Goal: Task Accomplishment & Management: Use online tool/utility

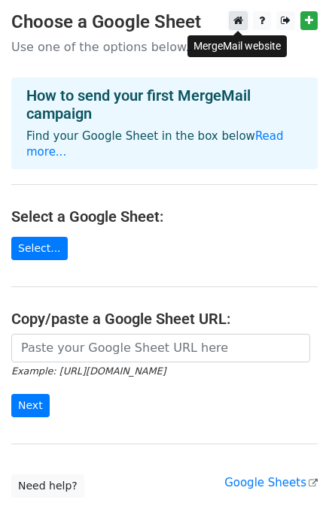
click at [235, 26] on icon at bounding box center [238, 20] width 10 height 11
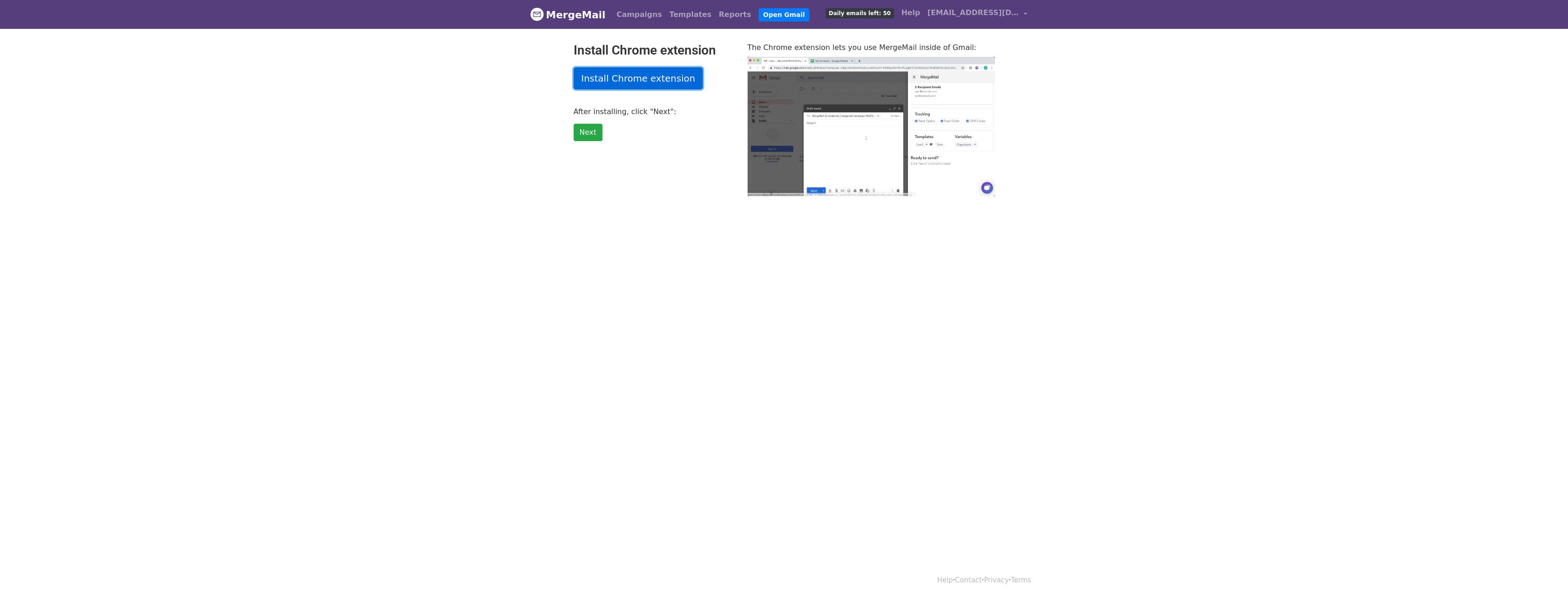
click at [638, 83] on link "Install Chrome extension" at bounding box center [638, 79] width 130 height 22
click at [583, 133] on link "Next" at bounding box center [587, 132] width 29 height 18
type input "21.8"
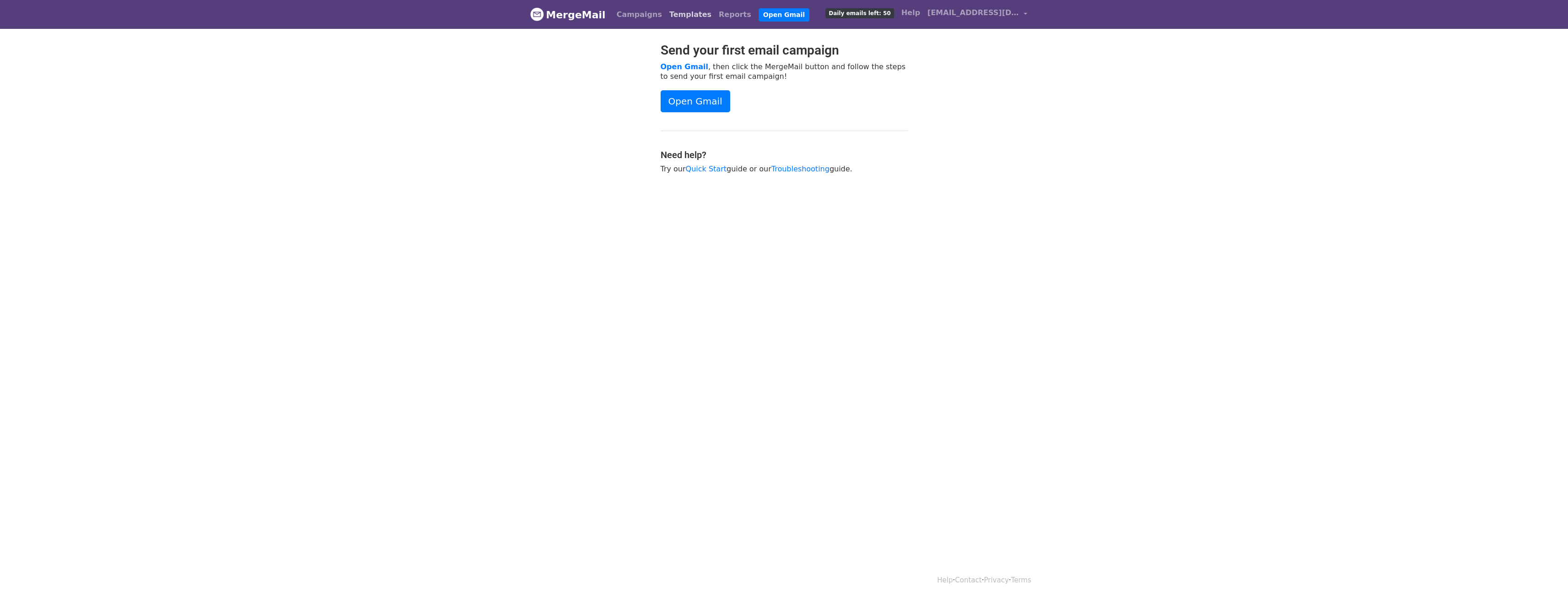
click at [671, 16] on link "Templates" at bounding box center [690, 15] width 49 height 18
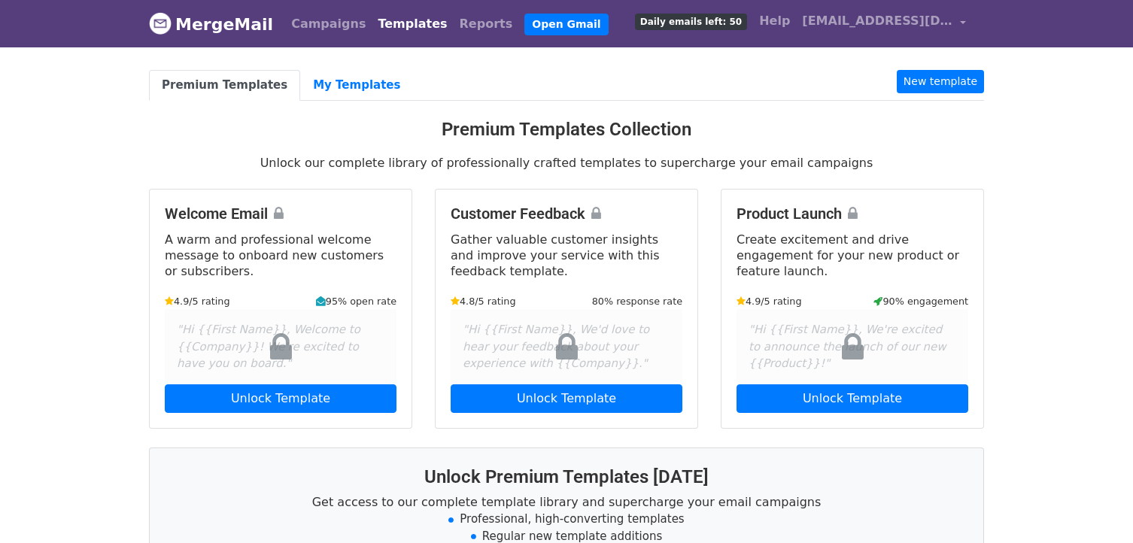
click at [970, 257] on div "Product Launch Create excitement and drive engagement for your new product or f…" at bounding box center [852, 309] width 262 height 238
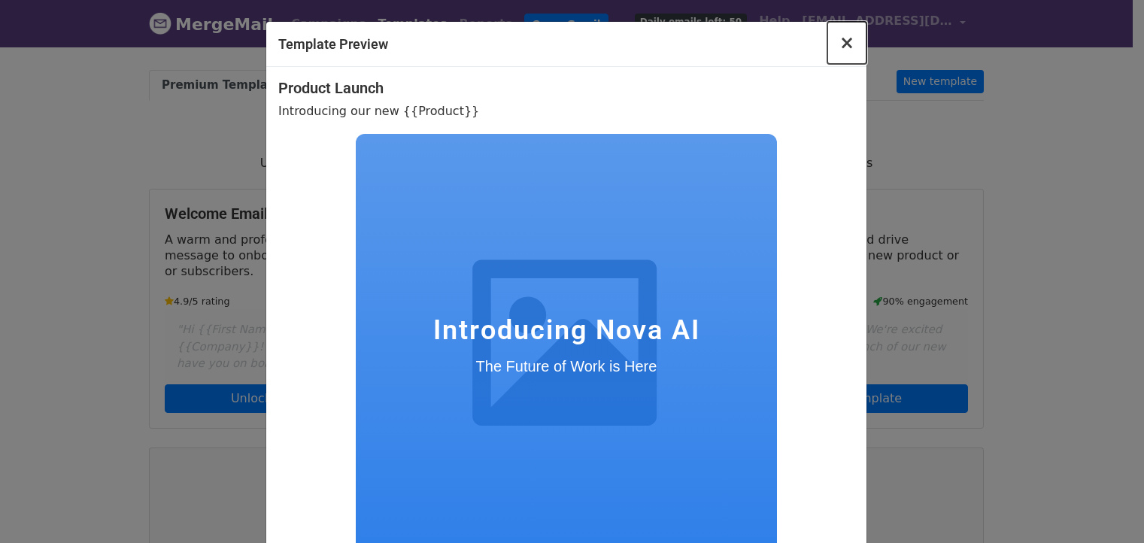
click at [839, 39] on span "×" at bounding box center [846, 42] width 15 height 21
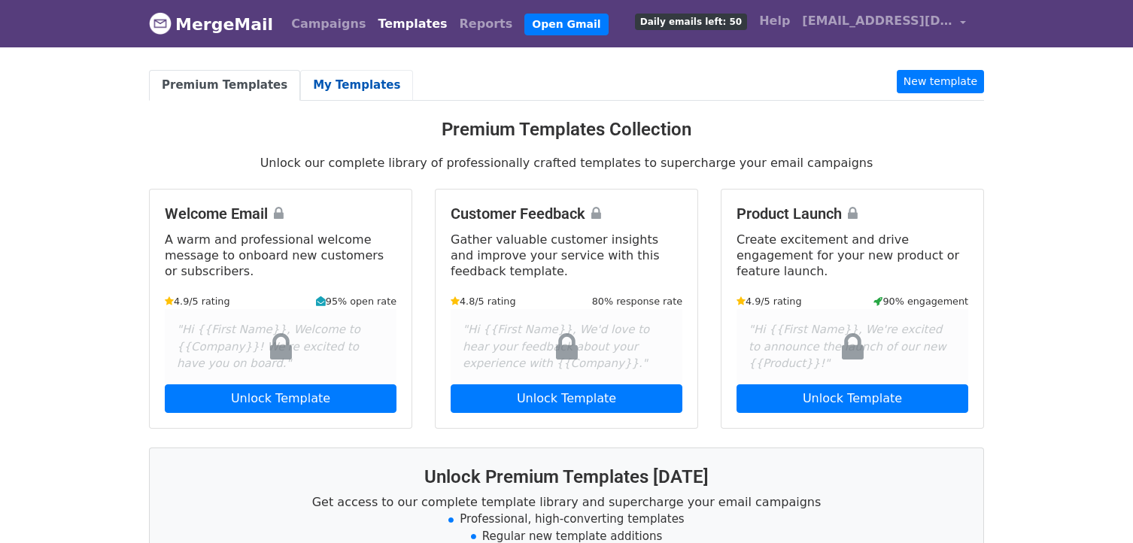
click at [328, 75] on link "My Templates" at bounding box center [356, 85] width 113 height 31
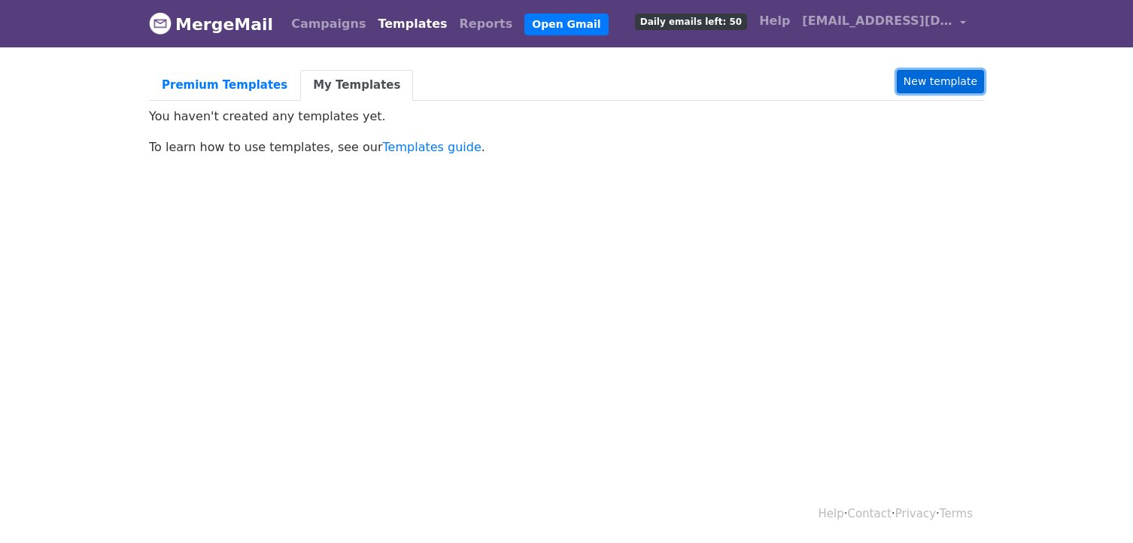
click at [966, 80] on link "New template" at bounding box center [940, 81] width 87 height 23
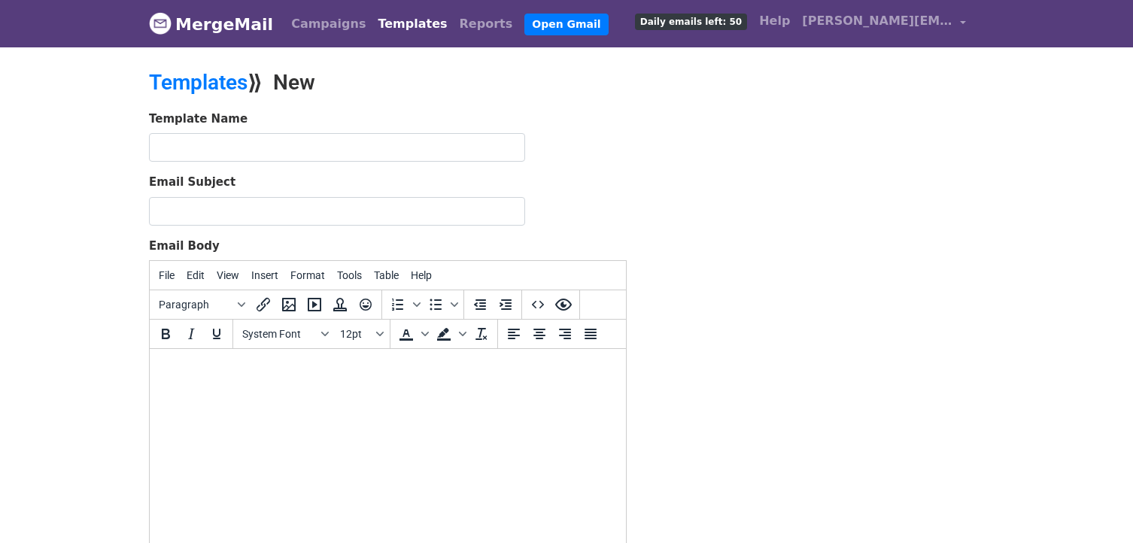
click at [274, 381] on html at bounding box center [388, 369] width 476 height 41
paste body
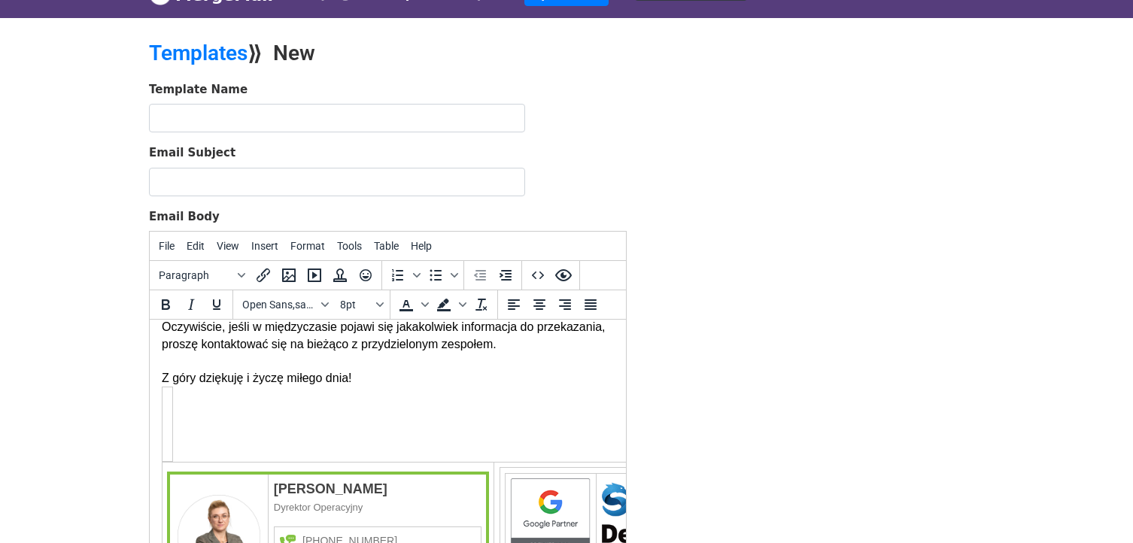
scroll to position [243, 0]
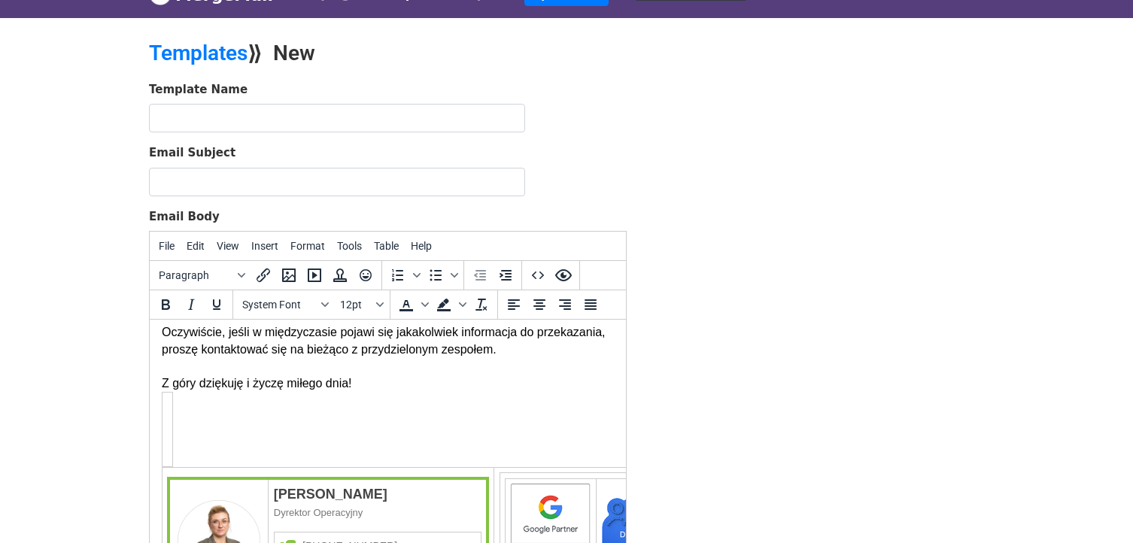
drag, startPoint x: 341, startPoint y: 407, endPoint x: 295, endPoint y: 413, distance: 46.3
click at [167, 414] on td "Treść wiadomości" at bounding box center [167, 430] width 11 height 74
click at [164, 403] on td "Treść wiadomości" at bounding box center [167, 430] width 11 height 74
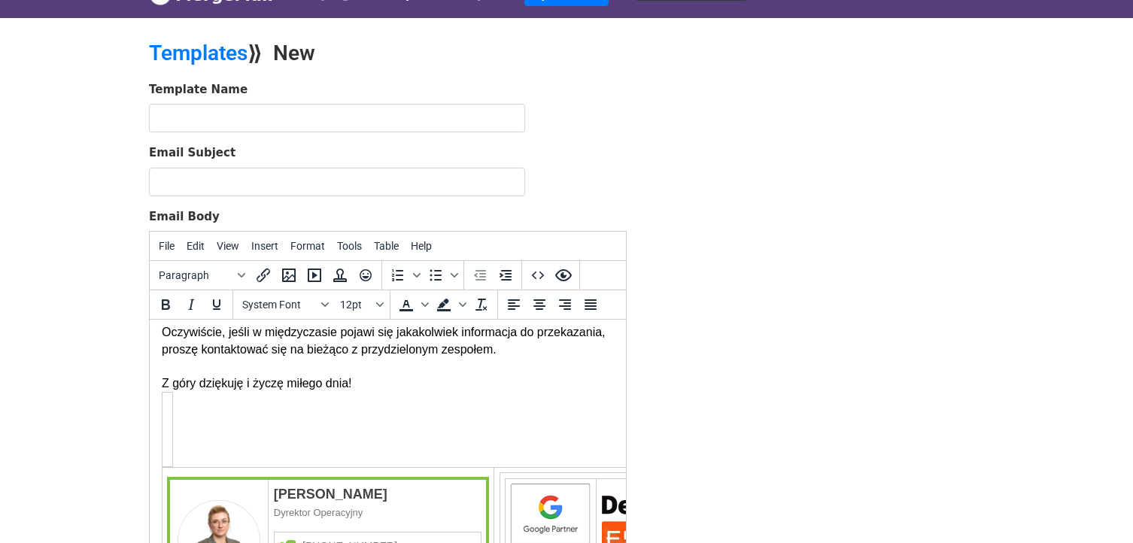
click at [169, 453] on td "Treść wiadomości" at bounding box center [167, 430] width 11 height 74
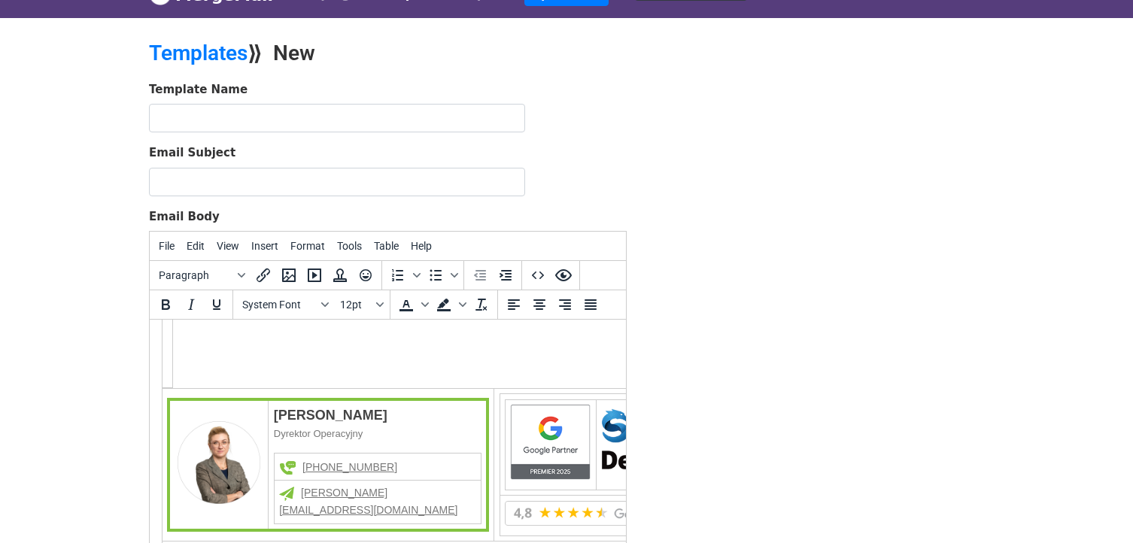
scroll to position [304, 0]
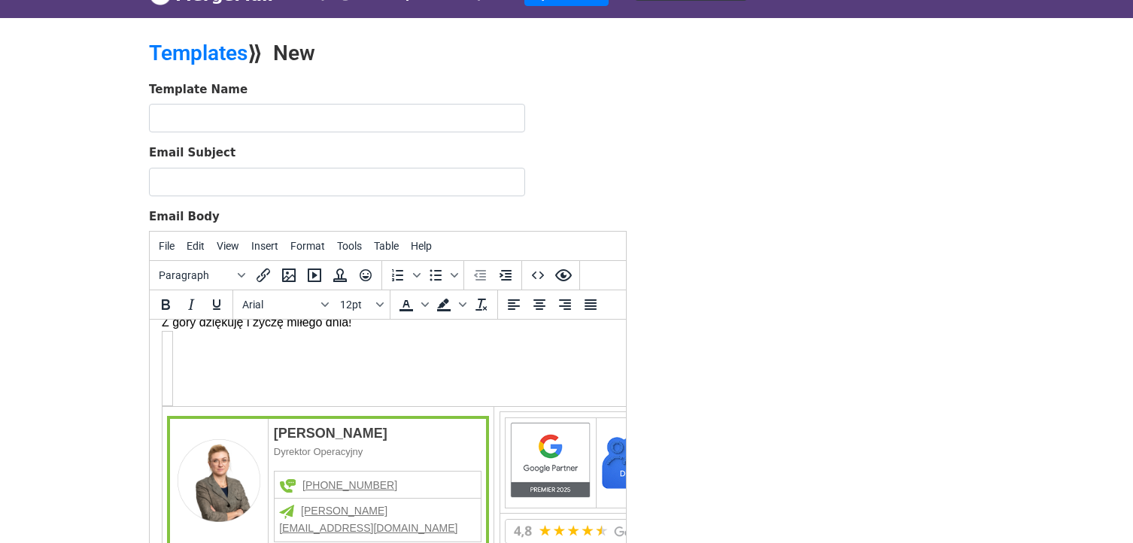
click at [167, 396] on td "Treść wiadomości" at bounding box center [167, 369] width 11 height 74
click at [168, 348] on td "Treść wiadomości" at bounding box center [167, 369] width 11 height 74
click at [184, 351] on div "Joanna Rechnio Dyrektor Operacyjny +48 883 661 574 rechnio@4people.pl Google Ad…" at bounding box center [388, 498] width 452 height 335
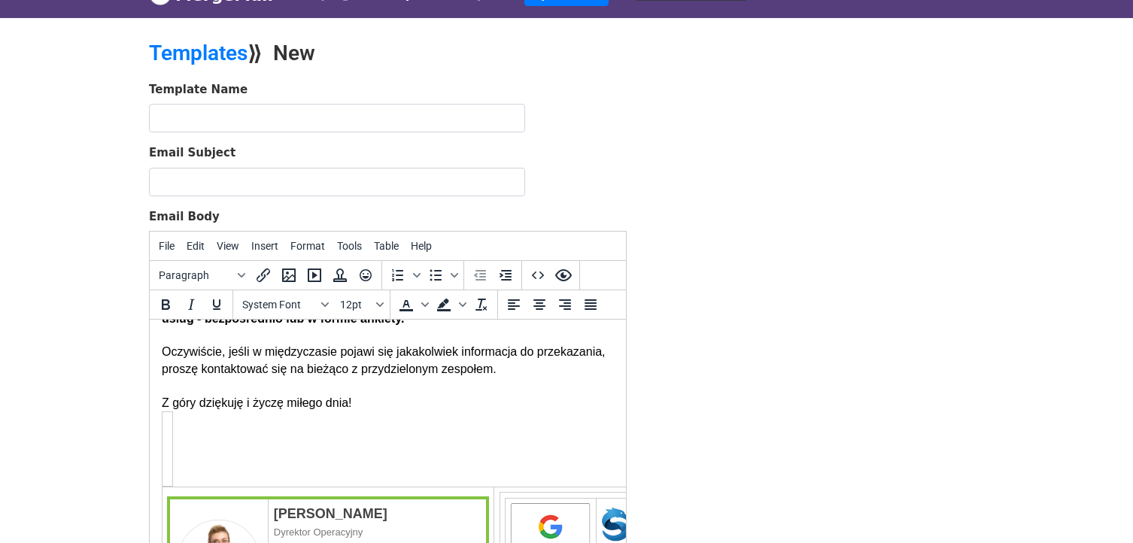
scroll to position [226, 0]
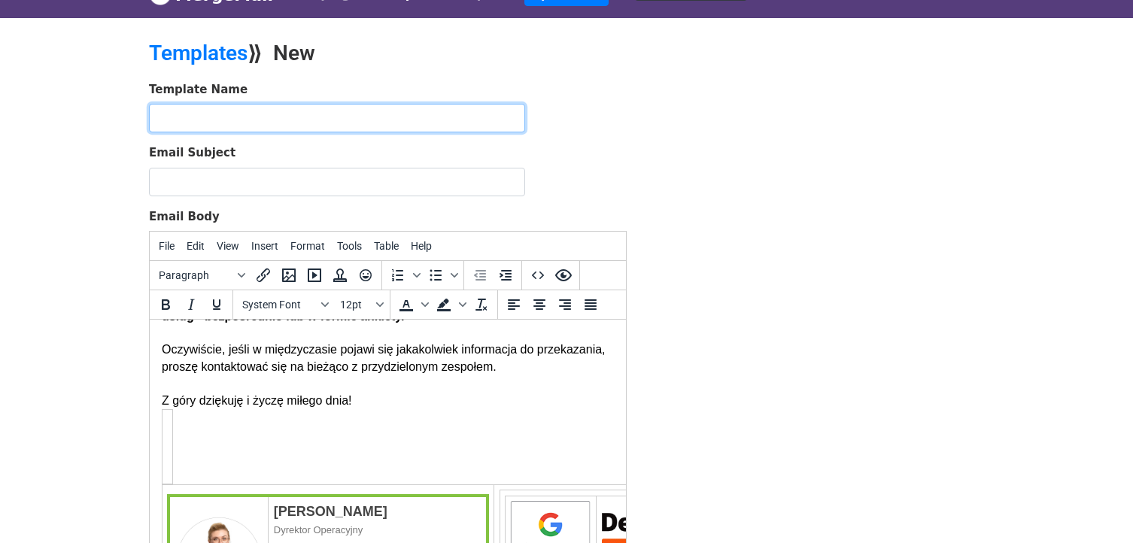
click at [245, 107] on input "text" at bounding box center [337, 118] width 376 height 29
type input "1. Mail powitalny do świeżaków"
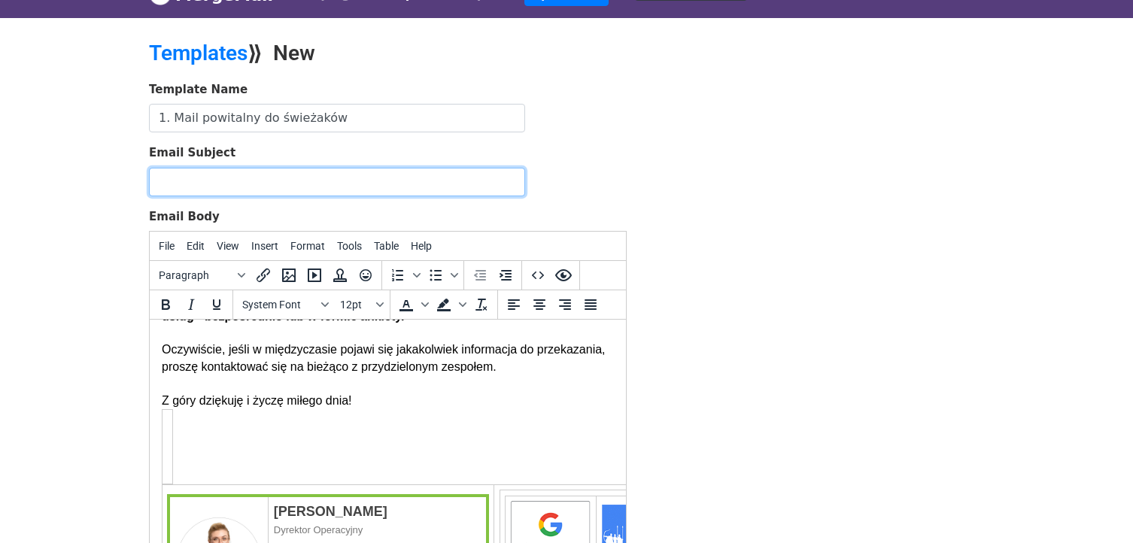
click at [336, 177] on input "Email Subject" at bounding box center [337, 182] width 376 height 29
paste input "{{ZWROT GRZECZNOŚCIOWY}} {{ODMIANA IMIONA W WOŁACZU}}, bardzo dziękuję za okaza…"
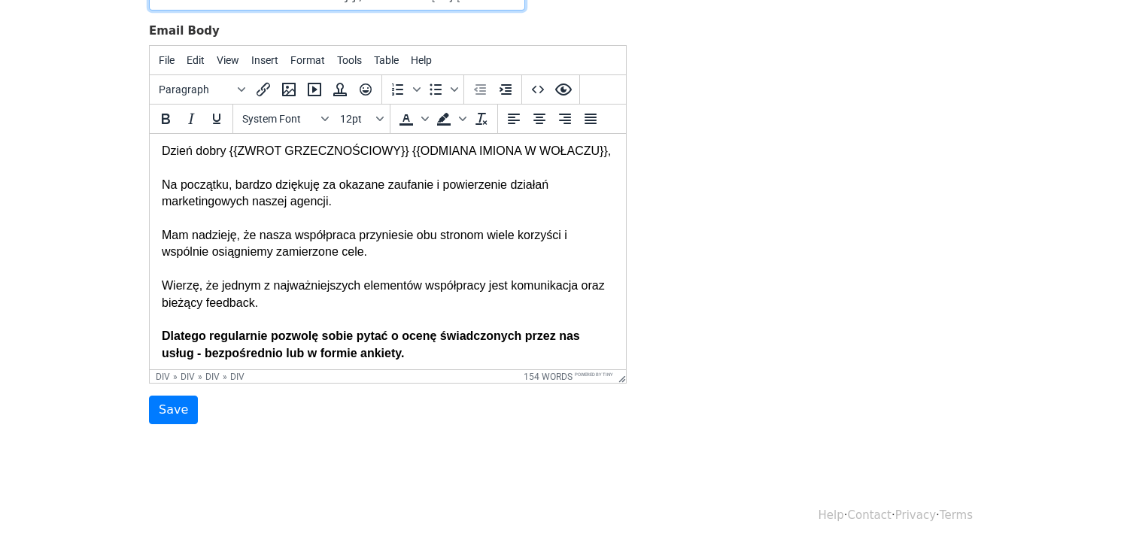
scroll to position [218, 0]
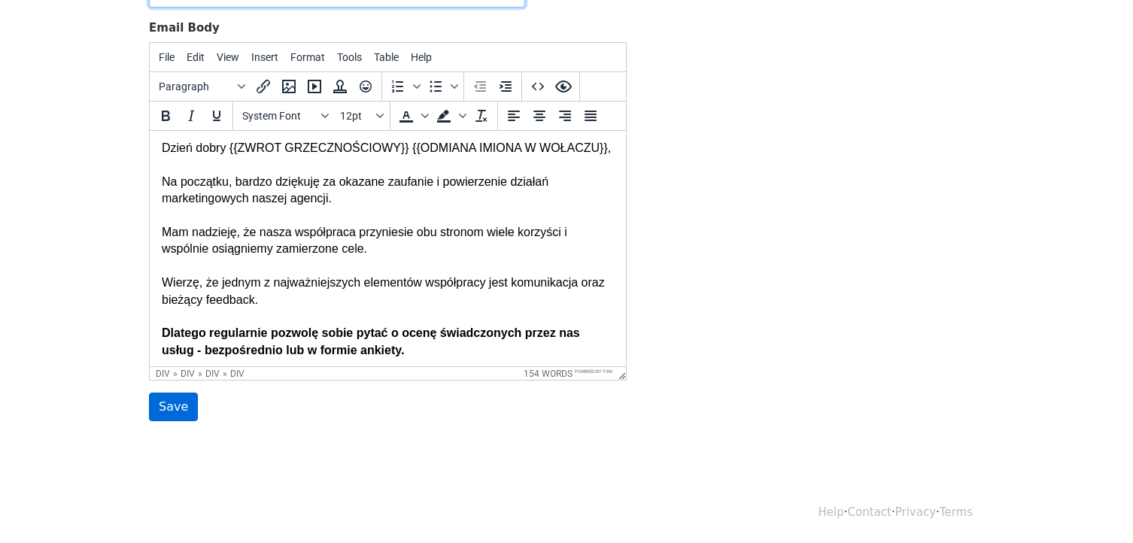
type input "{{ZWROT GRZECZNOŚCIOWY}} {{ODMIANA IMIONA W WOŁACZU}}, bardzo dziękuję za okaza…"
click at [183, 408] on input "Save" at bounding box center [173, 407] width 49 height 29
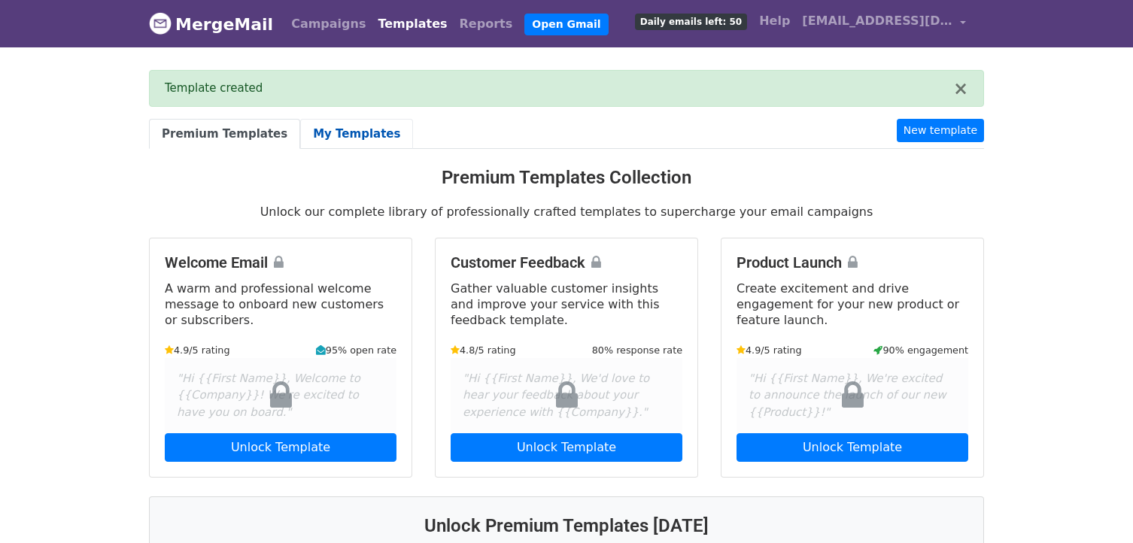
click at [356, 132] on link "My Templates" at bounding box center [356, 134] width 113 height 31
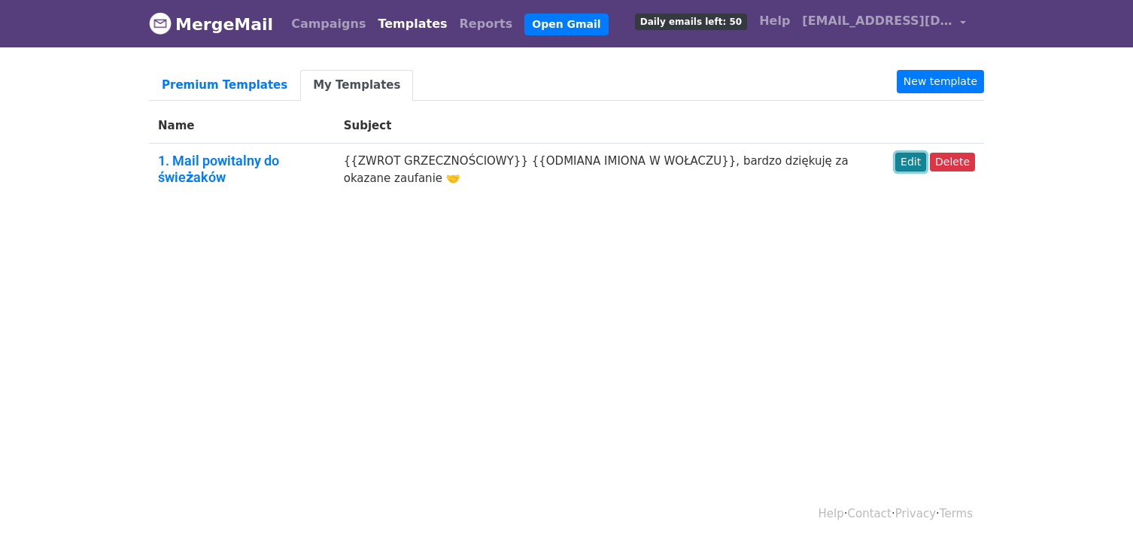
click at [924, 164] on link "Edit" at bounding box center [910, 162] width 31 height 19
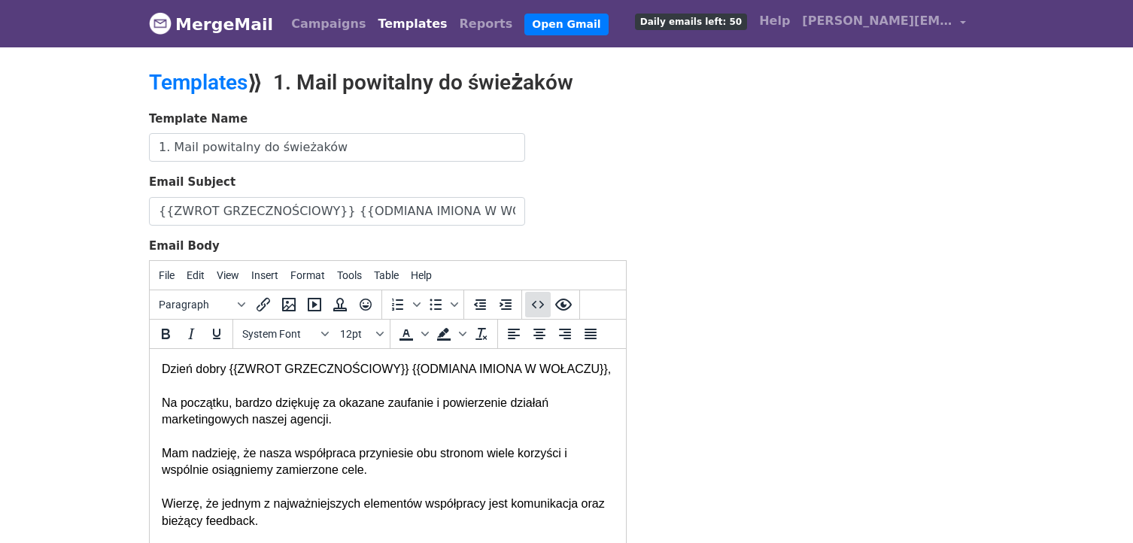
click at [538, 304] on icon "Source code" at bounding box center [538, 305] width 18 height 18
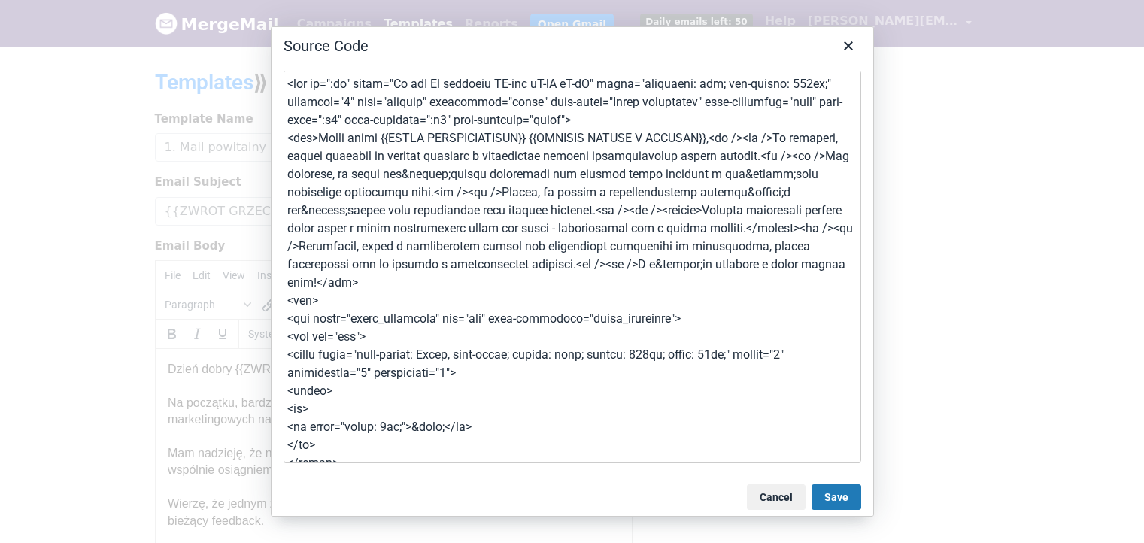
click at [435, 305] on textarea at bounding box center [573, 267] width 578 height 392
click at [778, 494] on button "Cancel" at bounding box center [776, 497] width 59 height 26
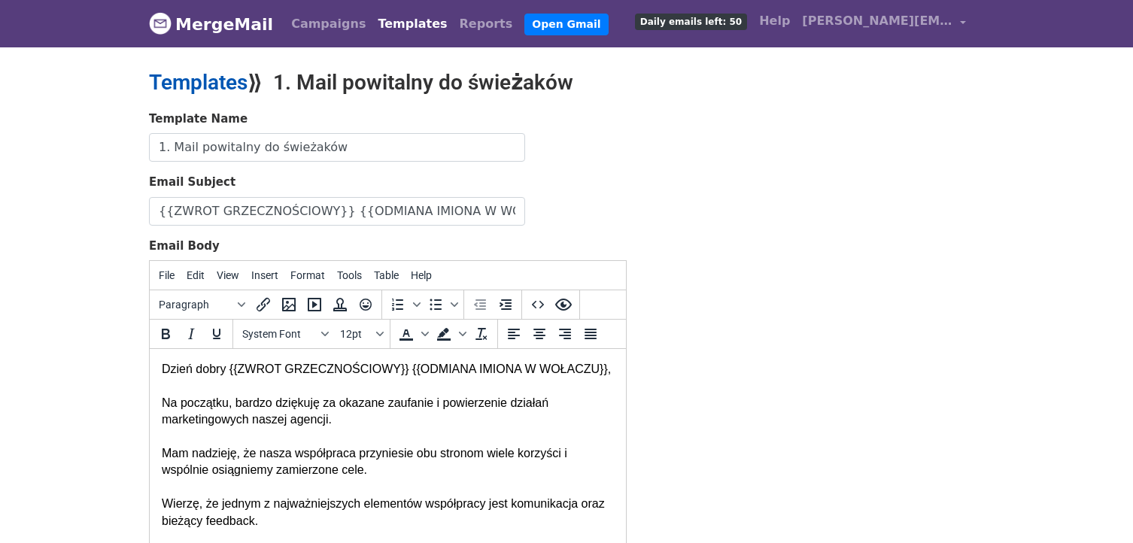
click at [214, 88] on link "Templates" at bounding box center [198, 82] width 99 height 25
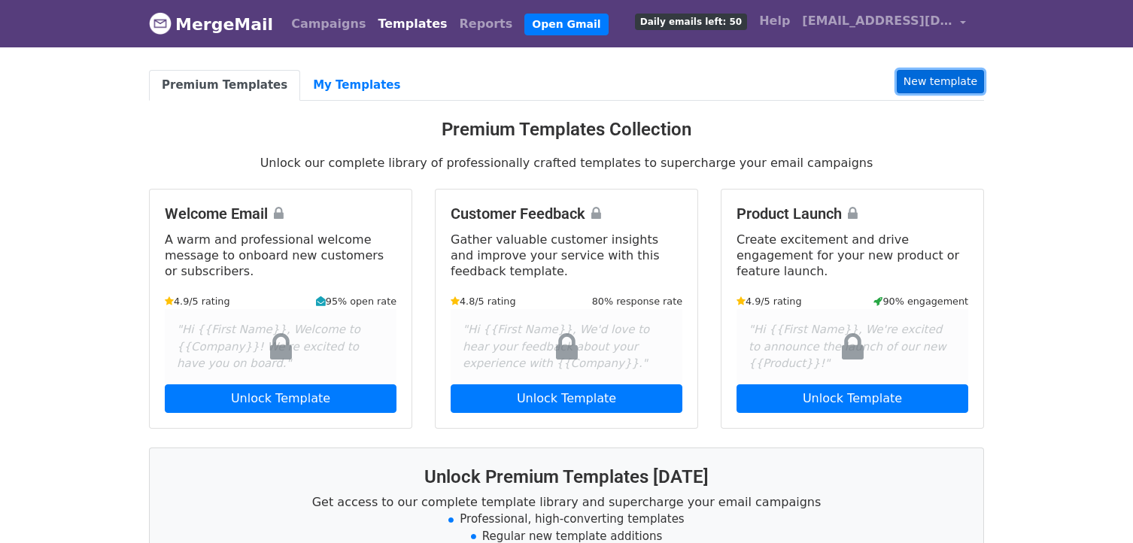
click at [940, 89] on link "New template" at bounding box center [940, 81] width 87 height 23
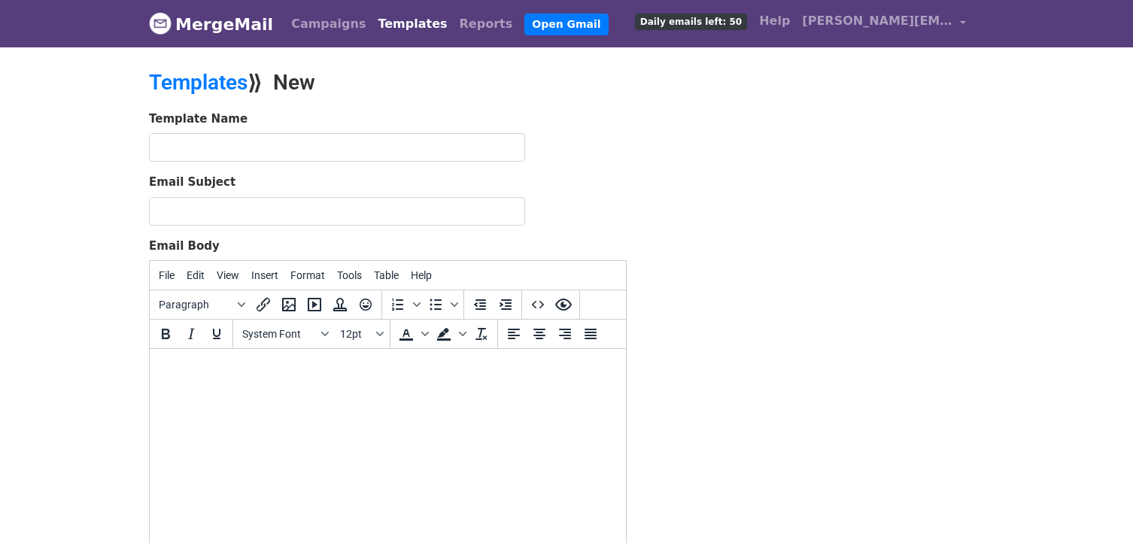
click at [233, 390] on html at bounding box center [388, 369] width 476 height 41
paste body
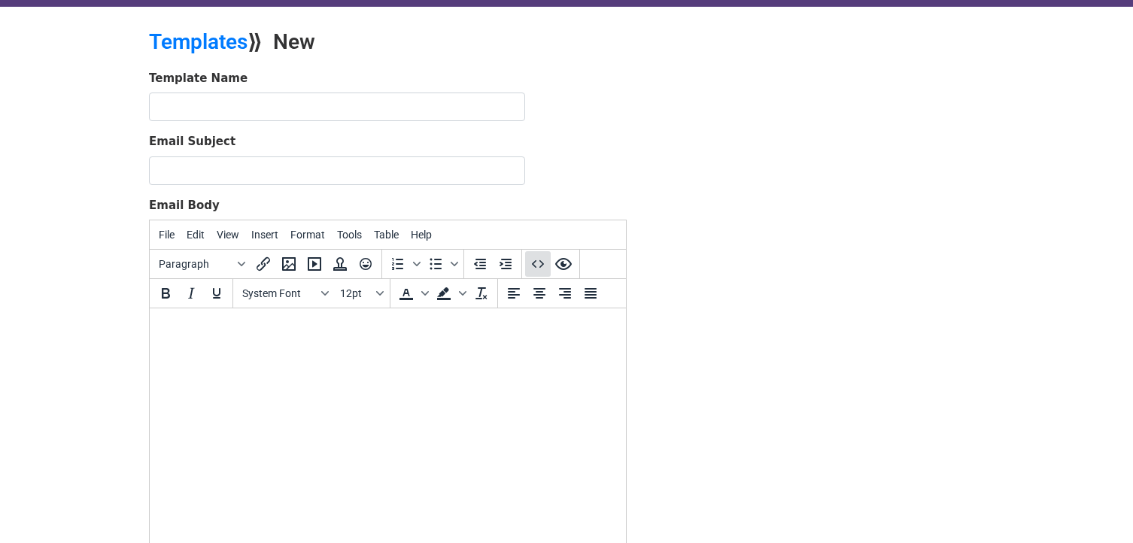
click at [541, 272] on icon "Source code" at bounding box center [538, 264] width 18 height 18
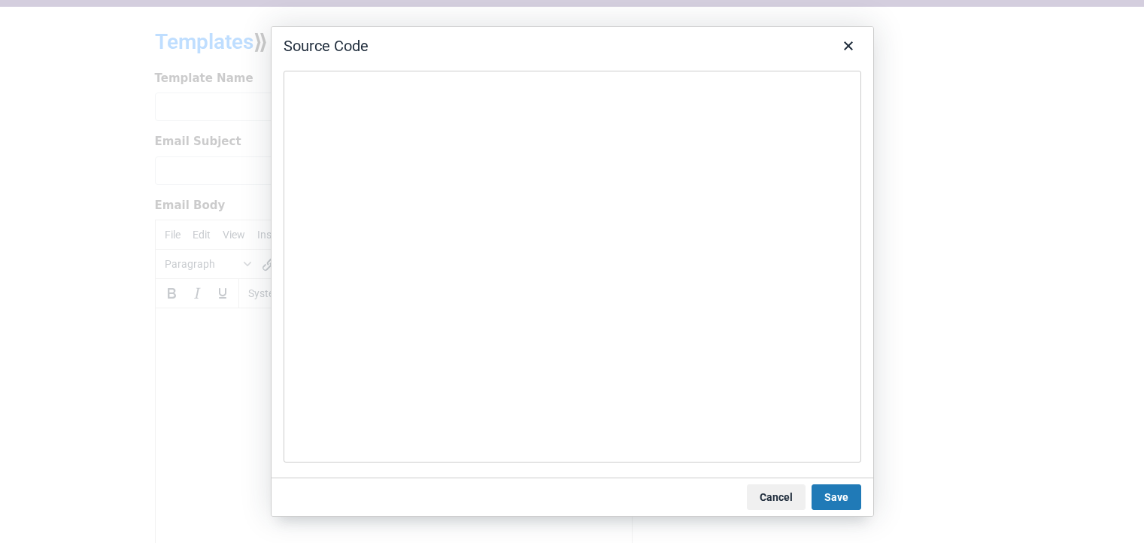
type textarea "<div id=":wi" class="Am aiL Al editable LW-avf tS-tW tS-tY" style="direction: l…"
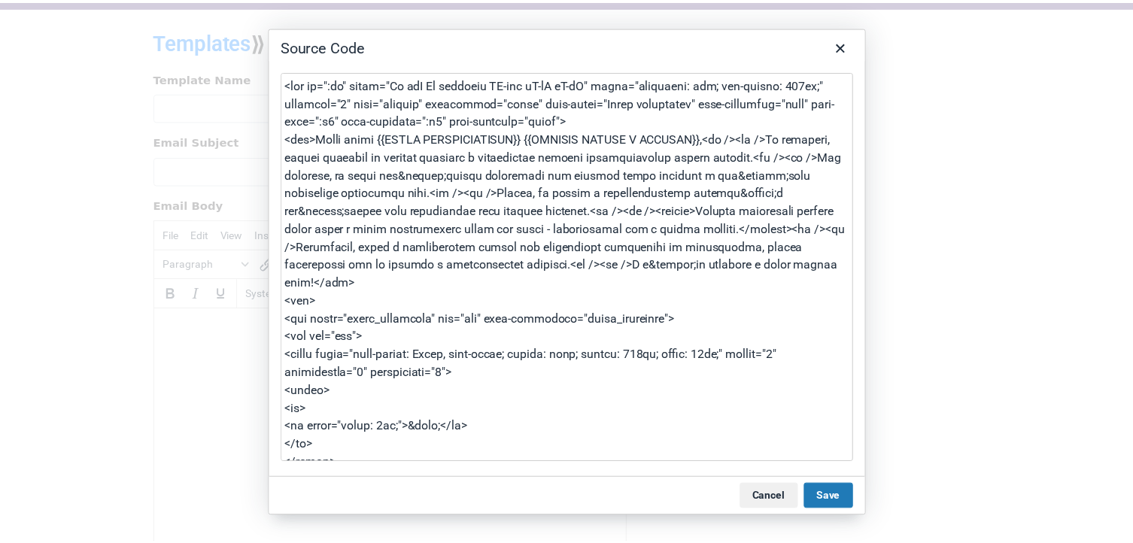
scroll to position [2049, 0]
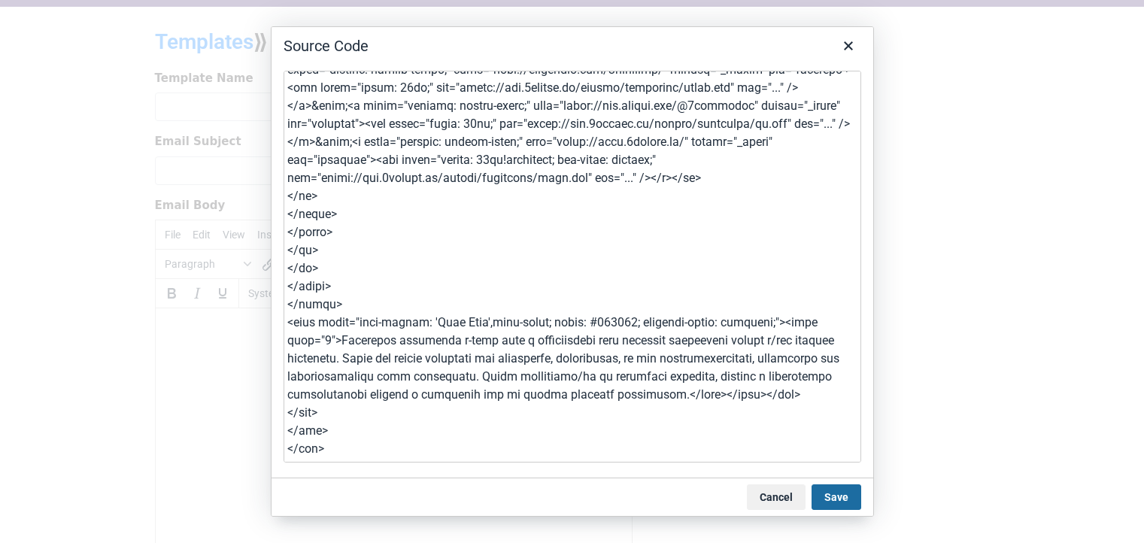
click at [847, 502] on button "Save" at bounding box center [837, 497] width 50 height 26
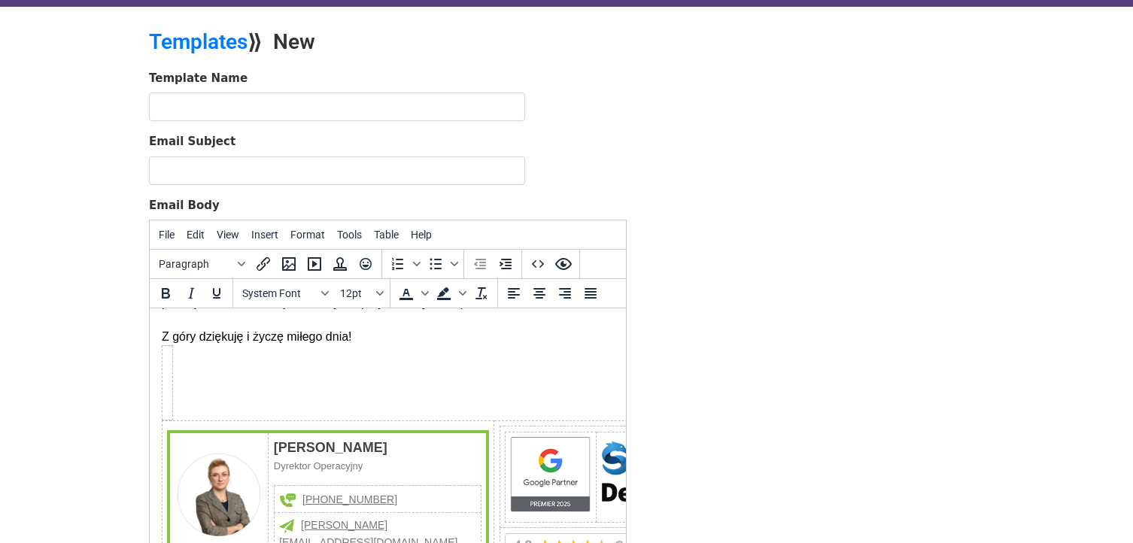
scroll to position [301, 0]
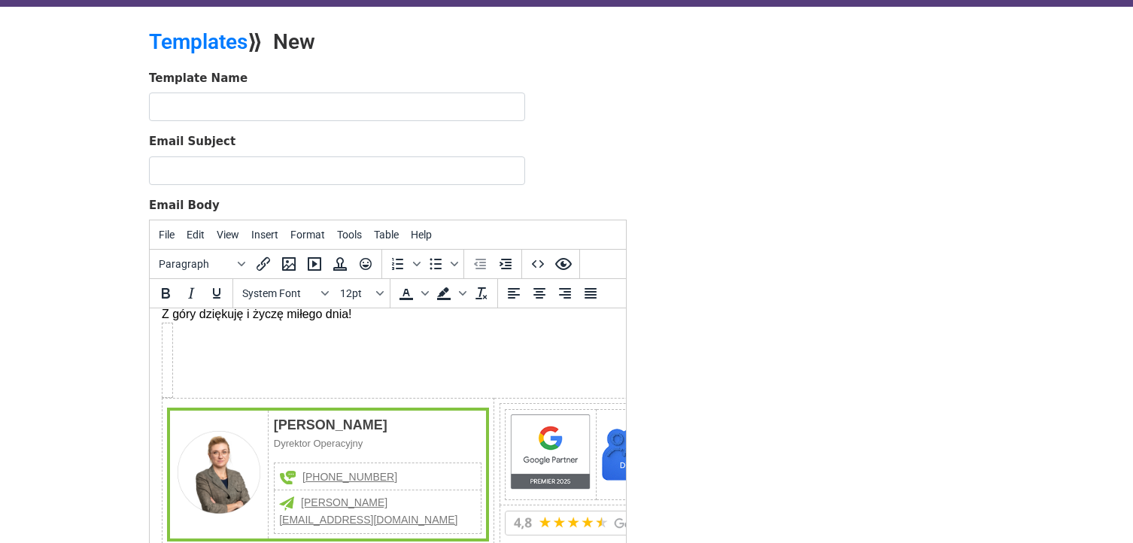
click at [165, 356] on td "Treść wiadomości" at bounding box center [167, 360] width 11 height 74
click at [169, 354] on td "Treść wiadomości" at bounding box center [167, 360] width 11 height 74
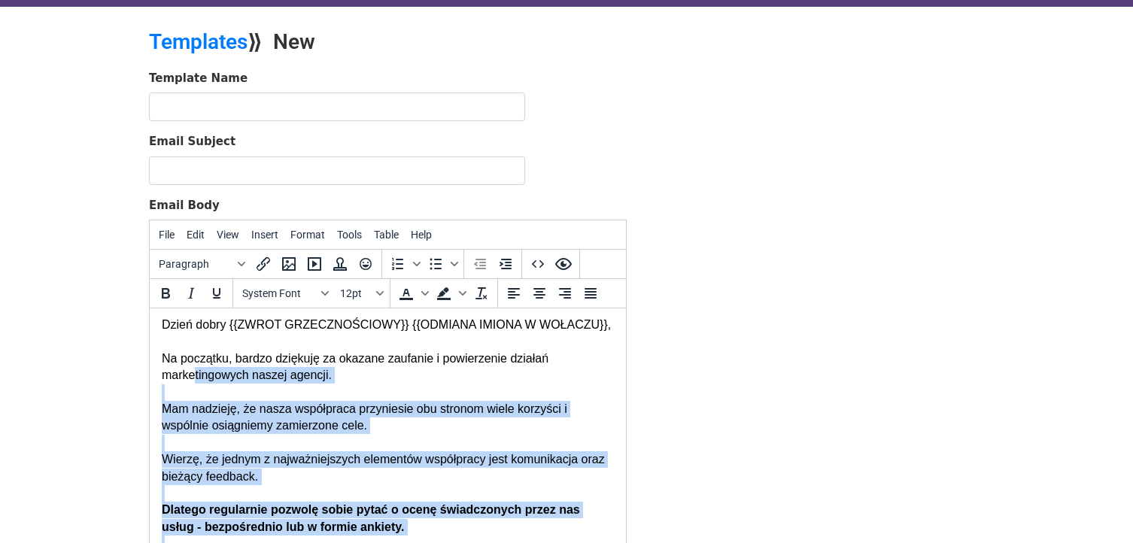
scroll to position [0, 0]
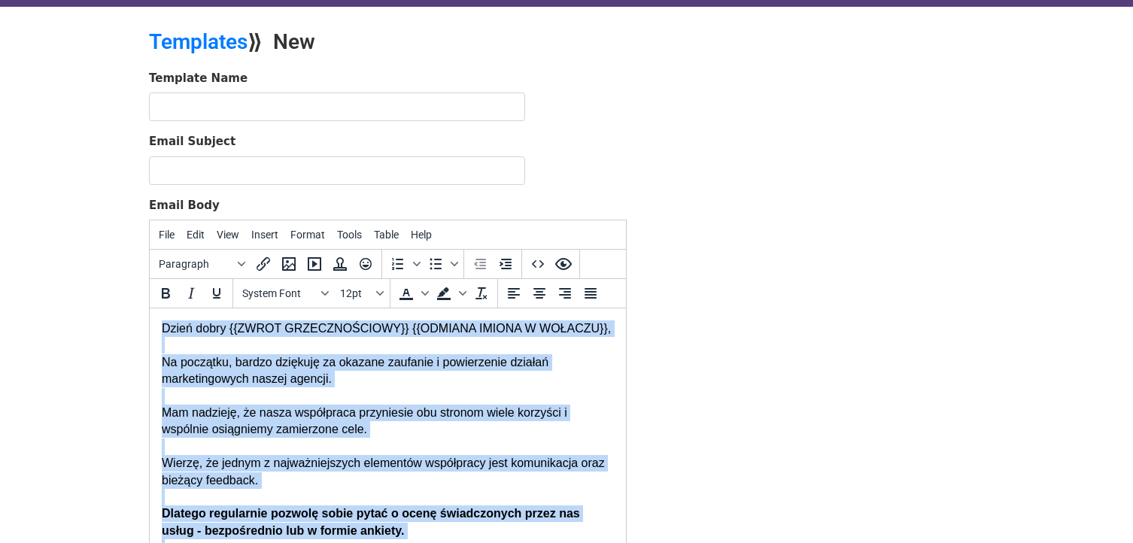
drag, startPoint x: 358, startPoint y: 465, endPoint x: 299, endPoint y: 639, distance: 183.6
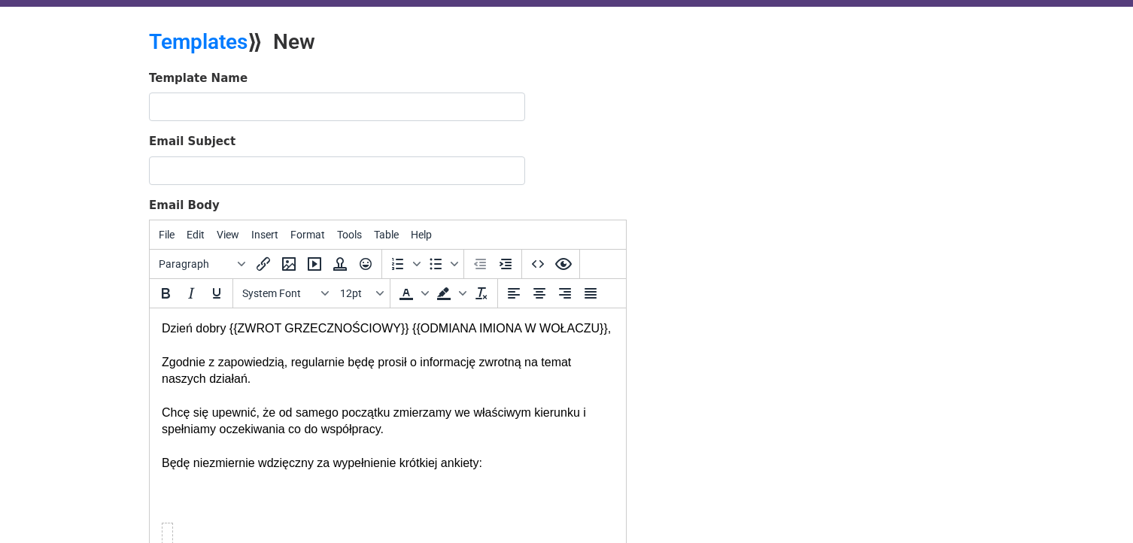
click at [199, 491] on div "Będę niezmiernie wdzięczny za wypełnienie krótkiej ankiety:" at bounding box center [388, 489] width 452 height 68
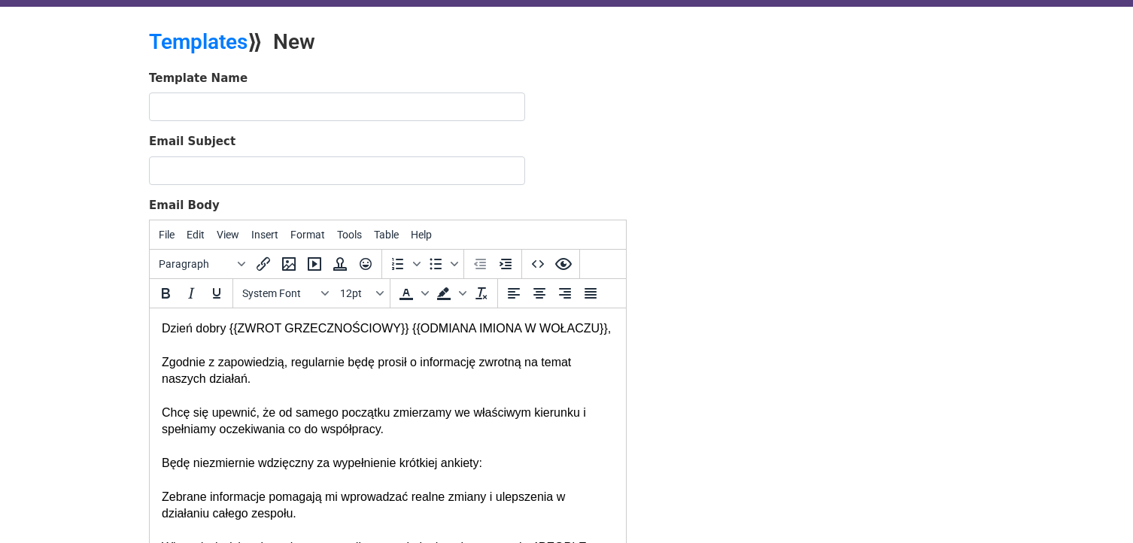
scroll to position [40, 0]
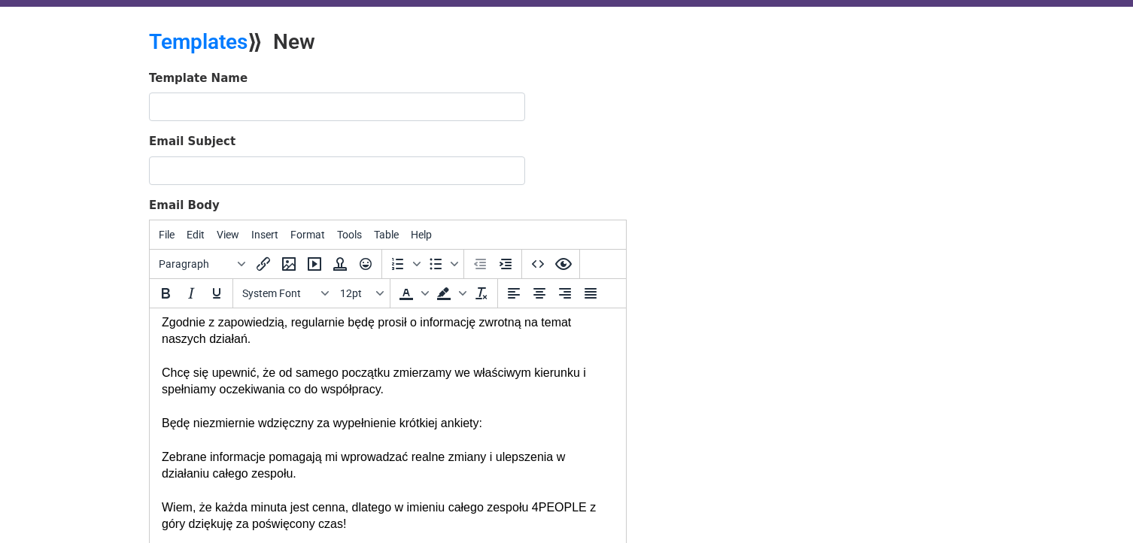
click at [389, 391] on div "Chcę się upewnić, że od samego początku zmierzamy we właściwym kierunku i spełn…" at bounding box center [388, 382] width 452 height 34
drag, startPoint x: 493, startPoint y: 424, endPoint x: 138, endPoint y: 420, distance: 355.0
click at [417, 467] on div "Zebrane informacje pomagają mi wprowadzać realne zmiany i ulepszenia w działani…" at bounding box center [388, 466] width 452 height 34
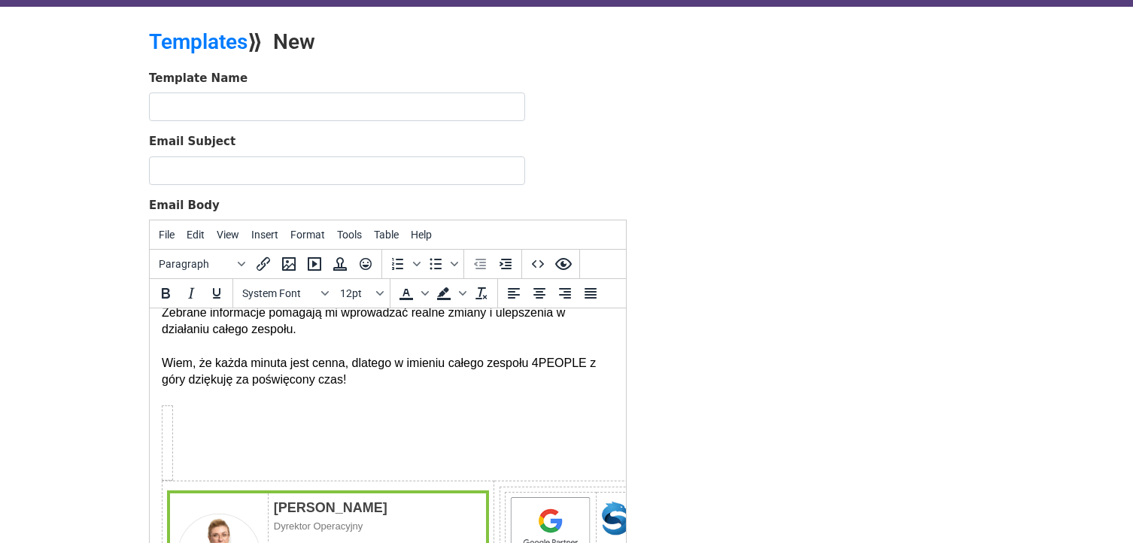
scroll to position [190, 0]
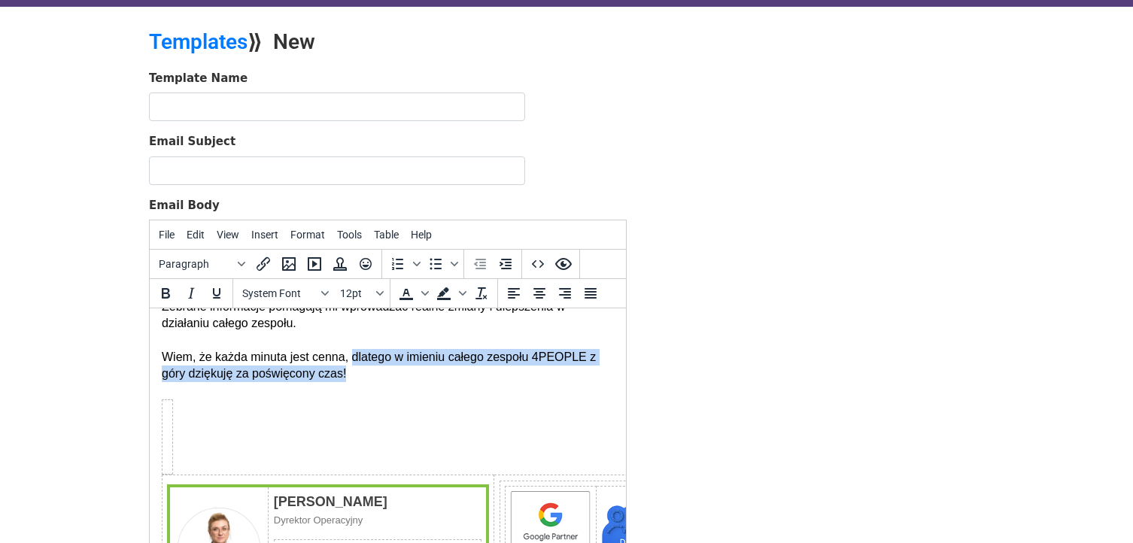
drag, startPoint x: 375, startPoint y: 374, endPoint x: 350, endPoint y: 358, distance: 29.4
click at [350, 358] on div "Wiem, że każda minuta jest cenna, dlatego w imieniu całego zespołu 4PEOPLE z gó…" at bounding box center [388, 366] width 452 height 34
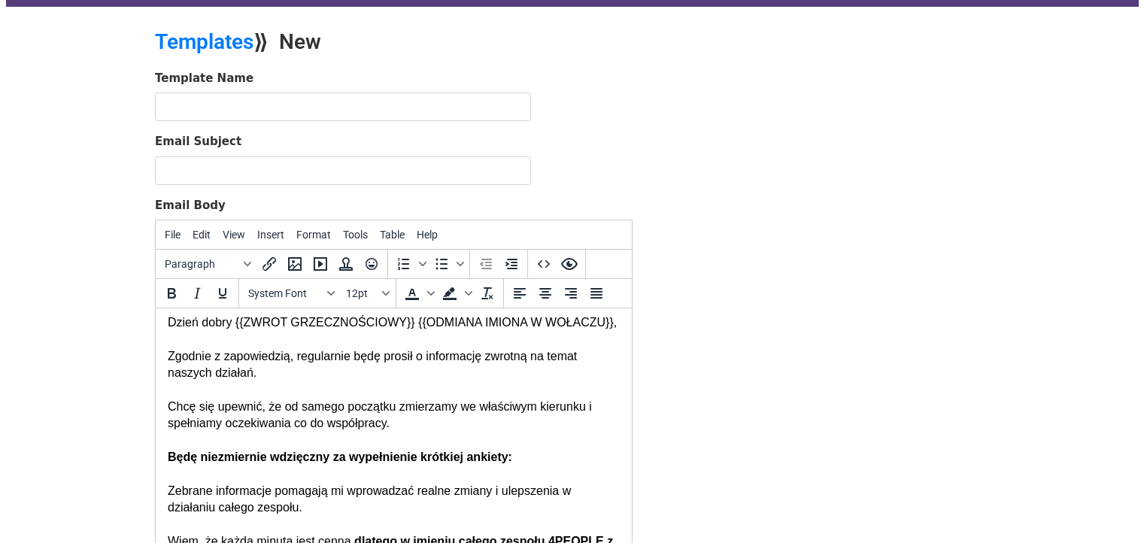
scroll to position [0, 0]
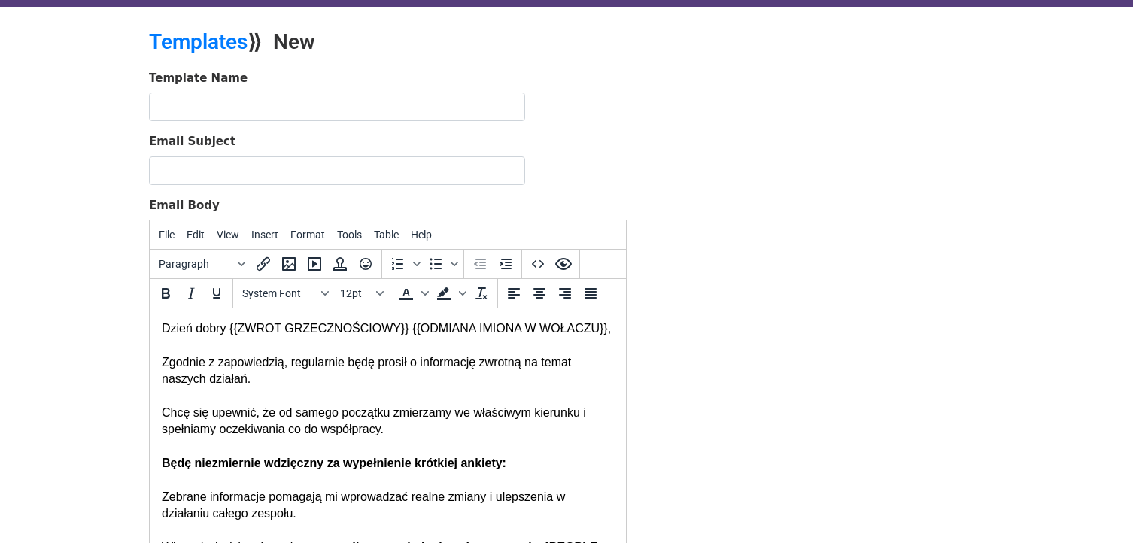
click at [508, 463] on div "Będę niezmiernie wdzięczny za wypełnienie krótkiej ankiety: Zebrane informacje …" at bounding box center [388, 522] width 452 height 135
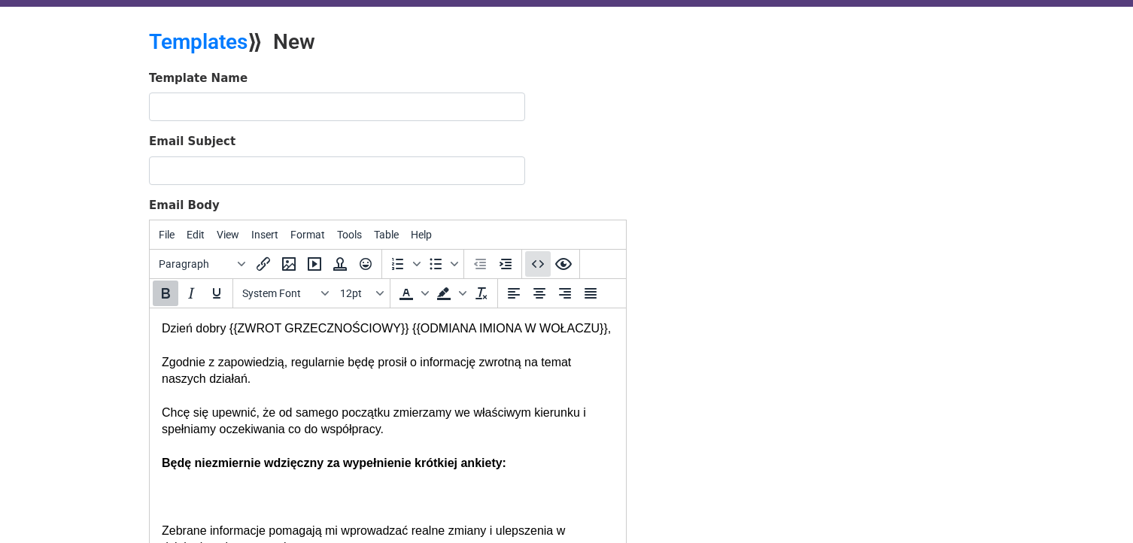
click at [539, 272] on icon "Source code" at bounding box center [538, 264] width 18 height 18
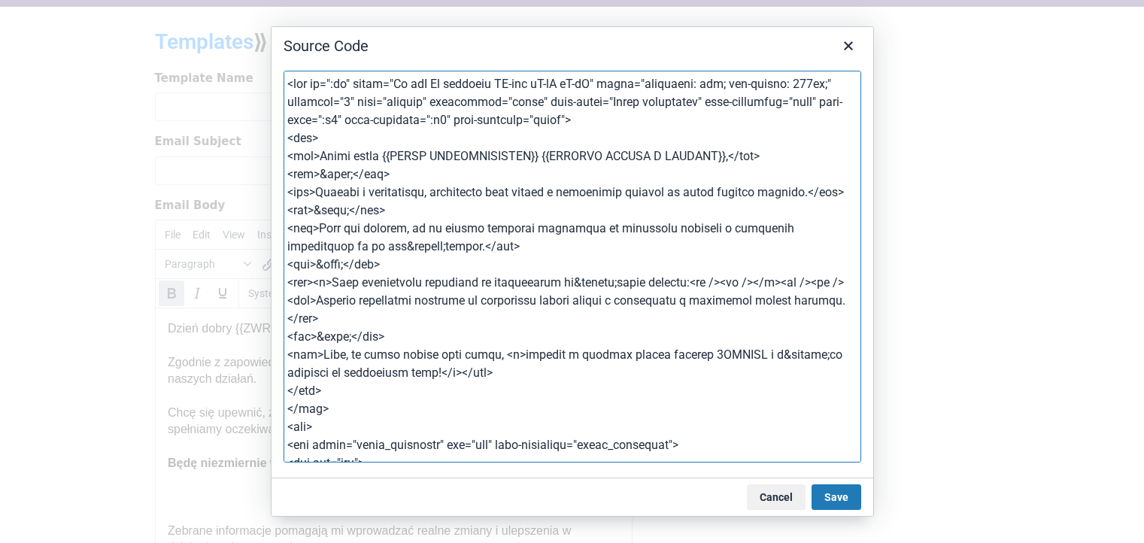
click at [508, 221] on textarea at bounding box center [573, 267] width 578 height 392
click at [326, 323] on textarea at bounding box center [573, 267] width 578 height 392
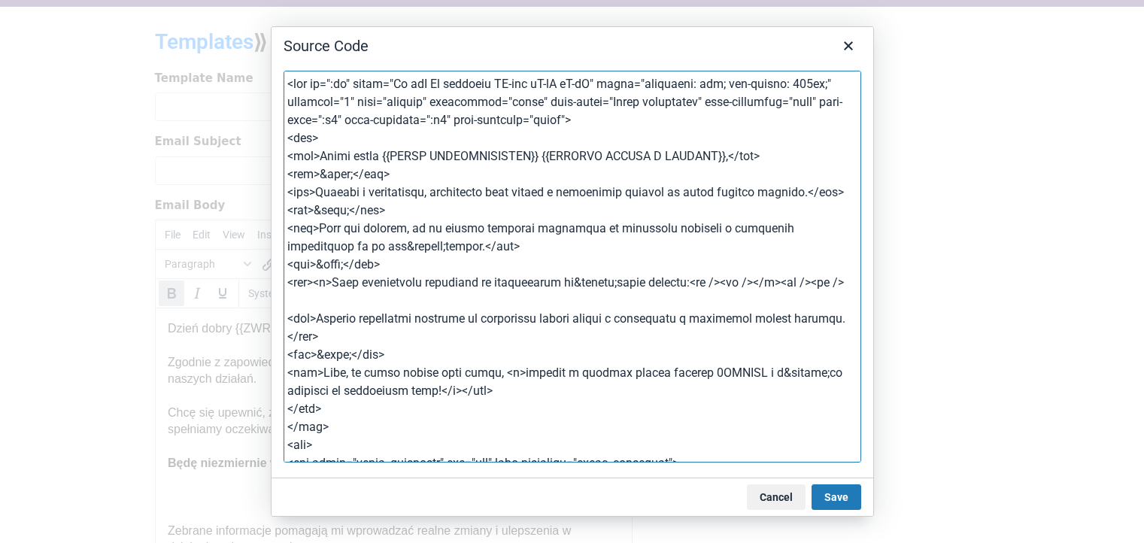
paste textarea "<table style="max-width: 640px; background-color: #ffffff;" role="presentation"…"
type textarea "<div id=":wi" class="Am aiL Al editable LW-avf tS-tW tS-tY" style="direction: l…"
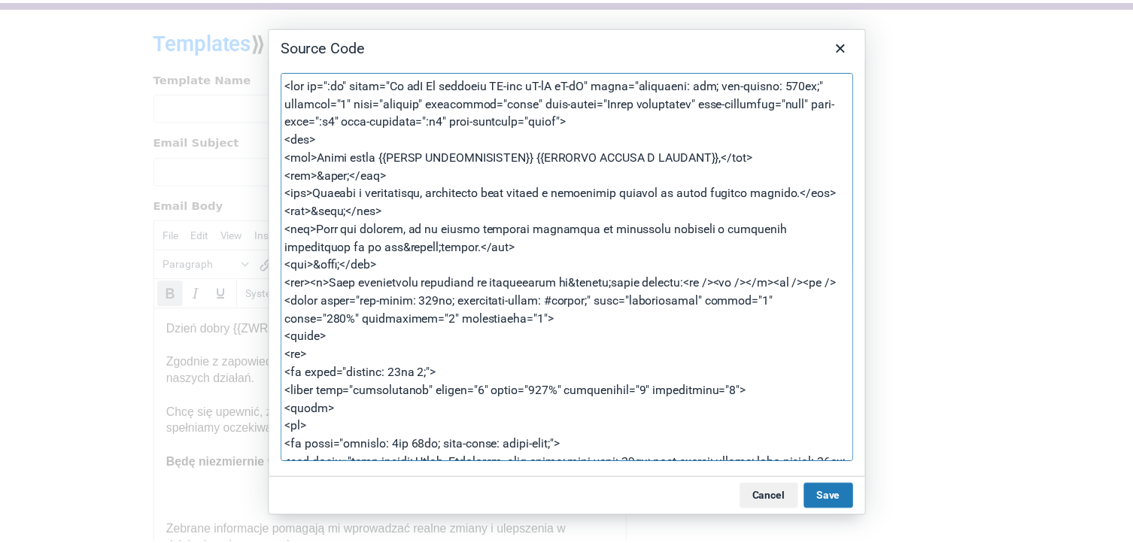
scroll to position [3312, 0]
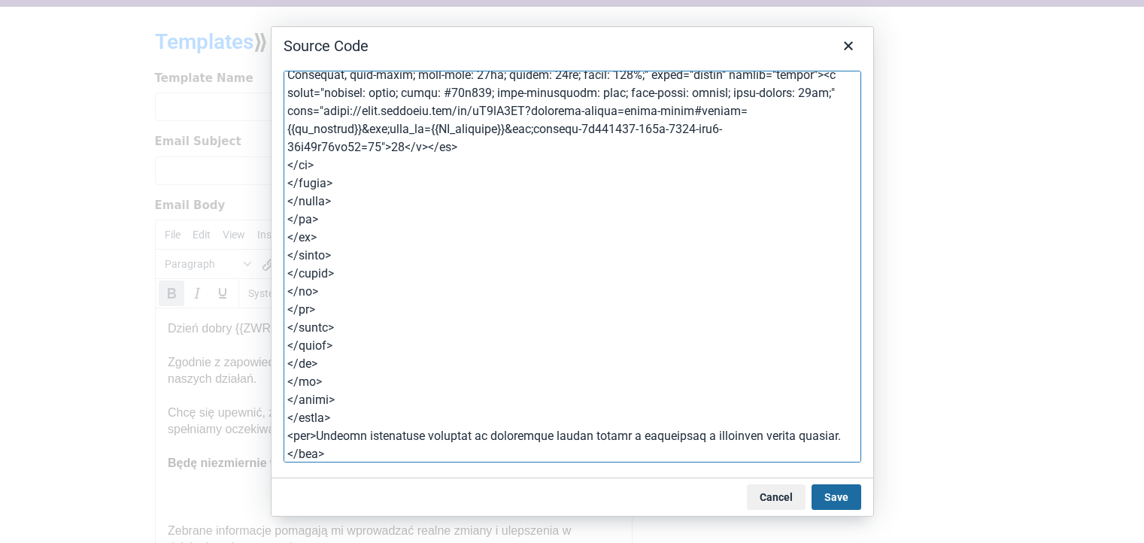
click at [826, 492] on button "Save" at bounding box center [837, 497] width 50 height 26
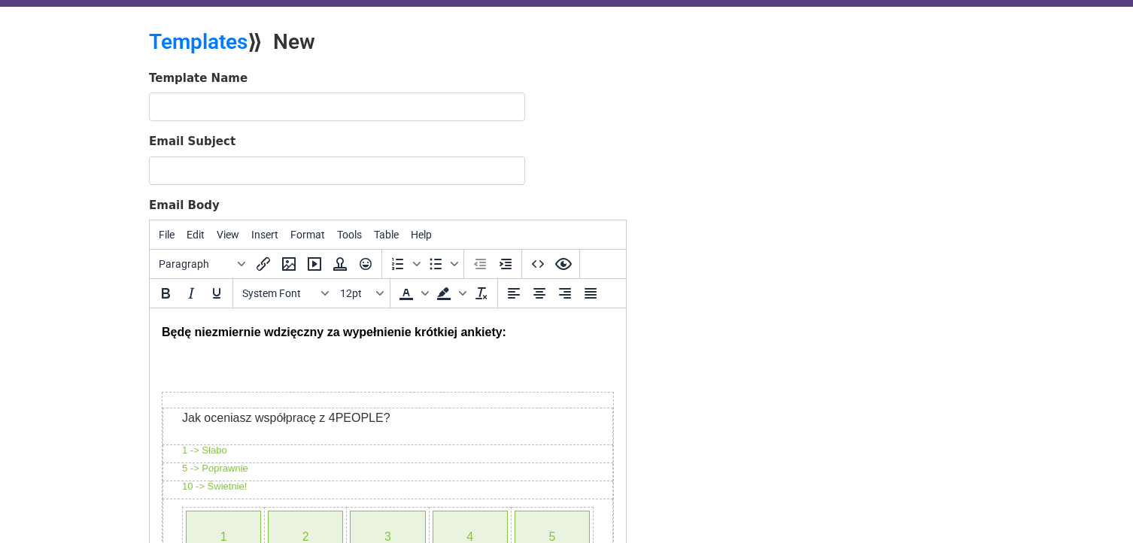
scroll to position [150, 0]
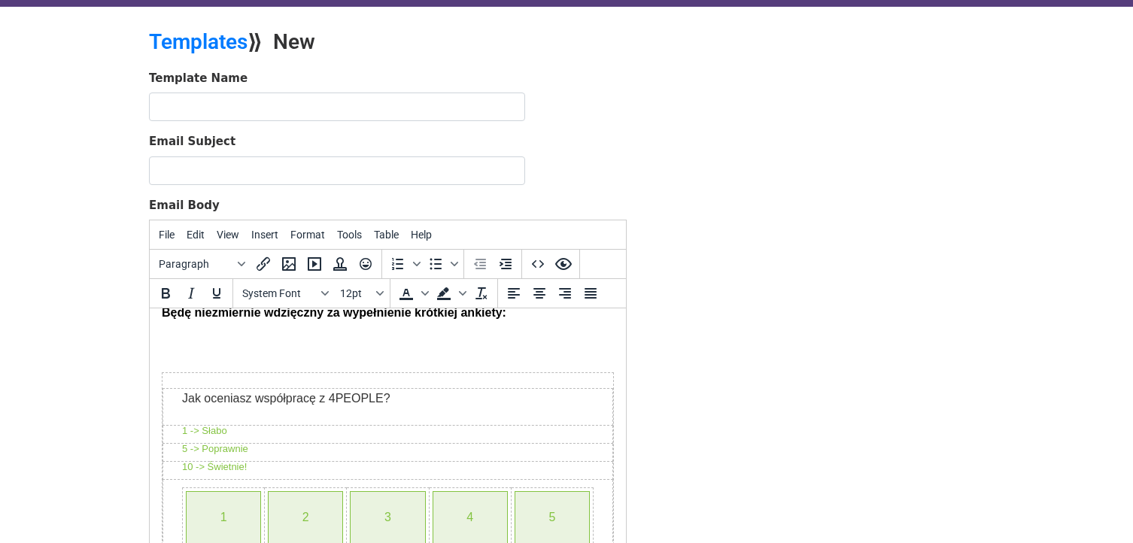
click at [309, 361] on div "Będę niezmiernie wdzięczny za wypełnienie krótkiej ankiety: Jak oceniasz współp…" at bounding box center [388, 510] width 452 height 411
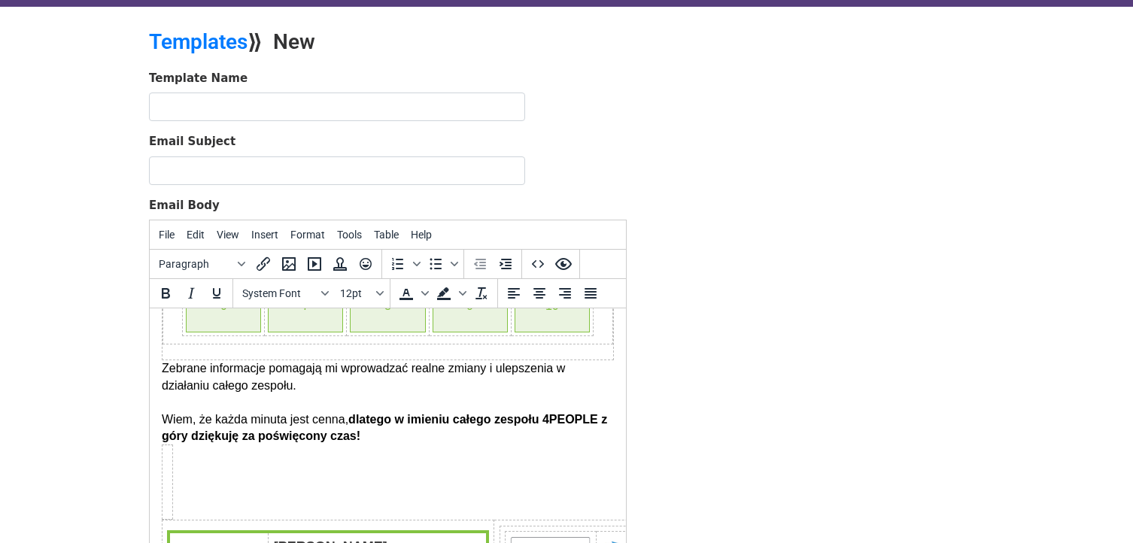
scroll to position [376, 0]
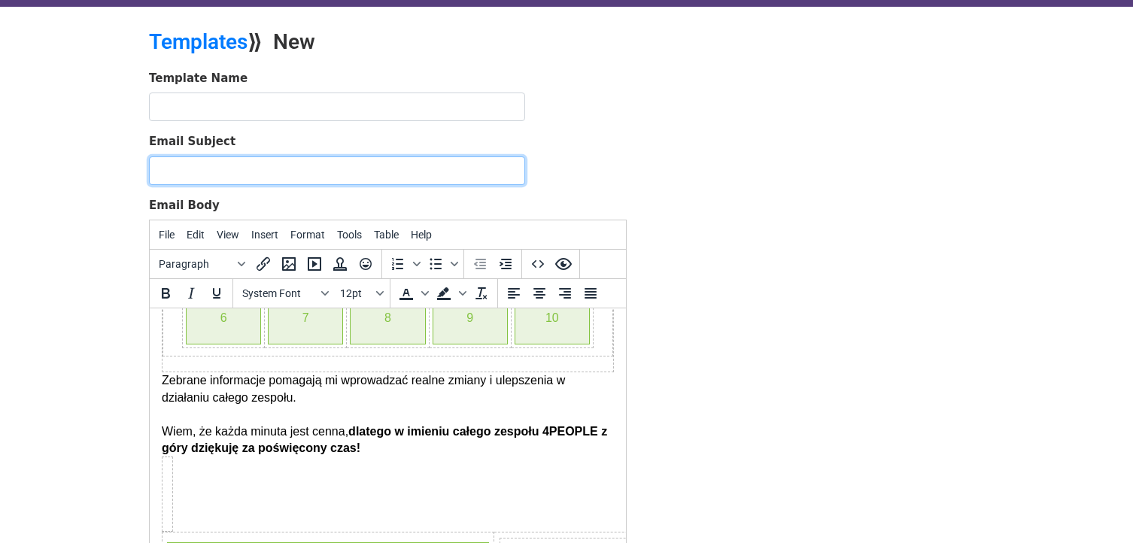
click at [259, 171] on input "Email Subject" at bounding box center [337, 170] width 376 height 29
type input "{{ZWROT GRZECZNOŚCIOWY}} {{ODMIANA IMIONA W WOŁACZU}}, miesiąc współpracy za na…"
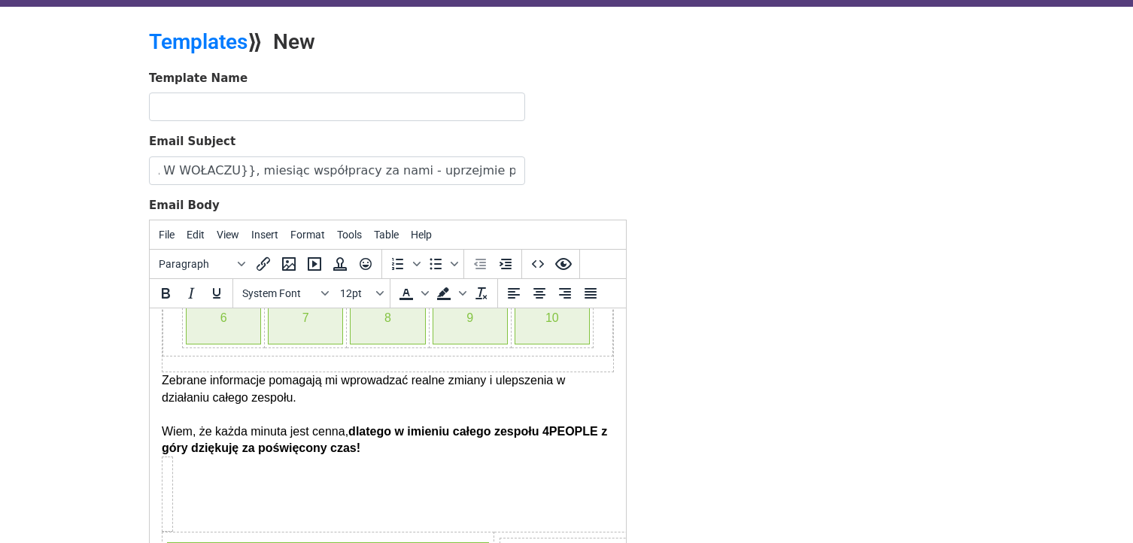
scroll to position [0, 0]
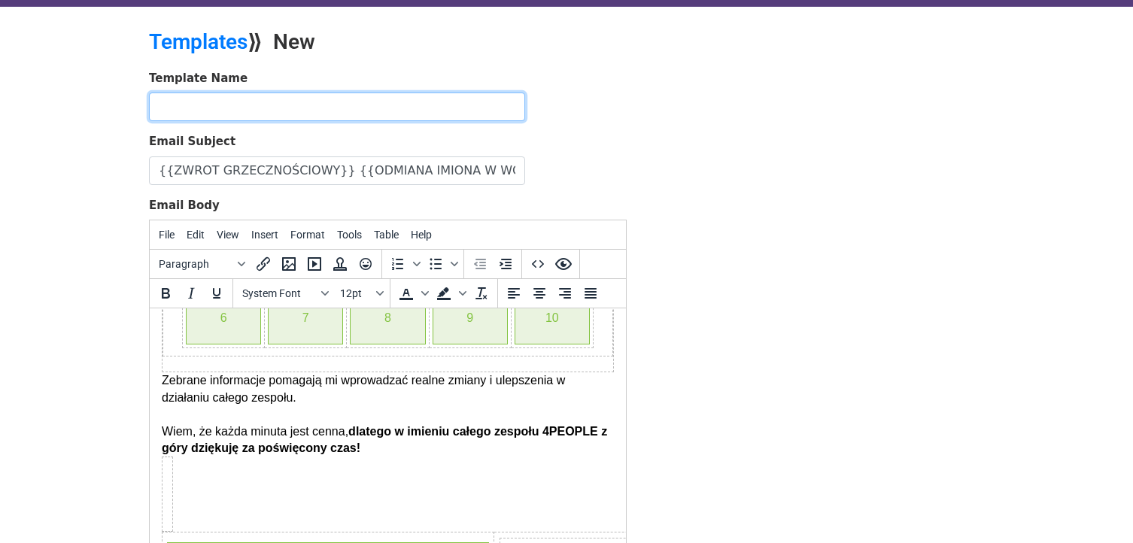
click at [269, 105] on input "text" at bounding box center [337, 107] width 376 height 29
paste input "2. Mail po pierwszym miesiącu współpracy"
type input "2. Mail po pierwszym miesiącu współpracy"
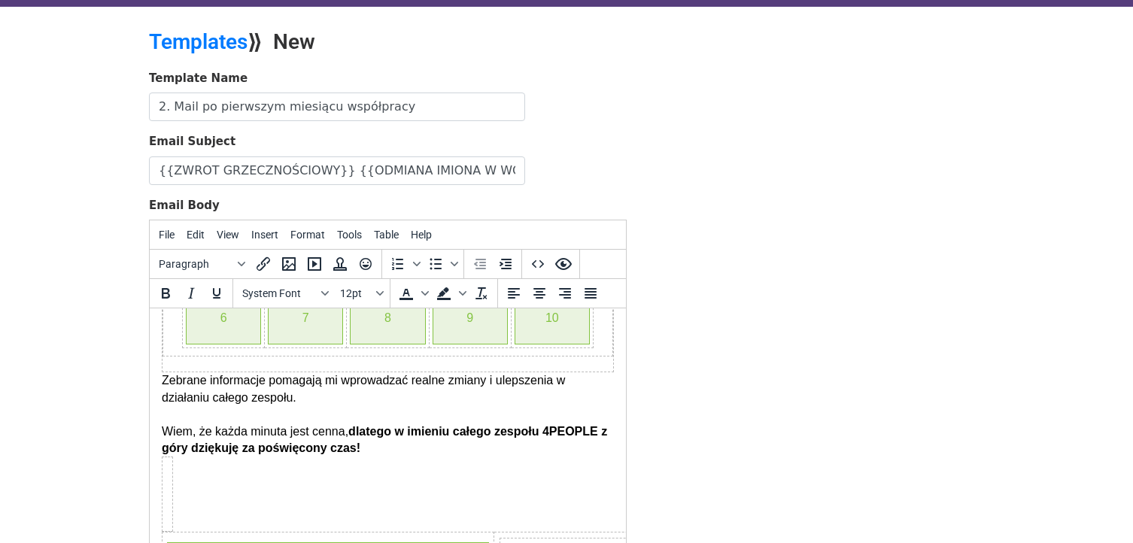
click at [630, 126] on div "Template Name 2. Mail po pierwszym miesiącu współpracy Email Subject {{ZWROT GR…" at bounding box center [388, 334] width 500 height 529
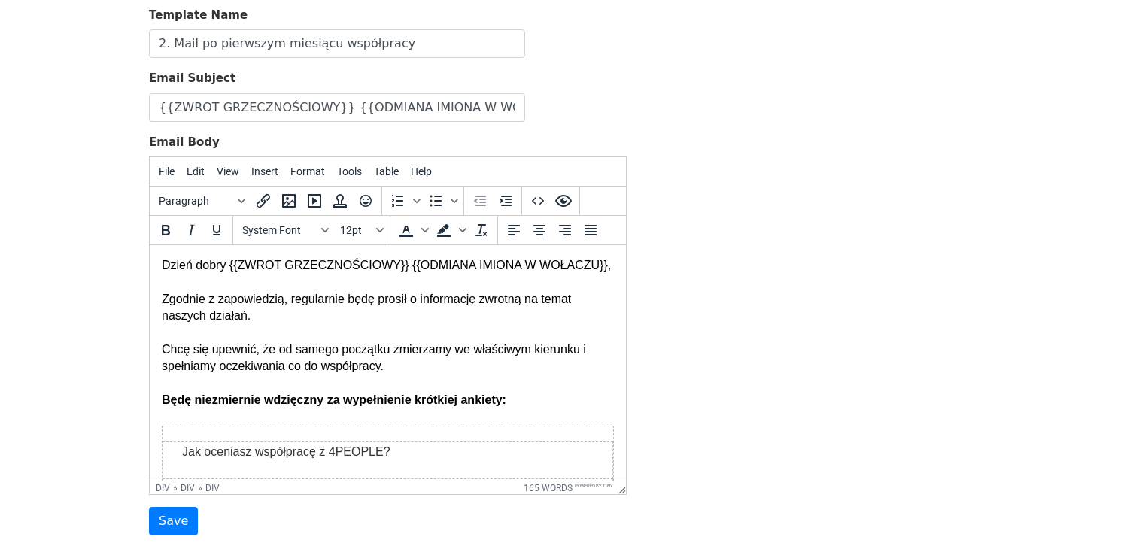
scroll to position [218, 0]
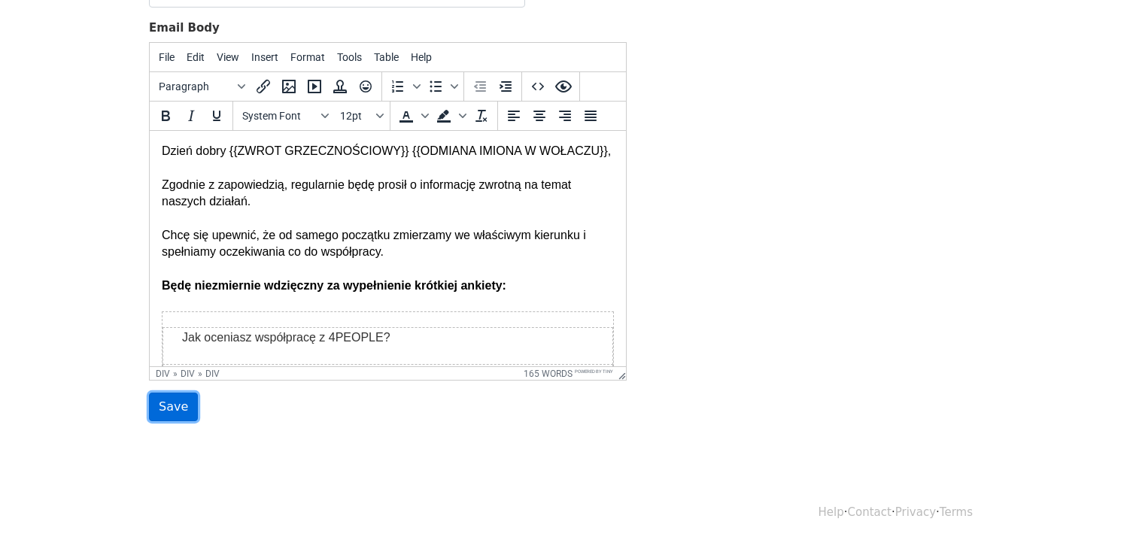
click at [175, 410] on input "Save" at bounding box center [173, 407] width 49 height 29
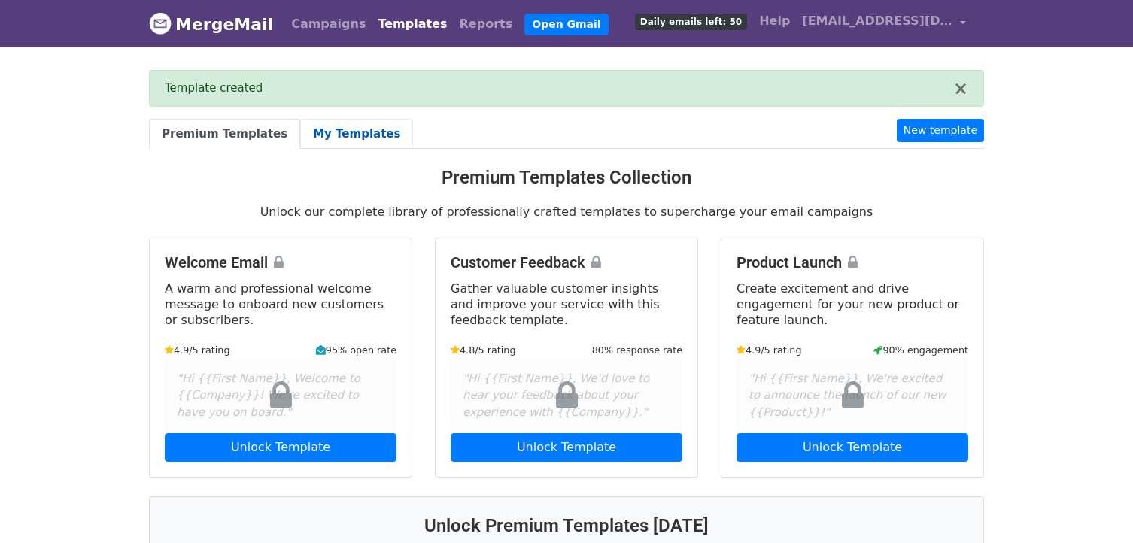
click at [363, 136] on link "My Templates" at bounding box center [356, 134] width 113 height 31
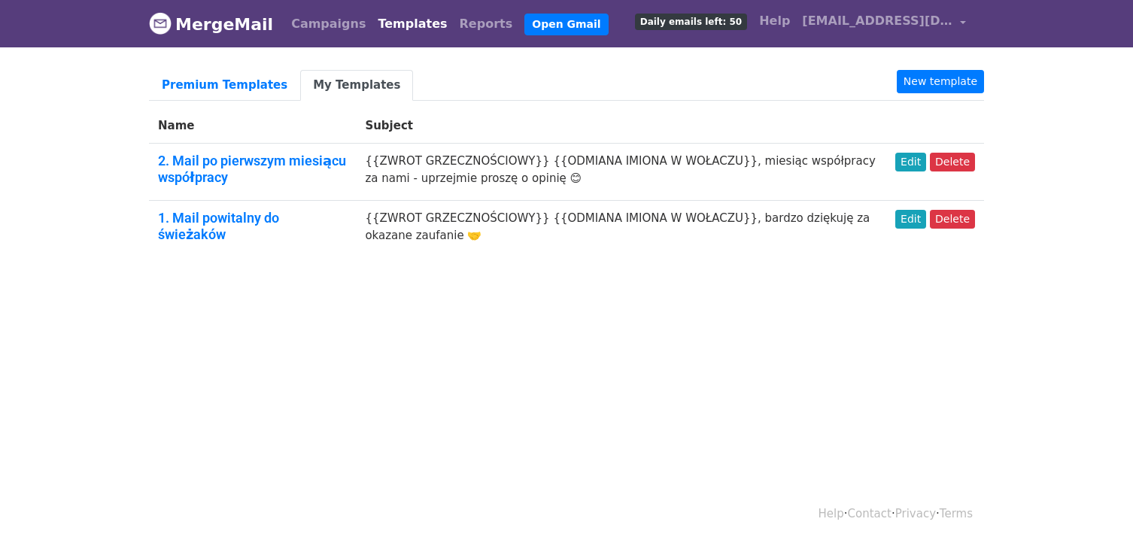
click at [338, 285] on body "MergeMail Campaigns Templates Reports Open Gmail Daily emails left: 50 Help [EM…" at bounding box center [566, 164] width 1133 height 329
click at [912, 157] on link "Edit" at bounding box center [910, 162] width 31 height 19
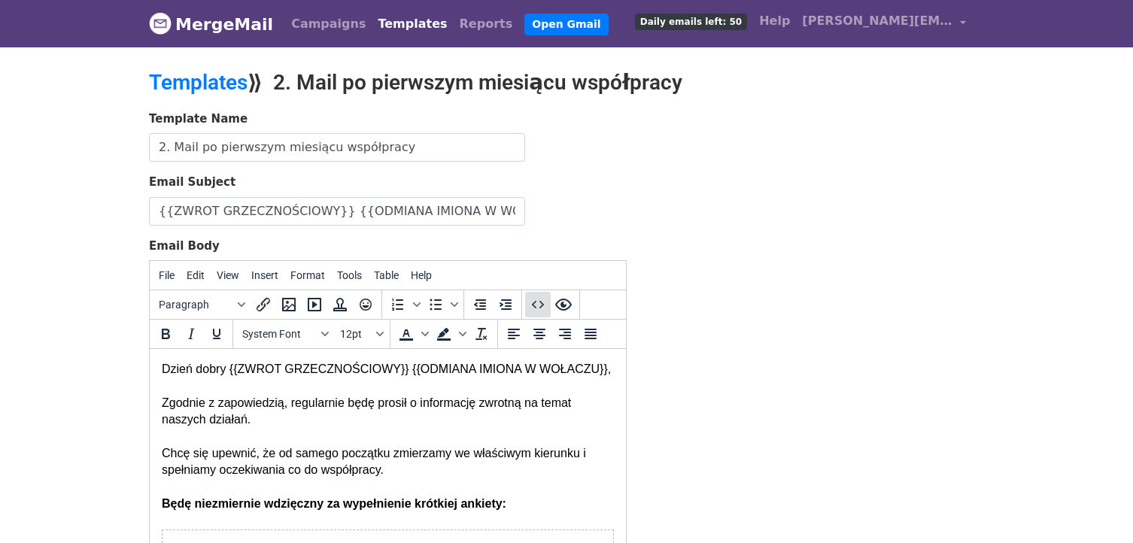
click at [534, 308] on icon "Source code" at bounding box center [538, 305] width 18 height 18
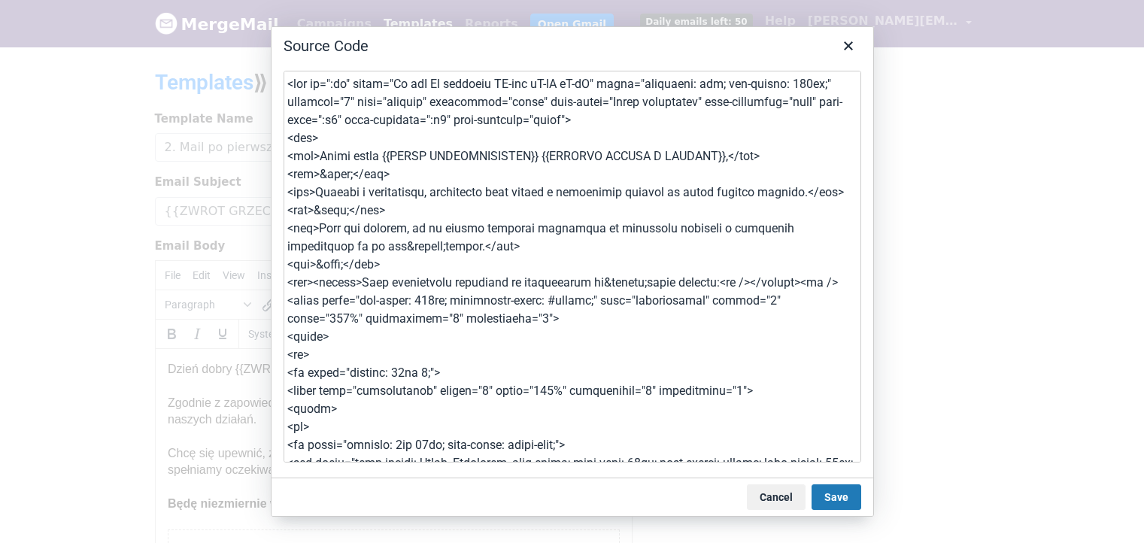
click at [367, 309] on textarea at bounding box center [573, 267] width 578 height 392
click at [767, 496] on button "Cancel" at bounding box center [776, 497] width 59 height 26
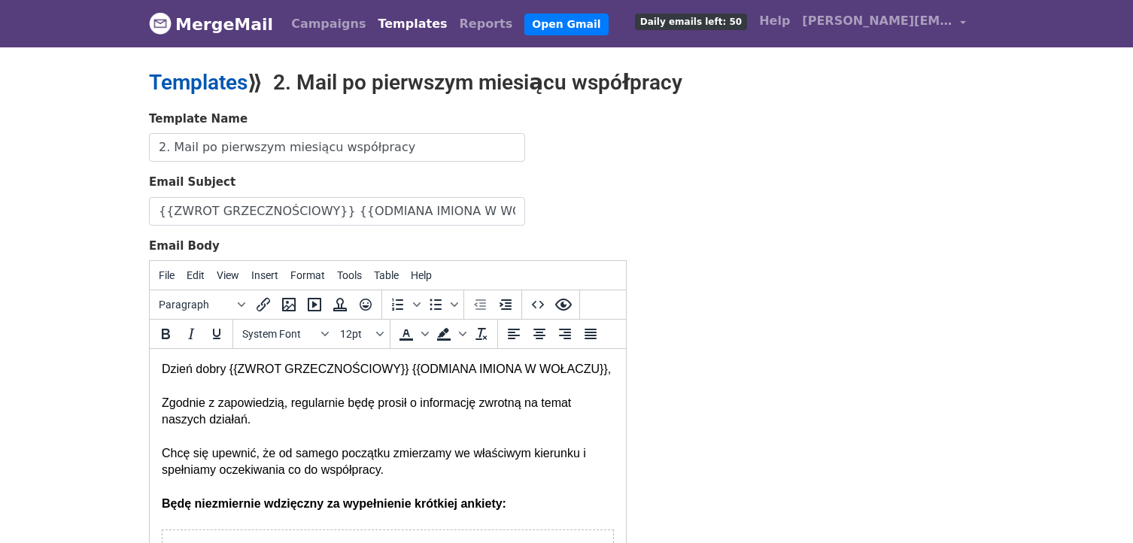
click at [210, 92] on link "Templates" at bounding box center [198, 82] width 99 height 25
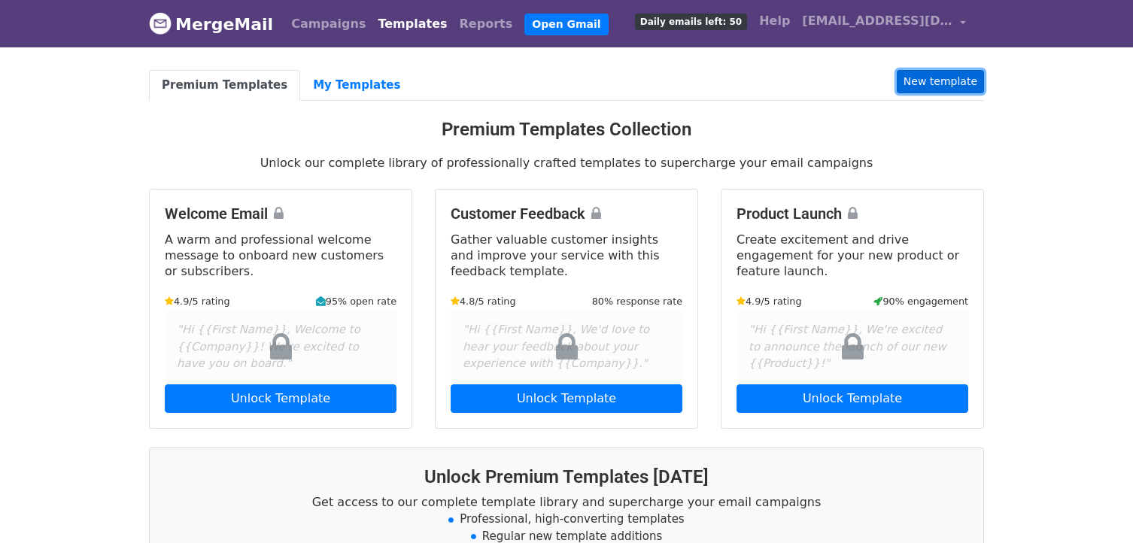
click at [967, 82] on link "New template" at bounding box center [940, 81] width 87 height 23
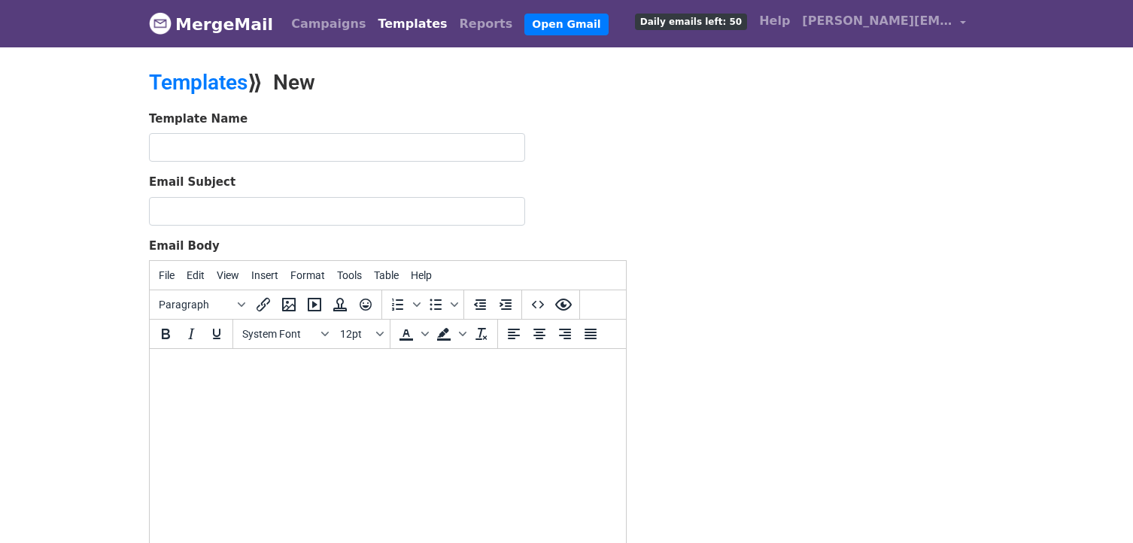
click at [301, 390] on html at bounding box center [388, 369] width 476 height 41
click at [529, 306] on icon "Source code" at bounding box center [538, 305] width 18 height 18
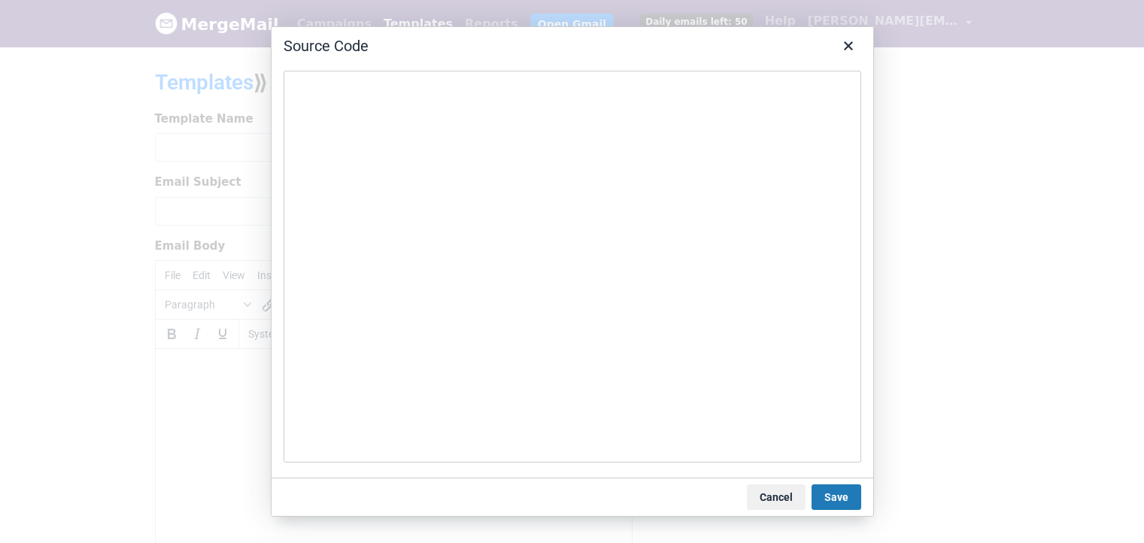
type textarea "<div id=":wi" class="Am aiL Al editable LW-avf tS-tW tS-tY" style="direction: l…"
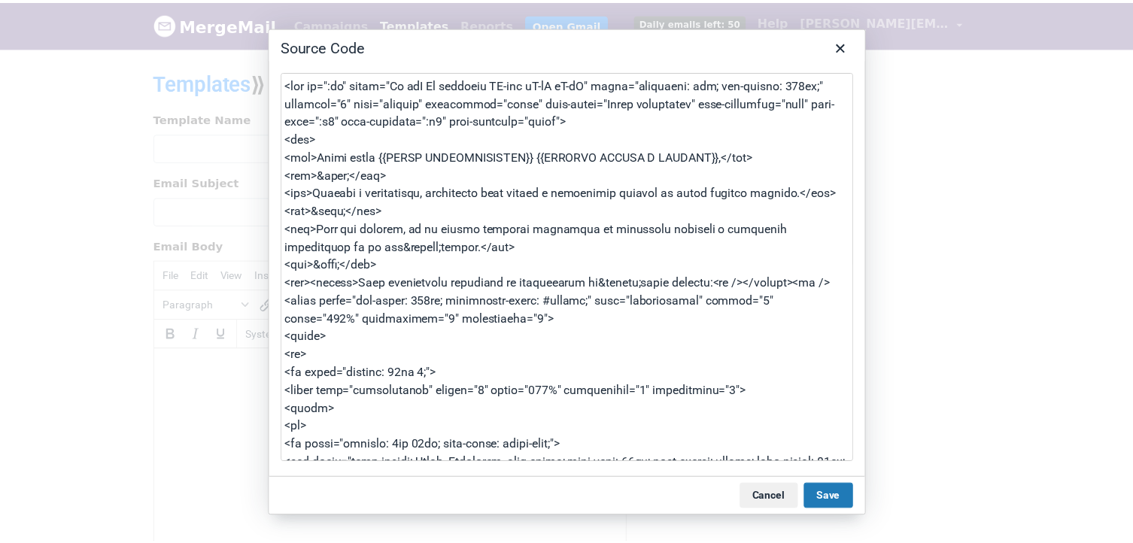
scroll to position [5659, 0]
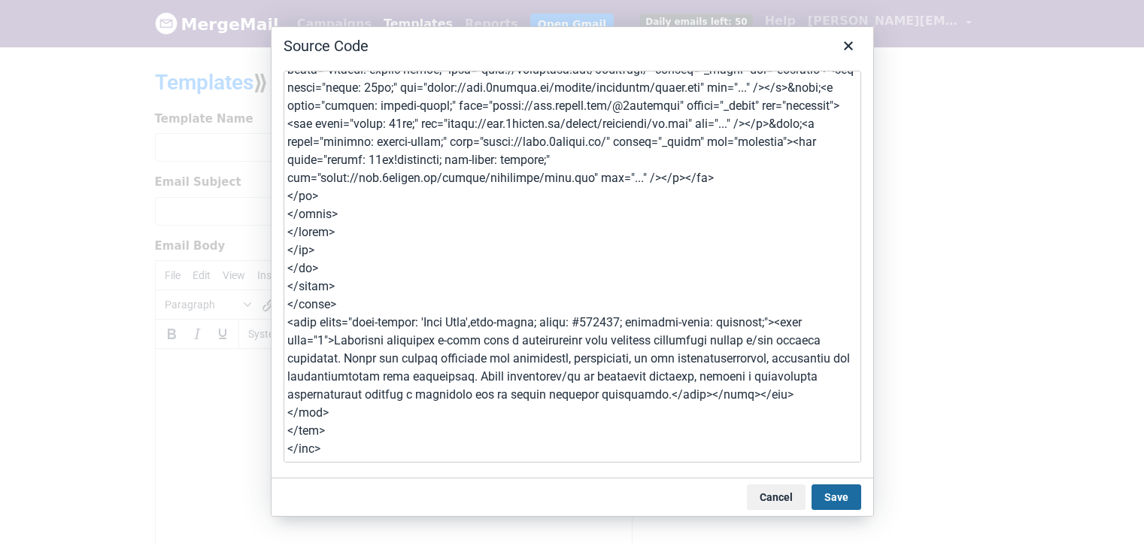
click at [838, 501] on button "Save" at bounding box center [837, 497] width 50 height 26
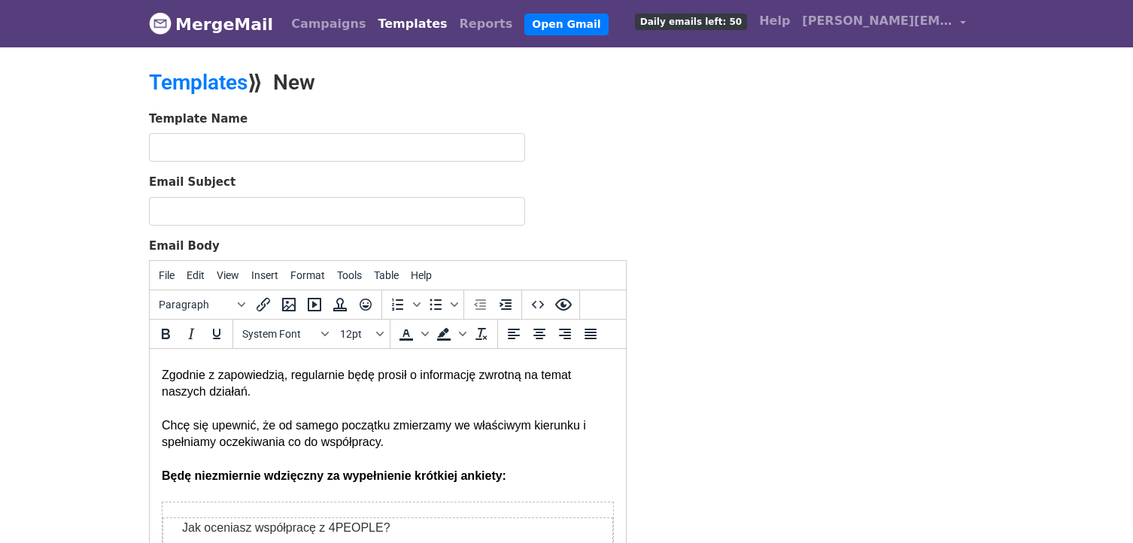
scroll to position [0, 0]
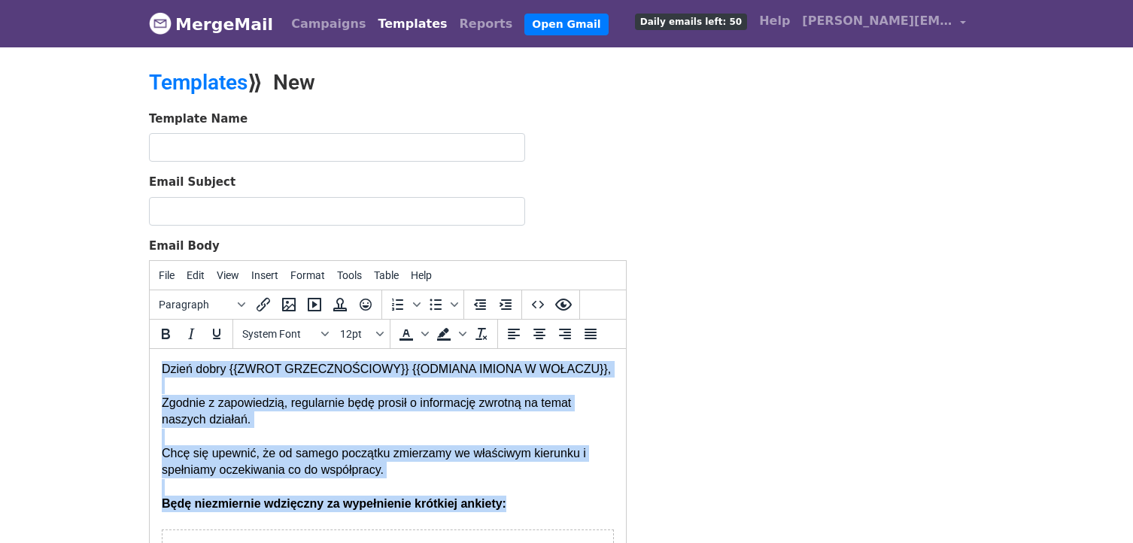
drag, startPoint x: 507, startPoint y: 504, endPoint x: 156, endPoint y: 371, distance: 374.9
paste body
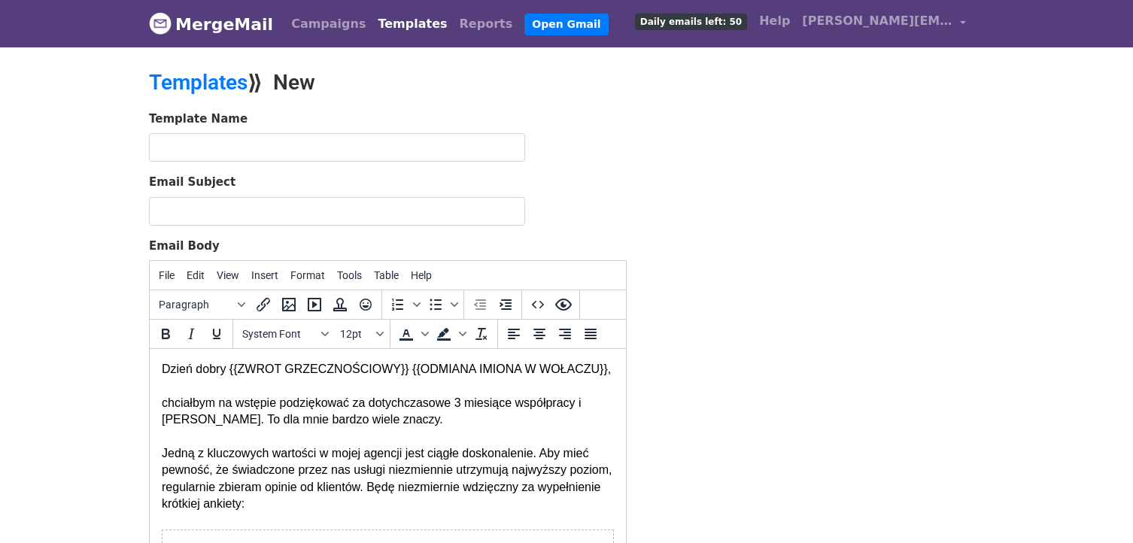
click at [355, 498] on div "Jedną z kluczowych wartości w mojej agencji jest ciągłe doskonalenie. Aby mieć …" at bounding box center [388, 479] width 452 height 68
drag, startPoint x: 347, startPoint y: 505, endPoint x: 415, endPoint y: 491, distance: 69.0
click at [415, 491] on div "Jedną z kluczowych wartości w mojej agencji jest ciągłe doskonalenie. Aby mieć …" at bounding box center [388, 479] width 452 height 68
click at [398, 463] on div "Jedną z kluczowych wartości w mojej agencji jest ciągłe doskonalenie. Aby mieć …" at bounding box center [388, 479] width 452 height 68
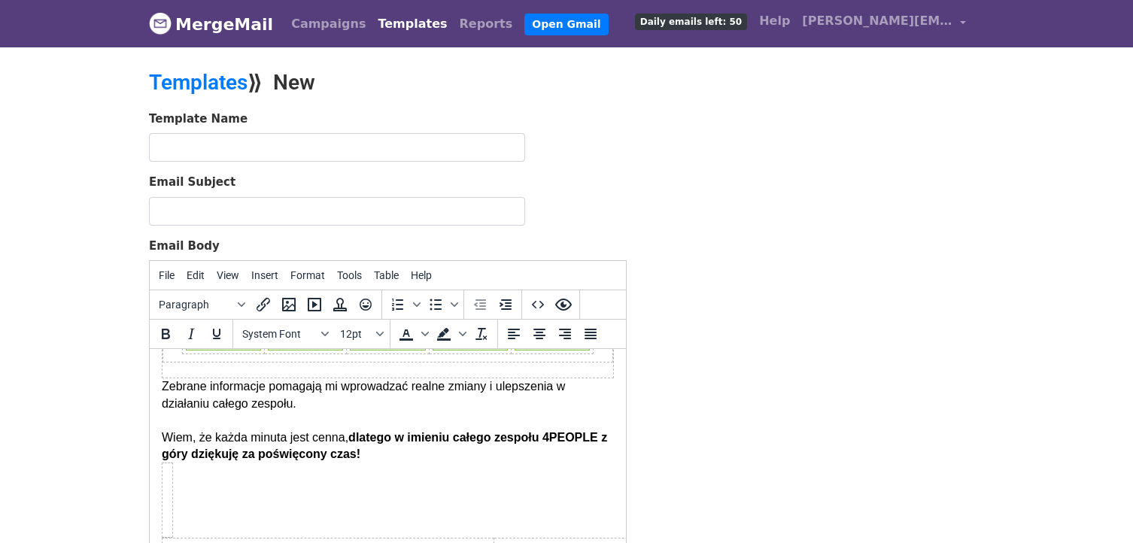
scroll to position [376, 0]
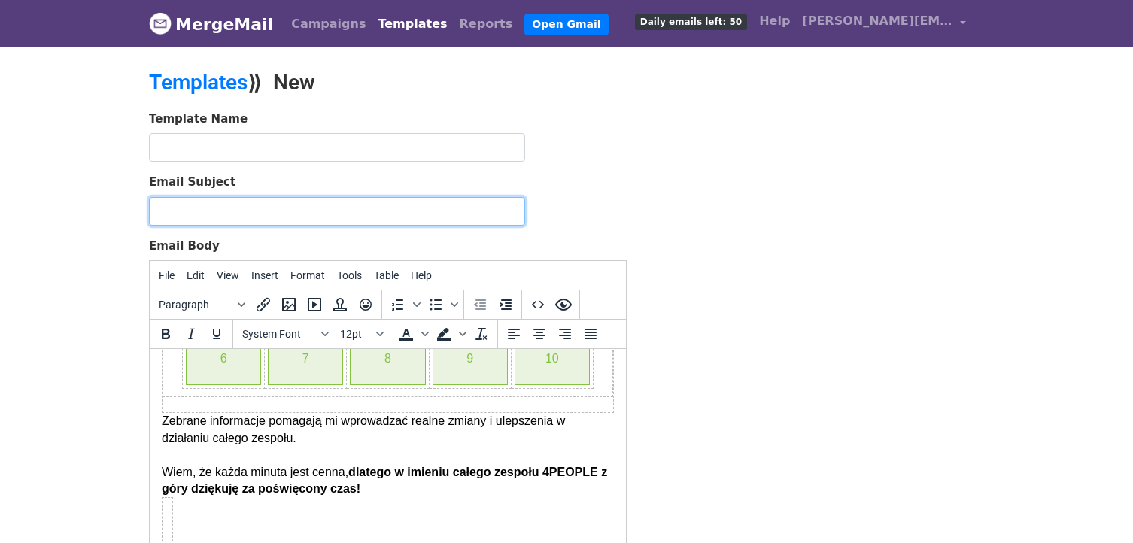
click at [314, 211] on input "Email Subject" at bounding box center [337, 211] width 376 height 29
type input "{{ZWROT GRZECZNOŚCIOWY}} {{ODMIANA IMIONA W WOŁACZU}}, kwartał współpracy za na…"
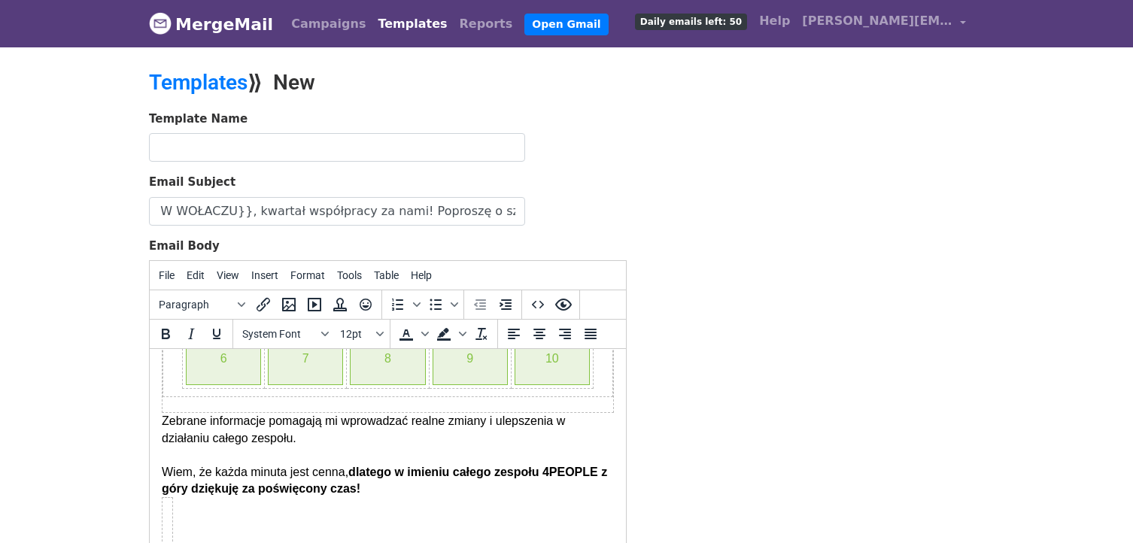
scroll to position [0, 0]
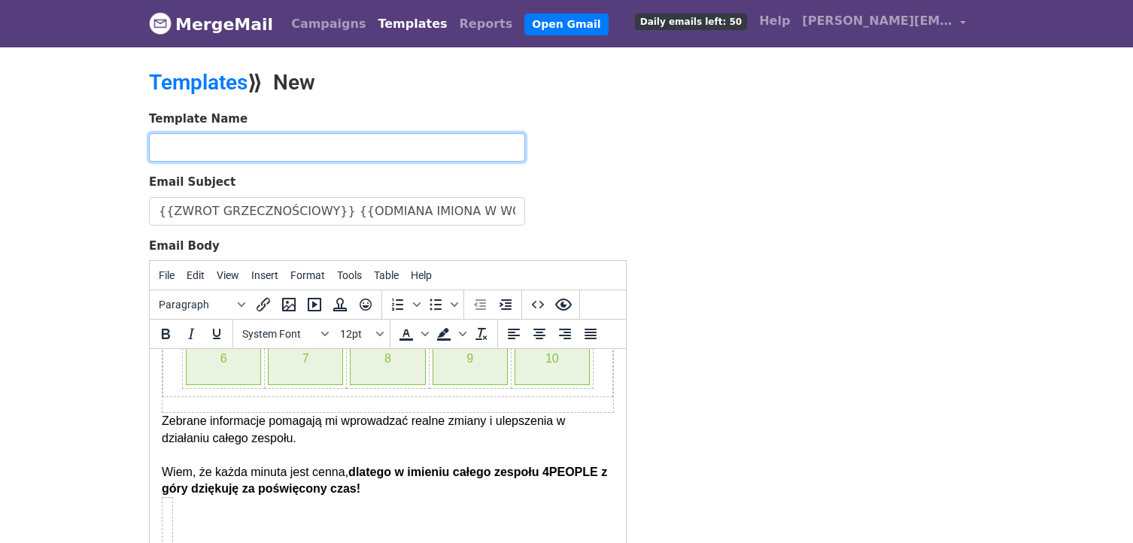
click at [235, 148] on input "text" at bounding box center [337, 147] width 376 height 29
paste input "3. Pierwsza ankieta (po 3 miesiącach od startu współpracy)"
type input "3. Pierwsza ankieta (po 3 miesiącach od startu współpracy)"
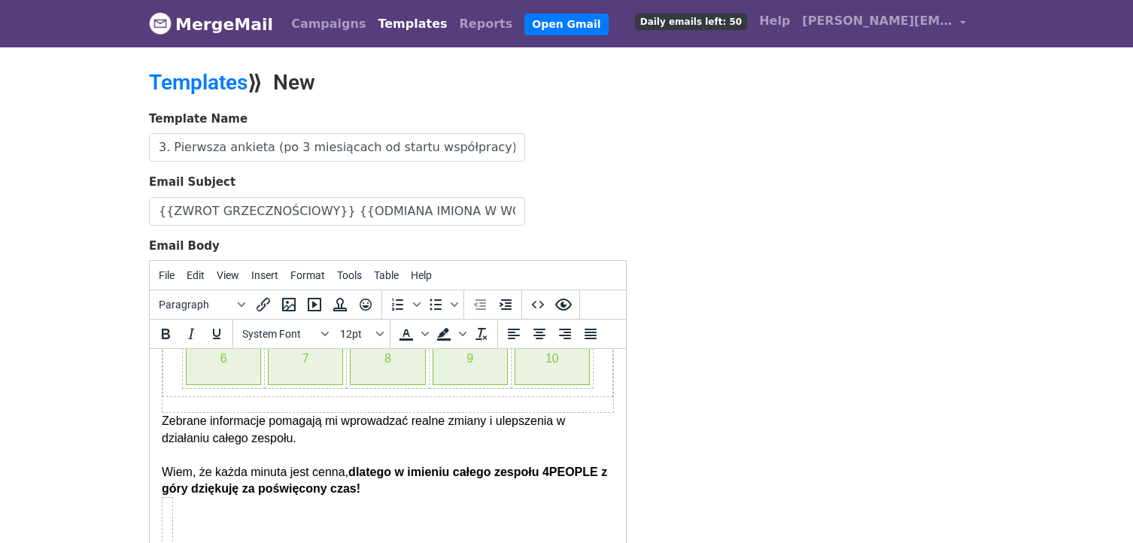
click at [818, 192] on div "Template Name 3. Pierwsza ankieta (po 3 miesiącach od startu współpracy) Email …" at bounding box center [566, 375] width 857 height 529
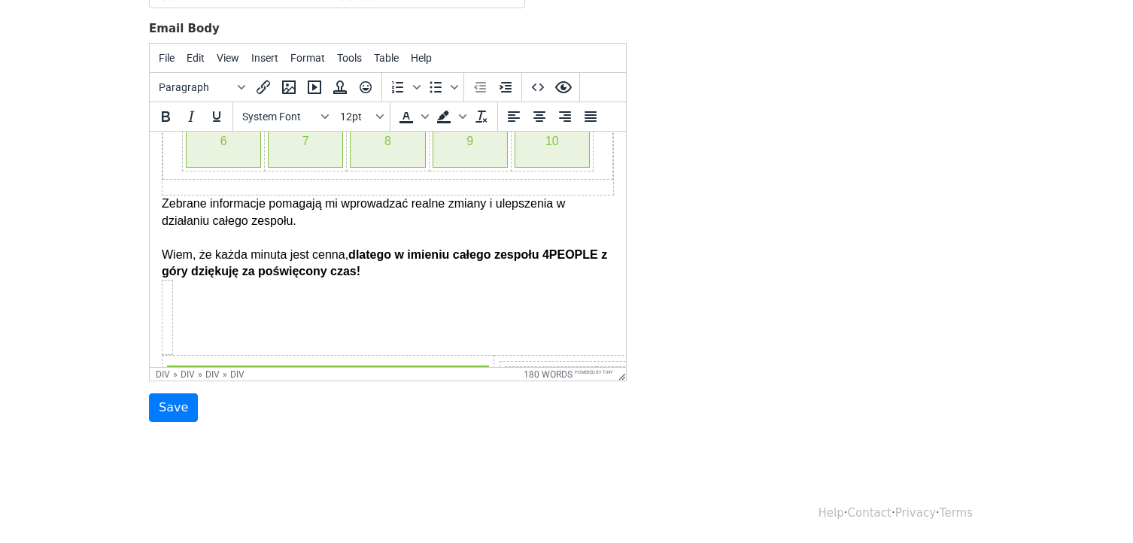
scroll to position [218, 0]
click at [176, 406] on input "Save" at bounding box center [173, 407] width 49 height 29
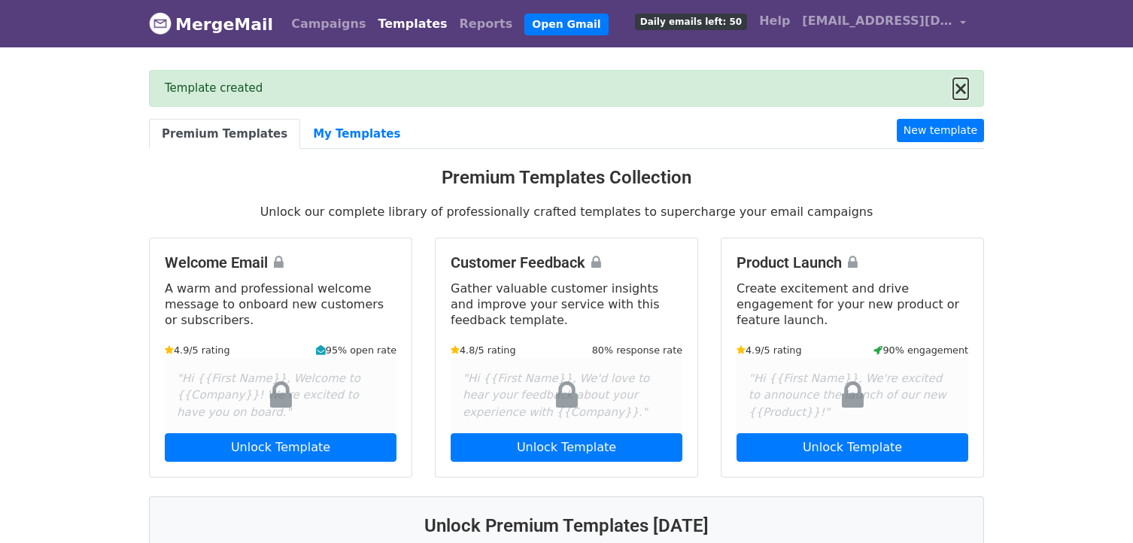
click at [957, 84] on button "×" at bounding box center [960, 89] width 15 height 18
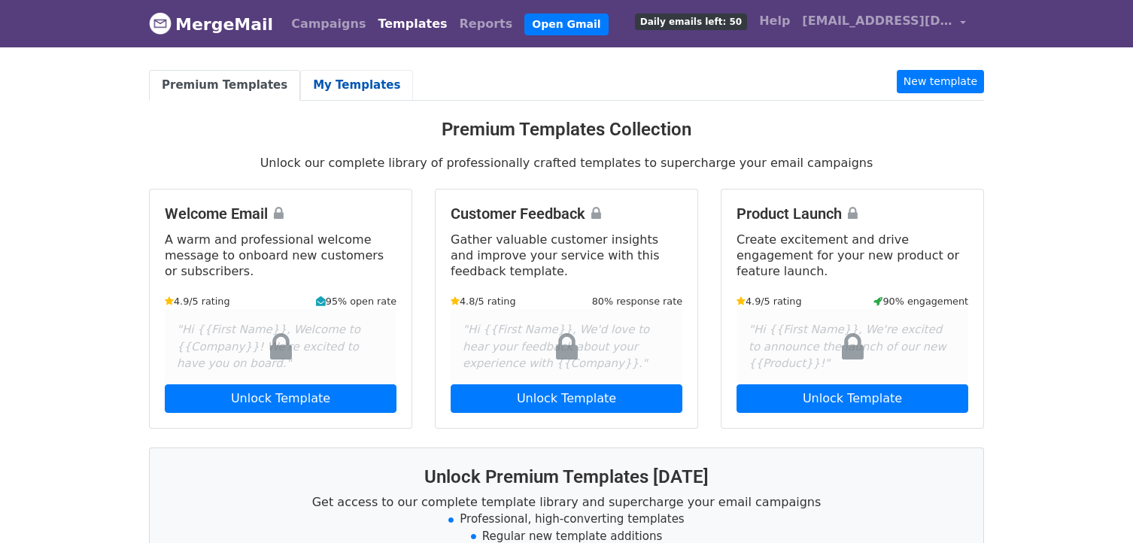
click at [343, 86] on link "My Templates" at bounding box center [356, 85] width 113 height 31
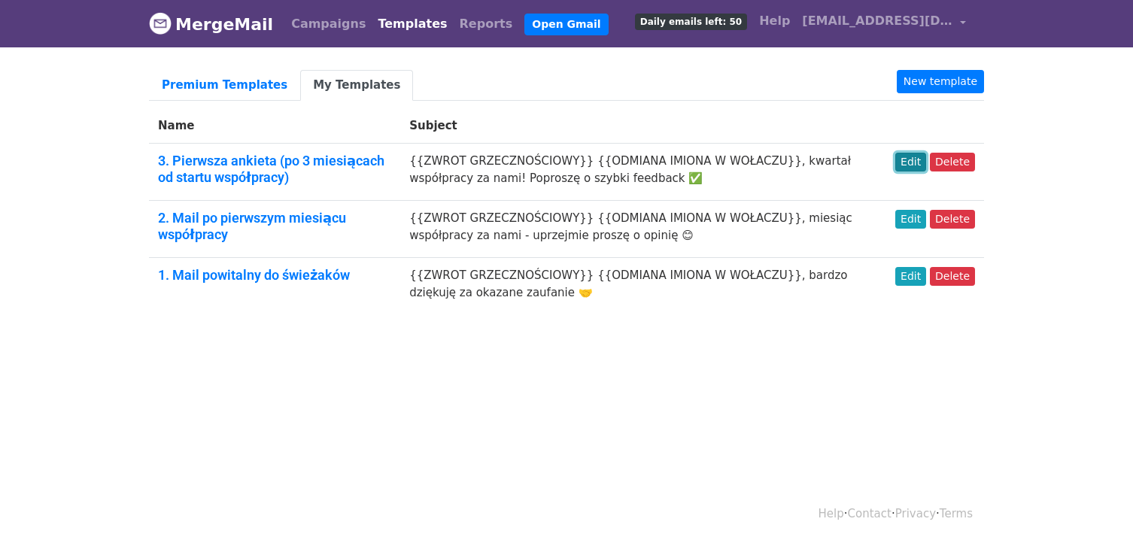
click at [912, 165] on link "Edit" at bounding box center [910, 162] width 31 height 19
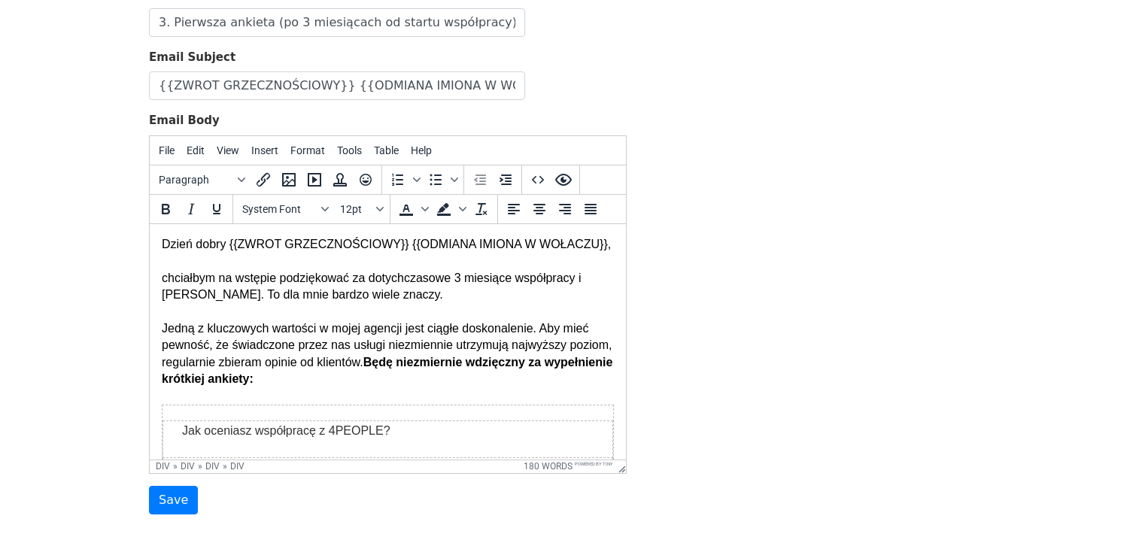
click at [191, 277] on div "chciałbym na wstępie podziękować za dotychczasowe 3 miesiące współpracy i okaza…" at bounding box center [388, 286] width 452 height 34
click at [572, 363] on strong "Będę niezmiernie wdzięczny za wypełnienie krótkiej ankiety:" at bounding box center [387, 369] width 451 height 29
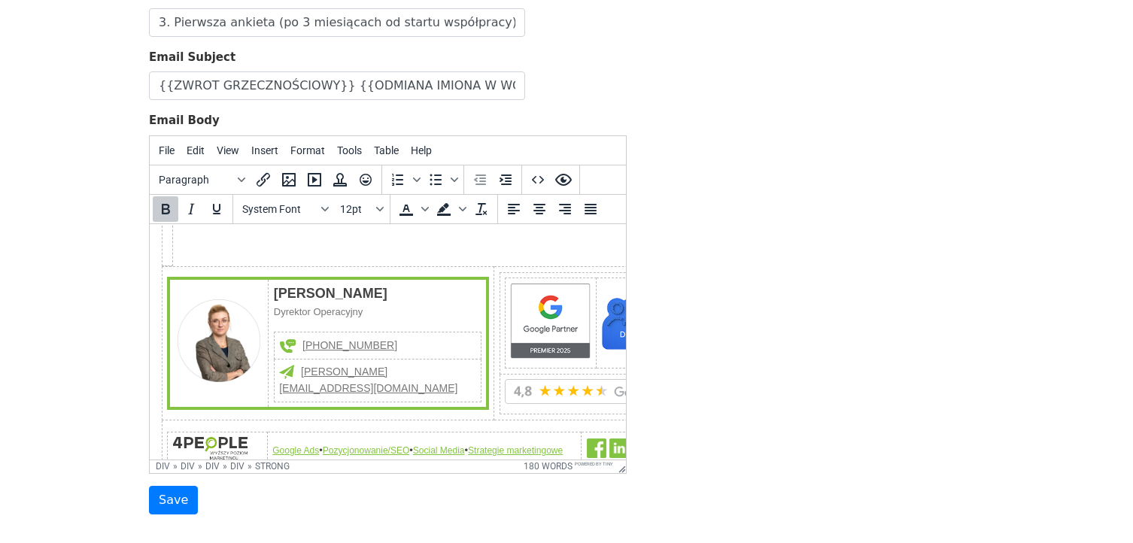
scroll to position [602, 0]
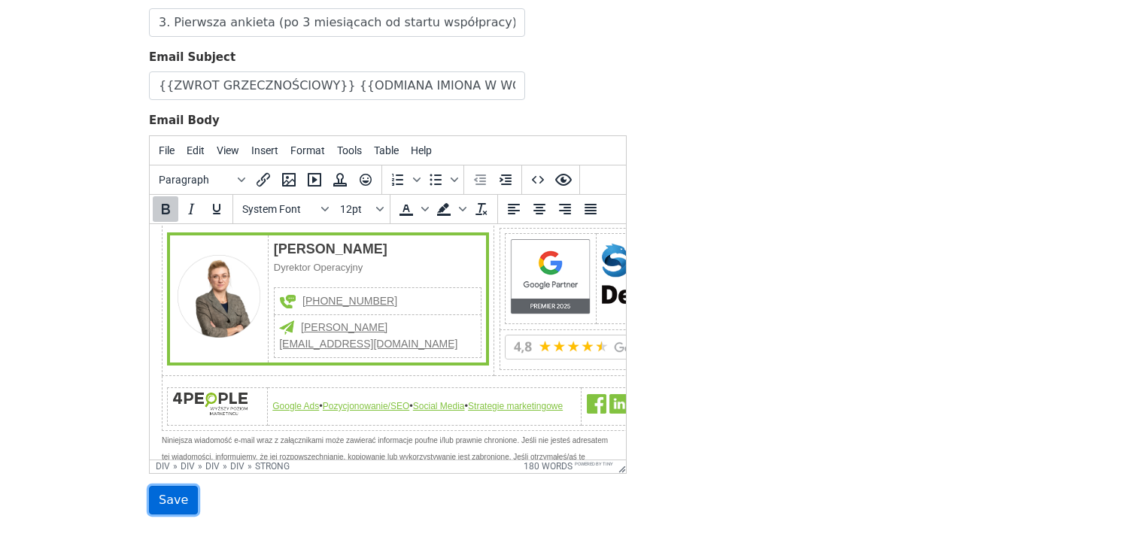
click at [175, 493] on input "Save" at bounding box center [173, 500] width 49 height 29
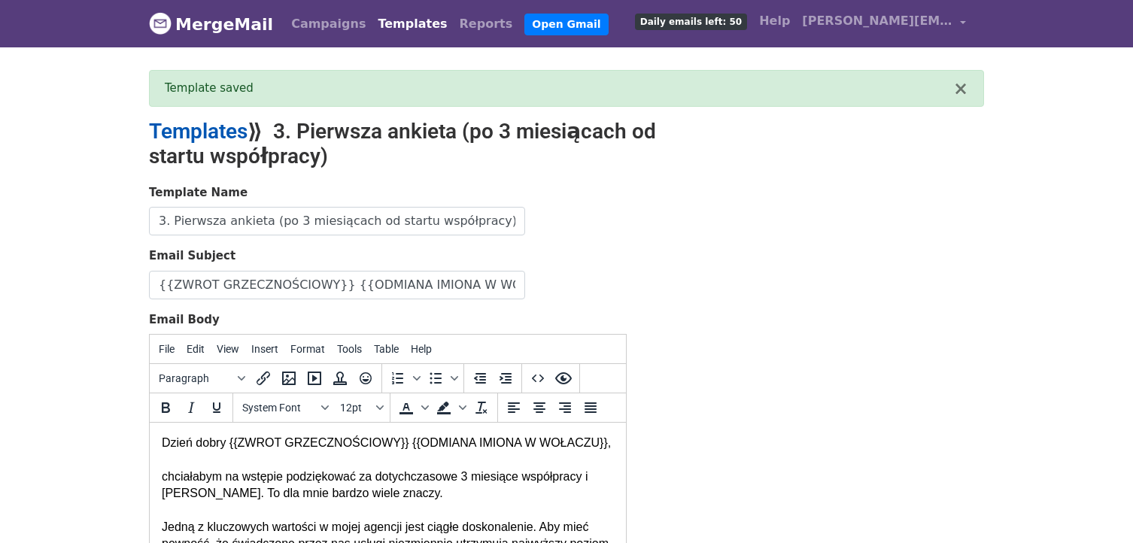
click at [227, 136] on link "Templates" at bounding box center [198, 131] width 99 height 25
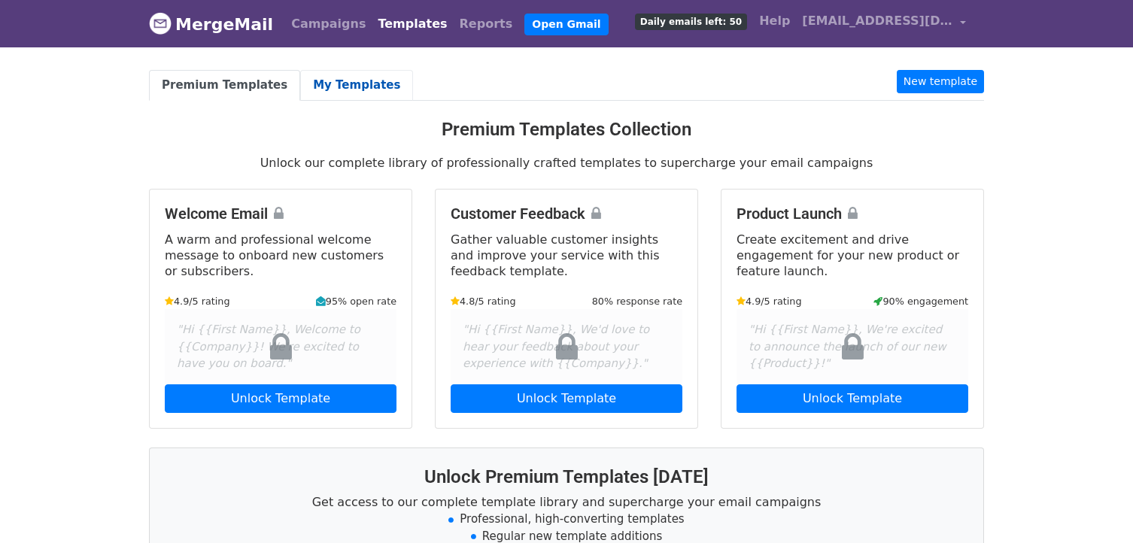
click at [301, 79] on link "My Templates" at bounding box center [356, 85] width 113 height 31
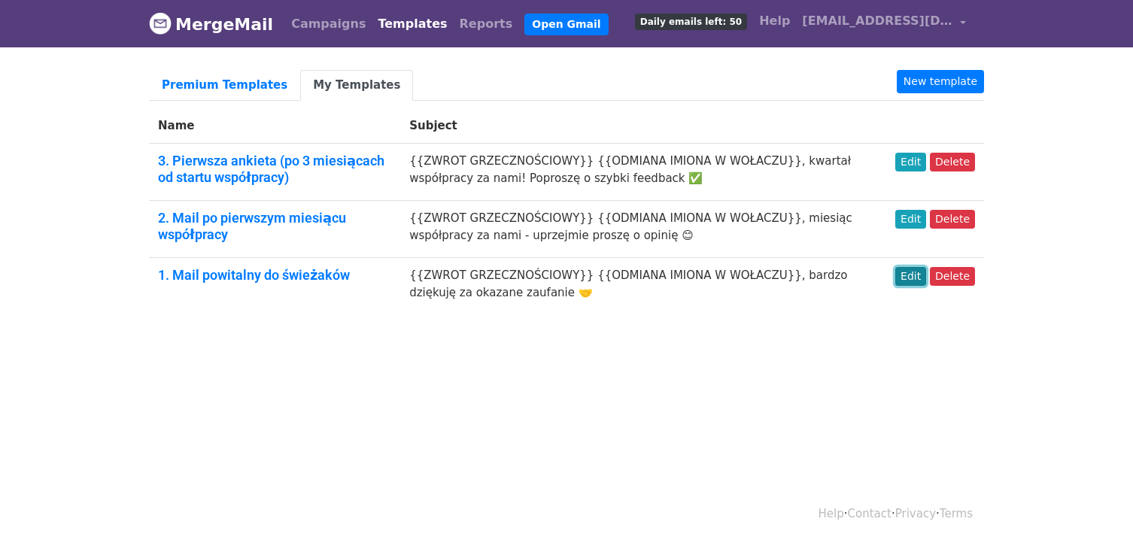
click at [915, 281] on link "Edit" at bounding box center [910, 276] width 31 height 19
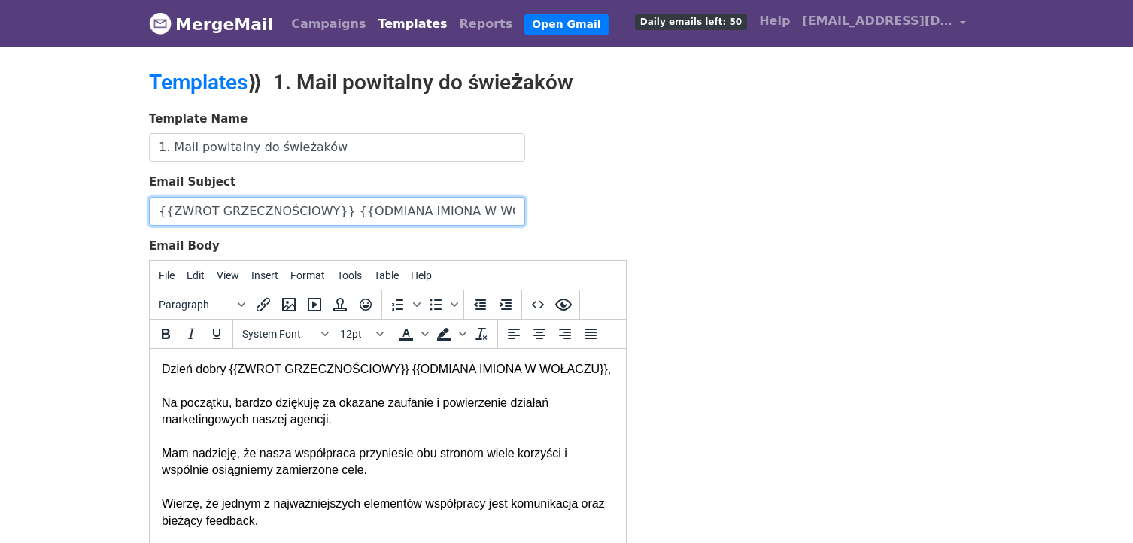
click at [281, 203] on input "{{ZWROT GRZECZNOŚCIOWY}} {{ODMIANA IMIONA W WOŁACZU}}, bardzo dziękuję za okaza…" at bounding box center [337, 211] width 376 height 29
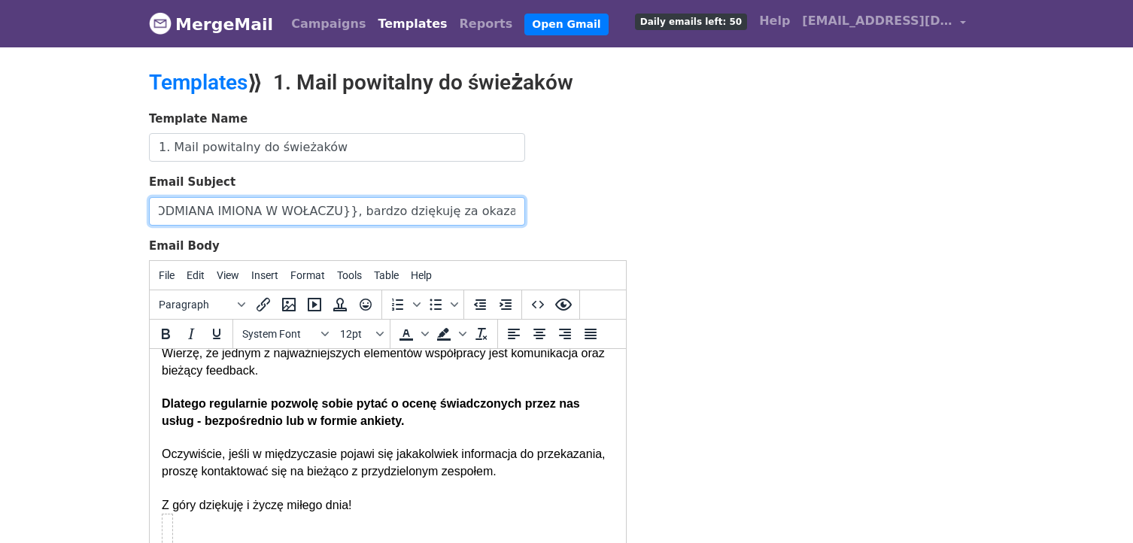
scroll to position [226, 0]
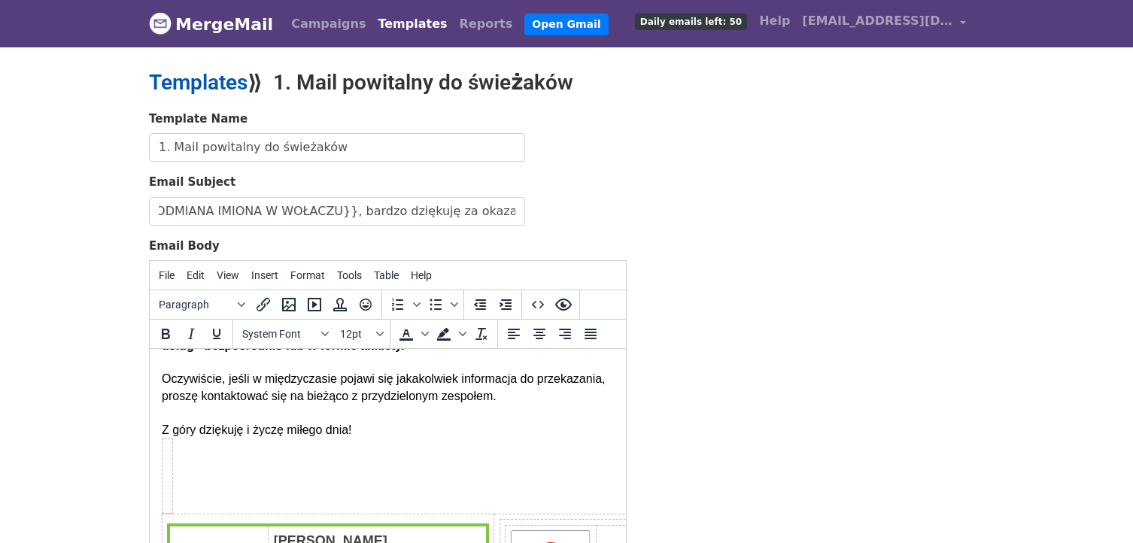
click at [214, 86] on link "Templates" at bounding box center [198, 82] width 99 height 25
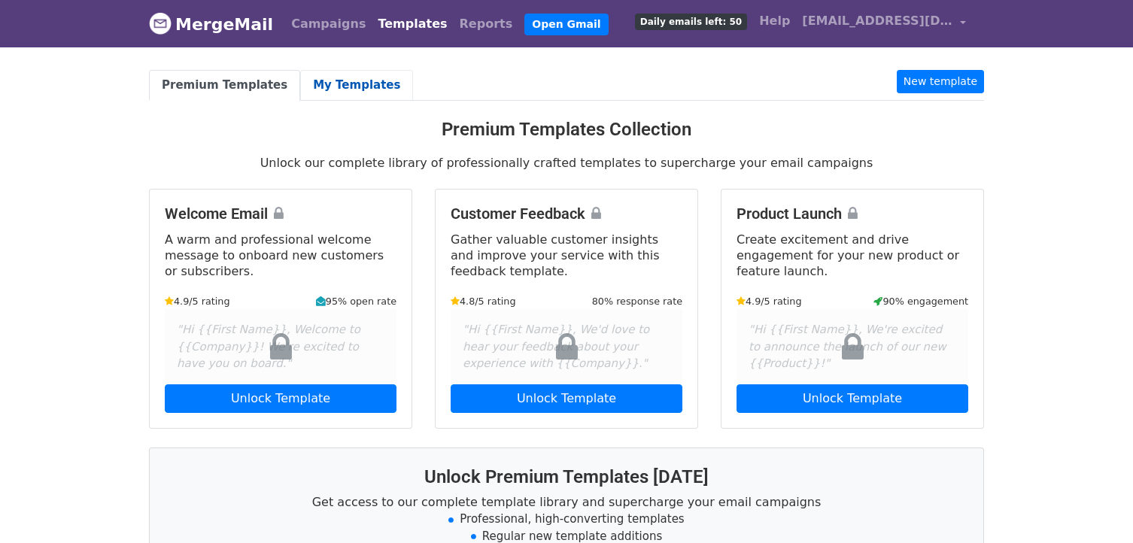
click at [335, 81] on link "My Templates" at bounding box center [356, 85] width 113 height 31
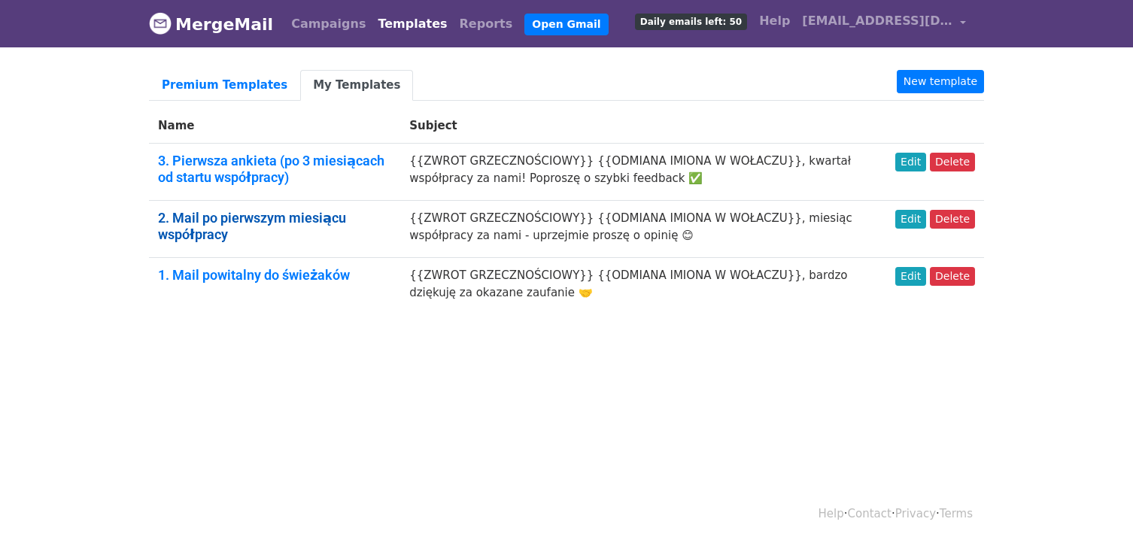
click at [253, 210] on link "2. Mail po pierwszym miesiącu współpracy" at bounding box center [252, 226] width 188 height 32
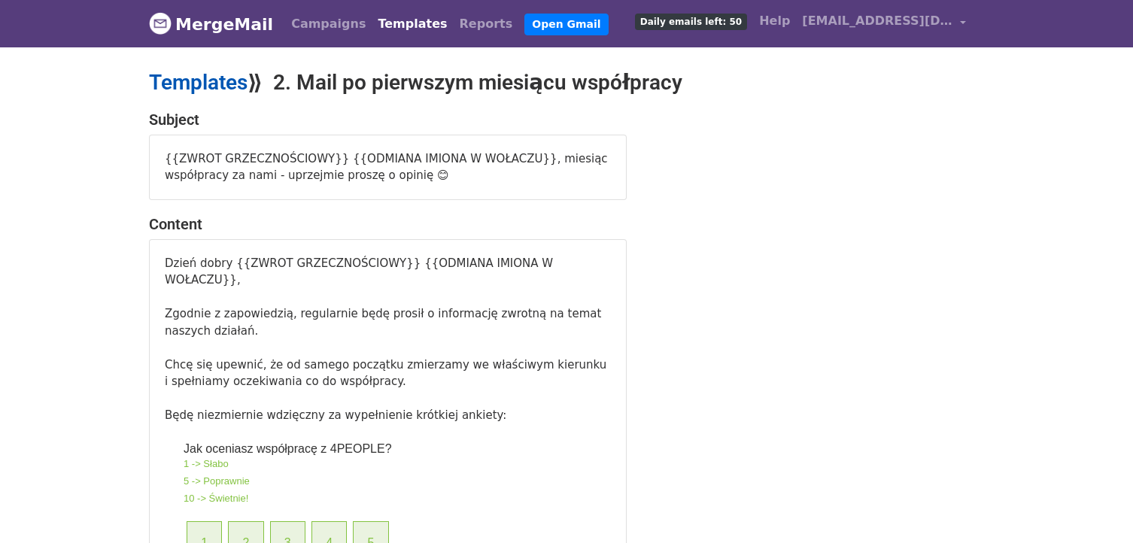
click at [225, 80] on link "Templates" at bounding box center [198, 82] width 99 height 25
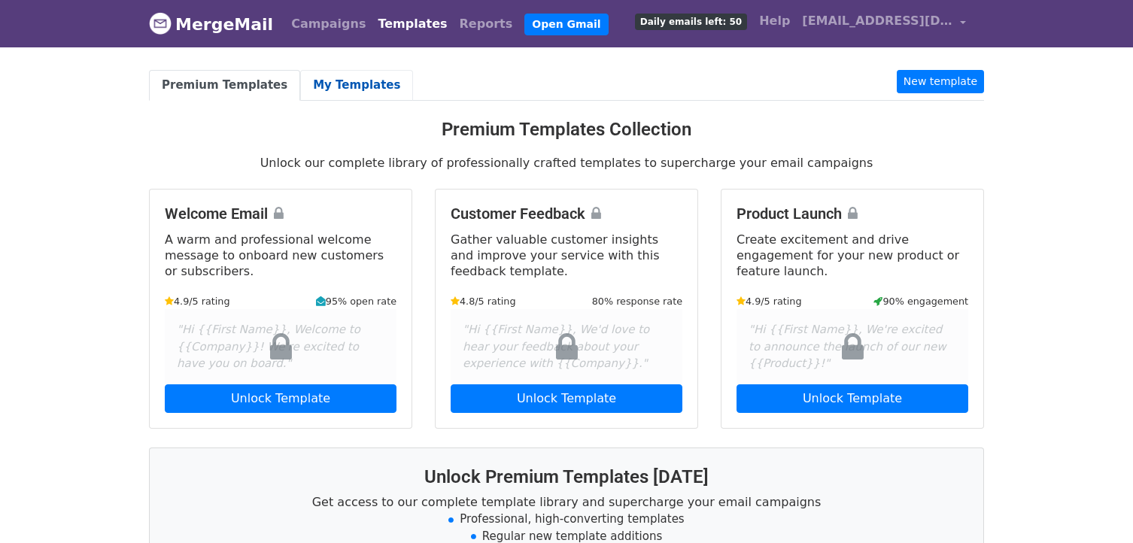
click at [349, 95] on link "My Templates" at bounding box center [356, 85] width 113 height 31
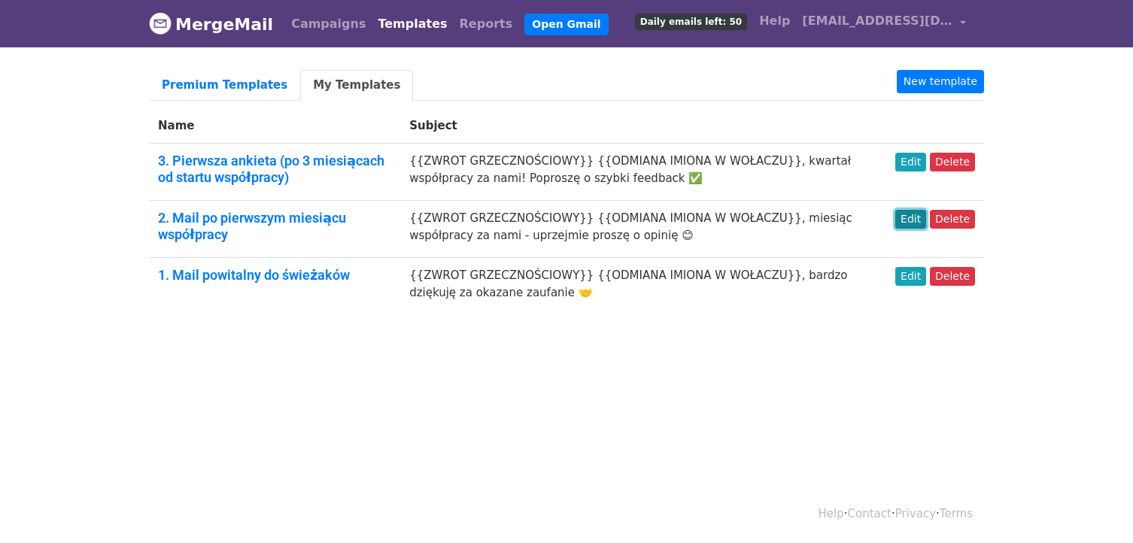
click at [919, 216] on link "Edit" at bounding box center [910, 219] width 31 height 19
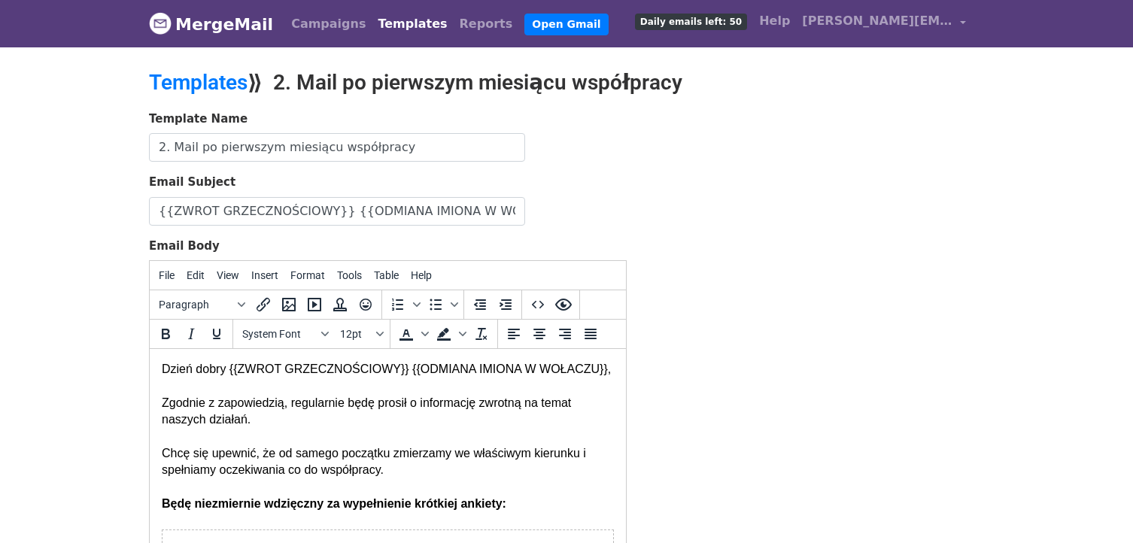
click at [407, 403] on div "Zgodnie z zapowiedzią, regularnie będę prosił o informację zwrotną na temat nas…" at bounding box center [388, 412] width 452 height 34
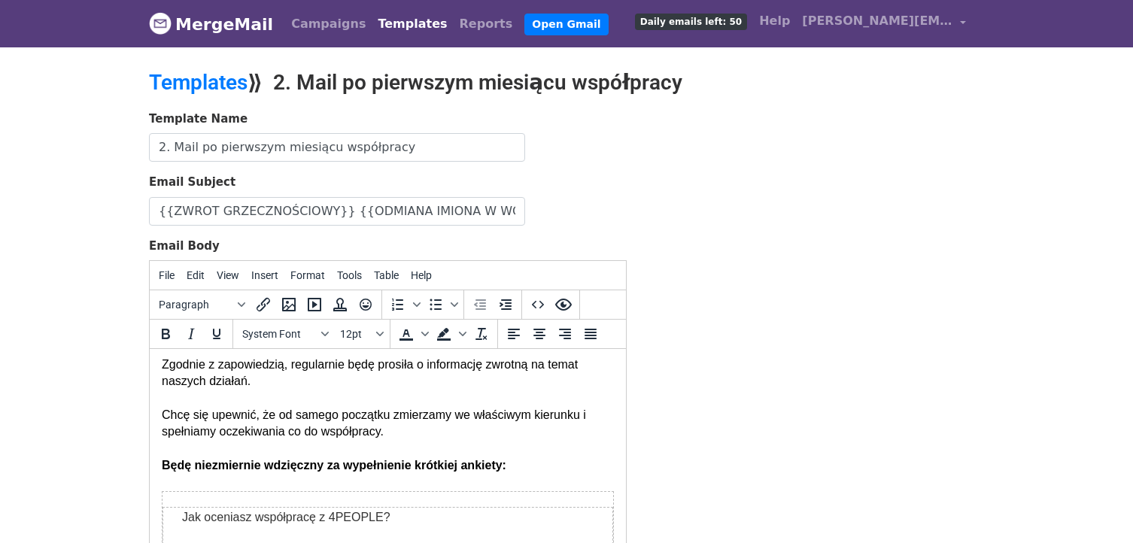
scroll to position [75, 0]
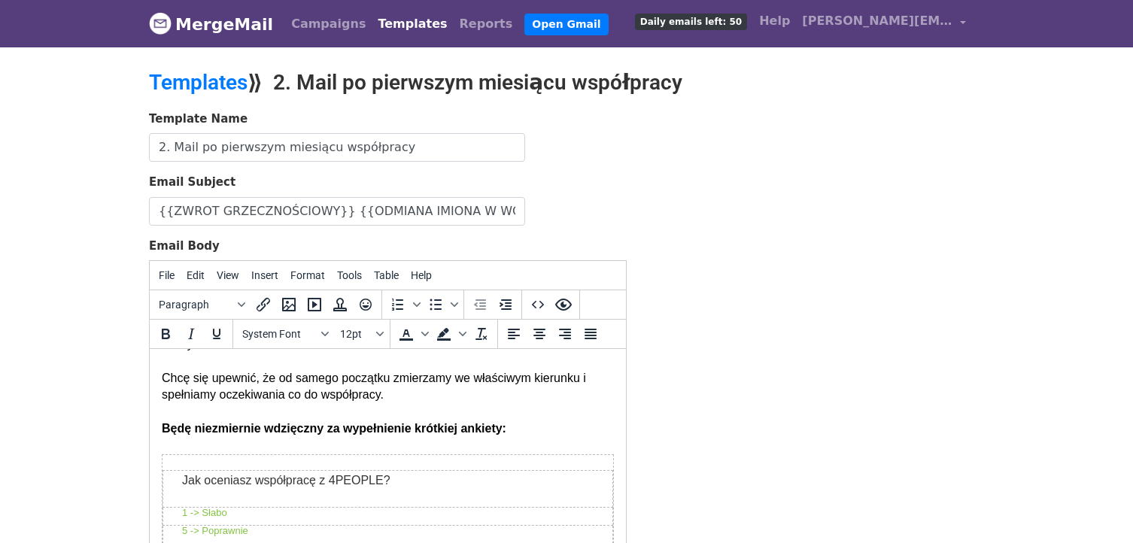
click at [318, 431] on strong "Będę niezmiernie wdzięczny za wypełnienie krótkiej ankiety:" at bounding box center [334, 428] width 344 height 13
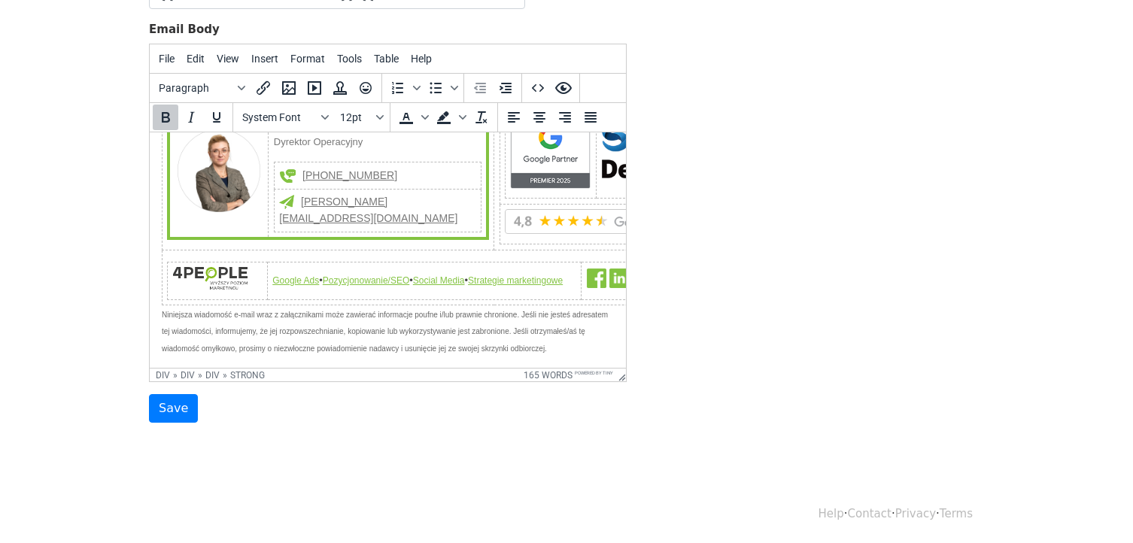
scroll to position [218, 0]
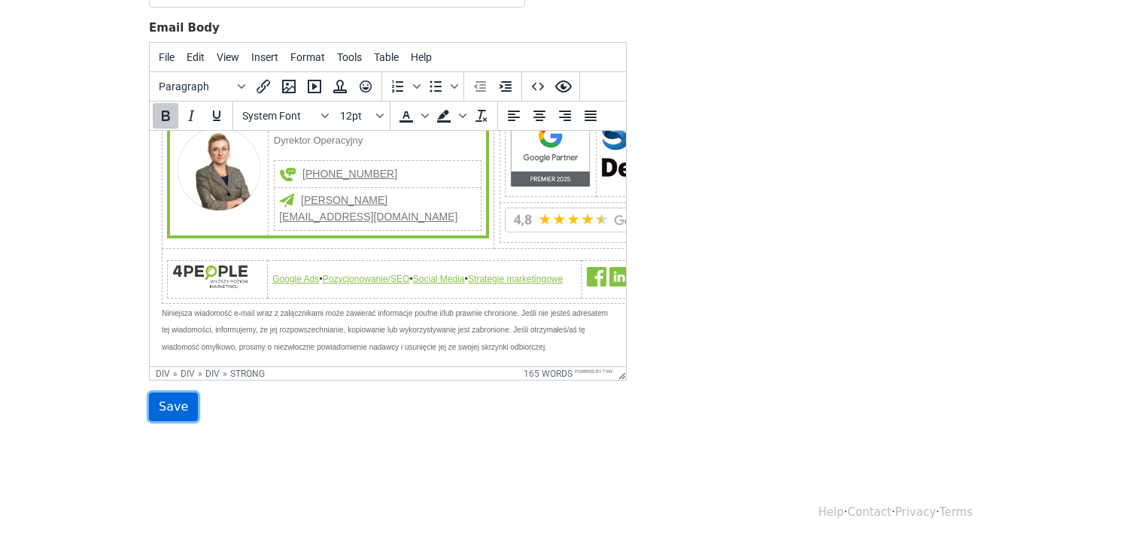
click at [187, 402] on input "Save" at bounding box center [173, 407] width 49 height 29
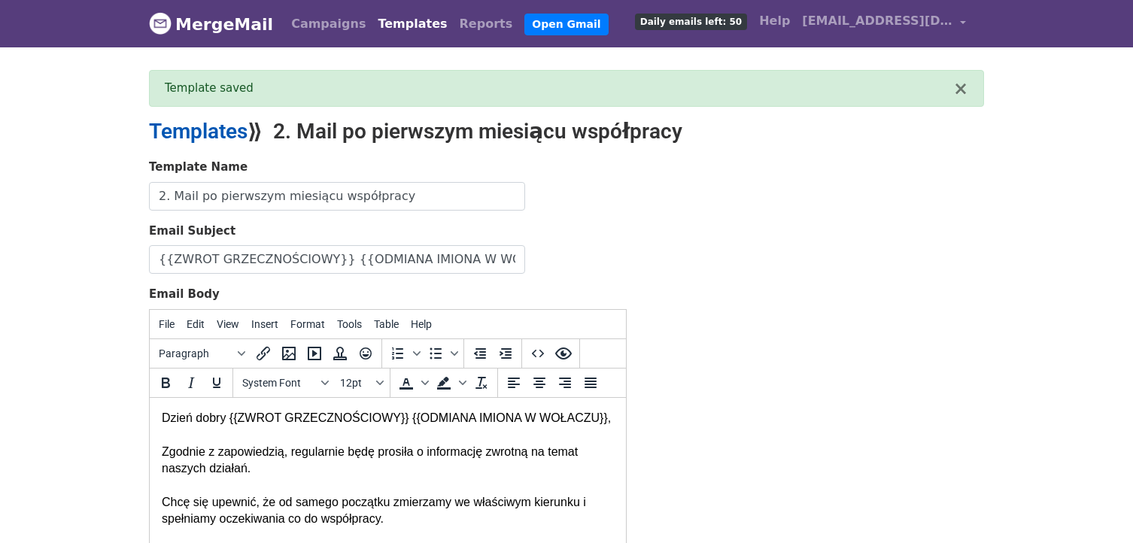
click at [198, 120] on link "Templates" at bounding box center [198, 131] width 99 height 25
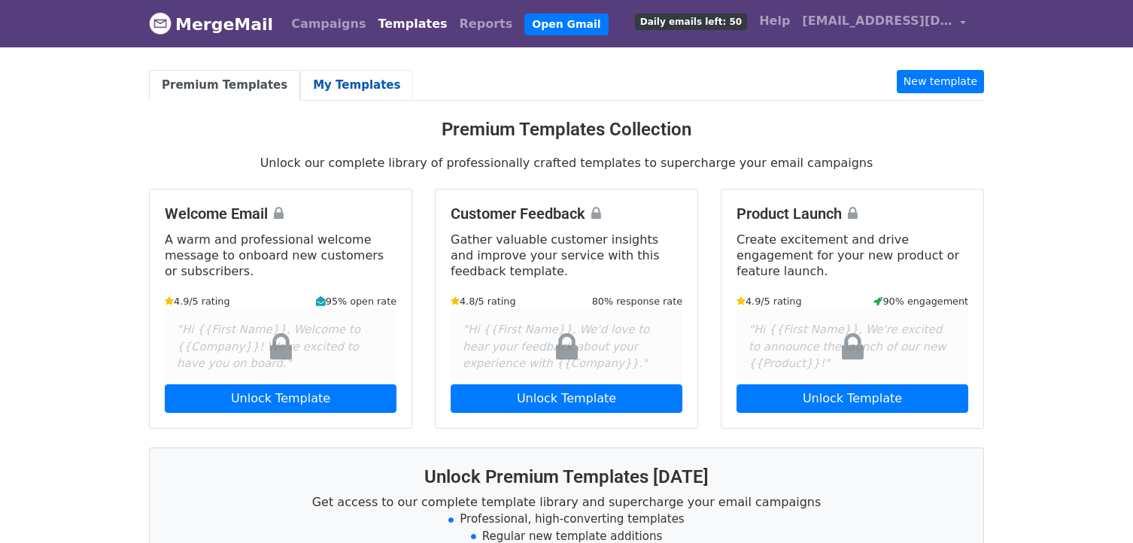
click at [338, 80] on link "My Templates" at bounding box center [356, 85] width 113 height 31
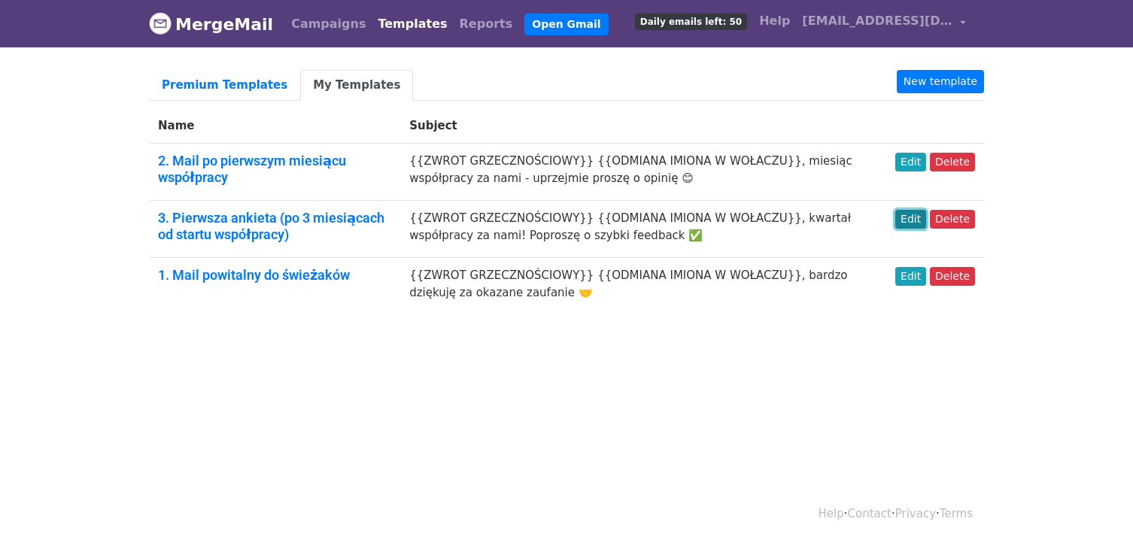
click at [918, 222] on link "Edit" at bounding box center [910, 219] width 31 height 19
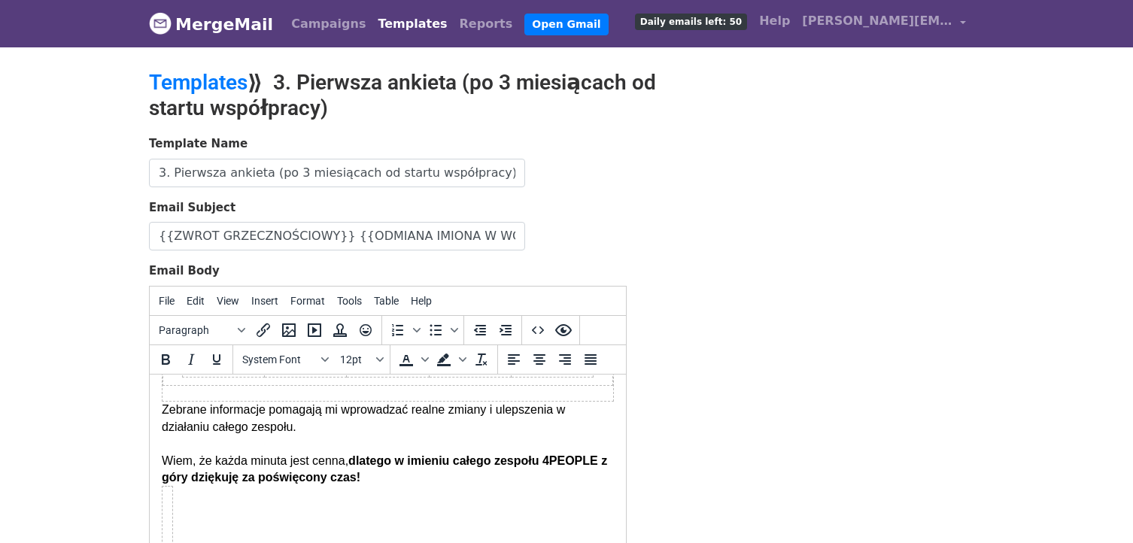
scroll to position [376, 0]
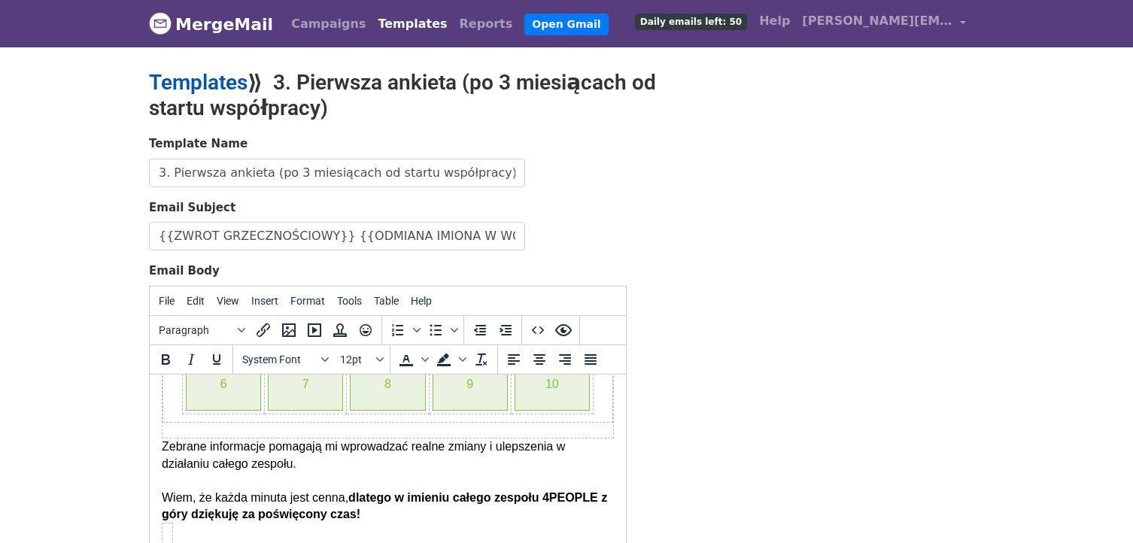
click at [245, 91] on link "Templates" at bounding box center [198, 82] width 99 height 25
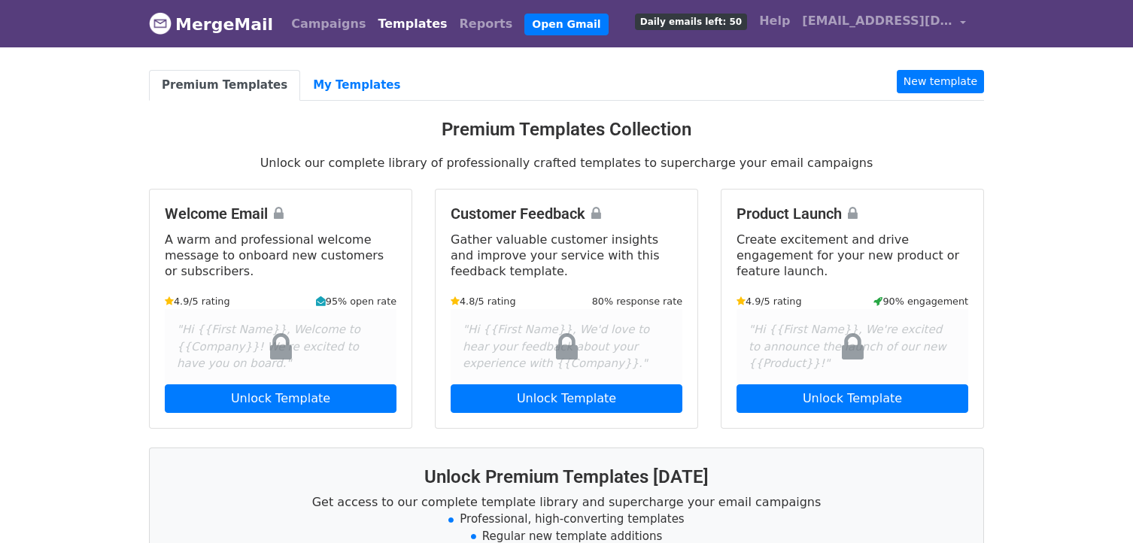
click at [131, 175] on body "MergeMail Campaigns Templates Reports Open Gmail Daily emails left: 50 Help [EM…" at bounding box center [566, 412] width 1133 height 824
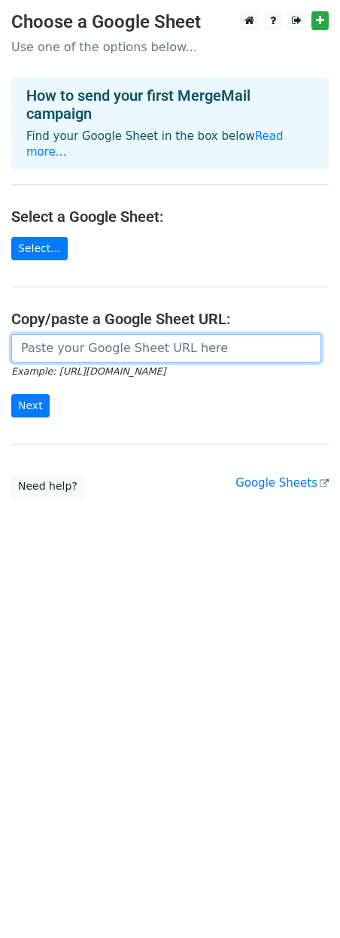
click at [108, 335] on input "url" at bounding box center [166, 348] width 310 height 29
paste input "https://docs.google.com/spreadsheets/d/1vfx21_xIsqigjEvOsQGOnDSo9ZsyBFUwDI3JLZg…"
type input "https://docs.google.com/spreadsheets/d/1vfx21_xIsqigjEvOsQGOnDSo9ZsyBFUwDI3JLZg…"
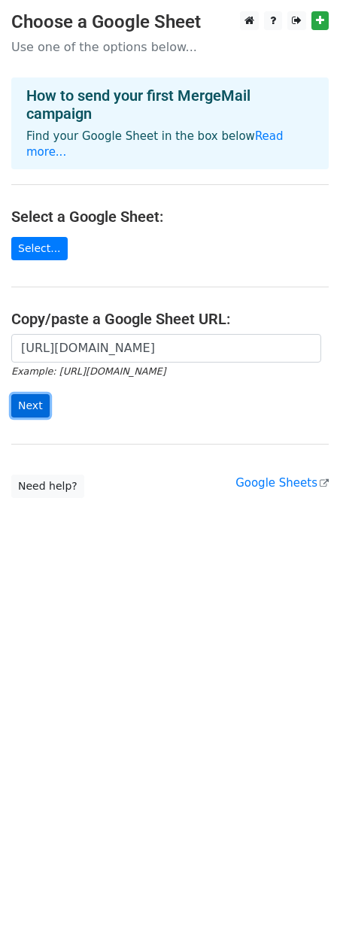
click at [30, 394] on input "Next" at bounding box center [30, 405] width 38 height 23
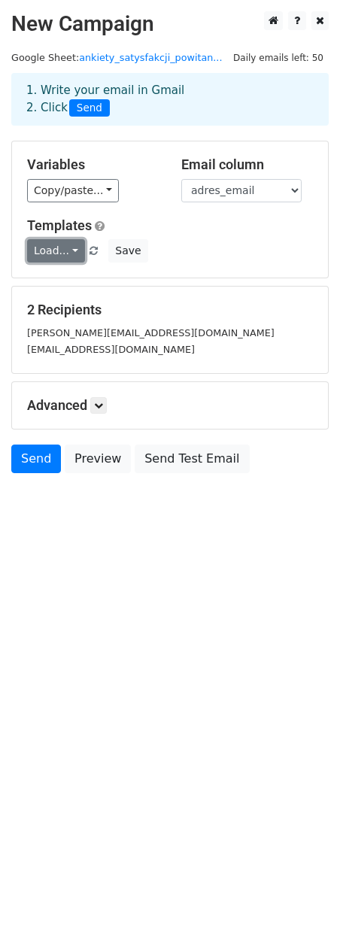
click at [75, 247] on link "Load..." at bounding box center [56, 250] width 58 height 23
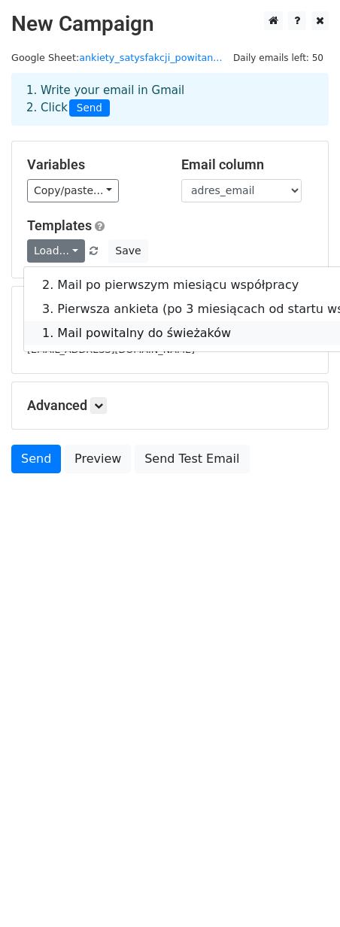
click at [95, 337] on link "1. Mail powitalny do świeżaków" at bounding box center [221, 333] width 394 height 24
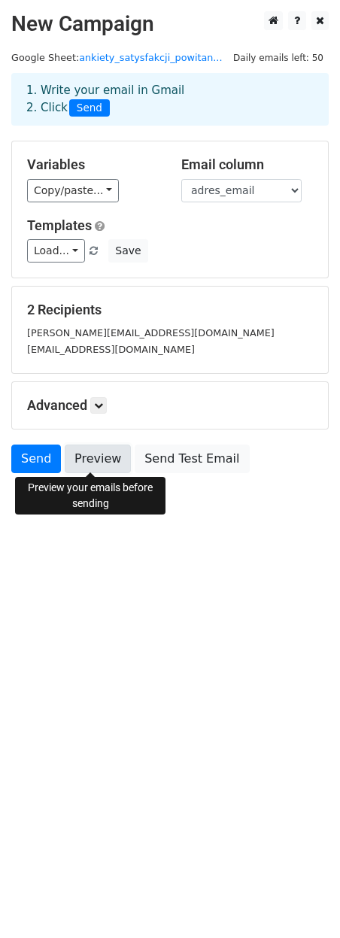
click at [94, 471] on link "Preview" at bounding box center [98, 459] width 66 height 29
click at [99, 456] on link "Preview" at bounding box center [98, 459] width 66 height 29
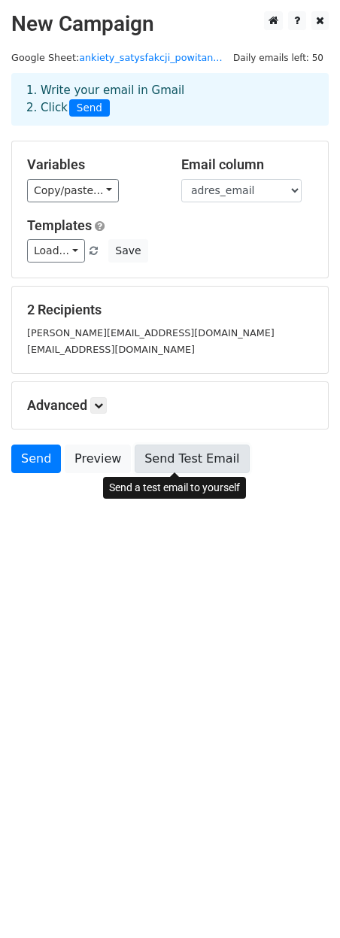
click at [201, 449] on link "Send Test Email" at bounding box center [192, 459] width 114 height 29
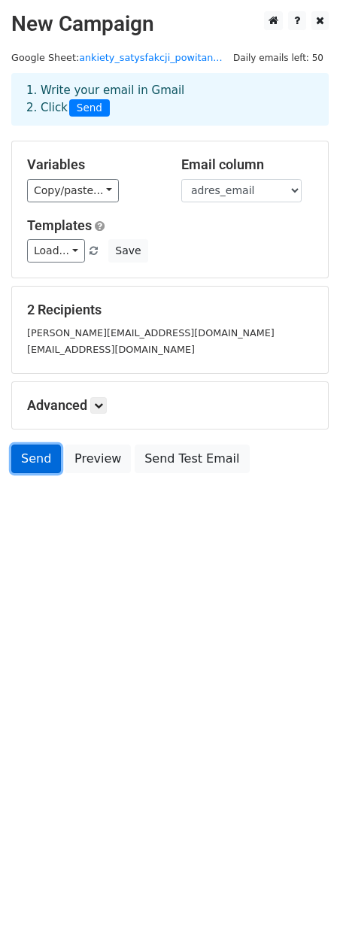
click at [47, 459] on link "Send" at bounding box center [36, 459] width 50 height 29
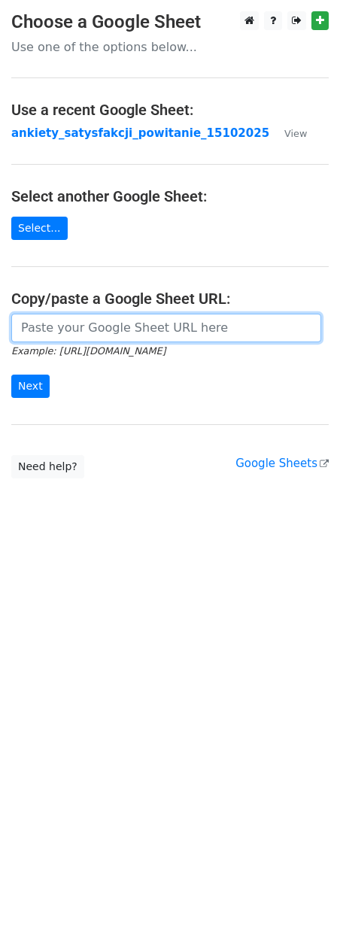
click at [85, 323] on input "url" at bounding box center [166, 328] width 310 height 29
paste input "https://docs.google.com/spreadsheets/d/1uyXWVWjB_8ZPufGPPYqi1IGcJOwiED2hmmcV1ls…"
type input "https://docs.google.com/spreadsheets/d/1uyXWVWjB_8ZPufGPPYqi1IGcJOwiED2hmmcV1ls…"
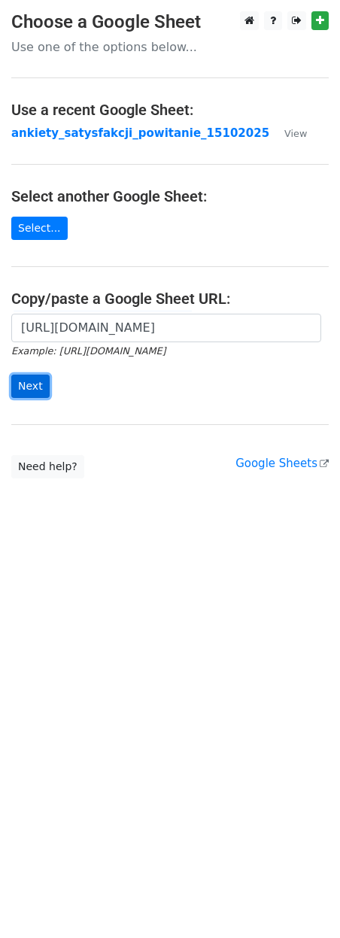
click at [30, 390] on input "Next" at bounding box center [30, 386] width 38 height 23
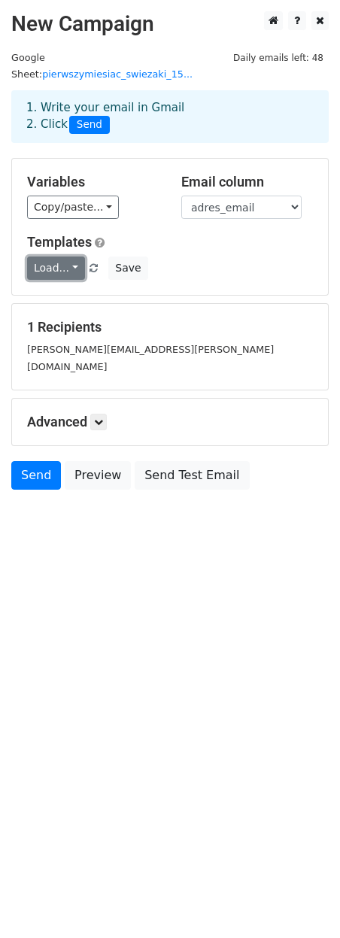
click at [70, 256] on link "Load..." at bounding box center [56, 267] width 58 height 23
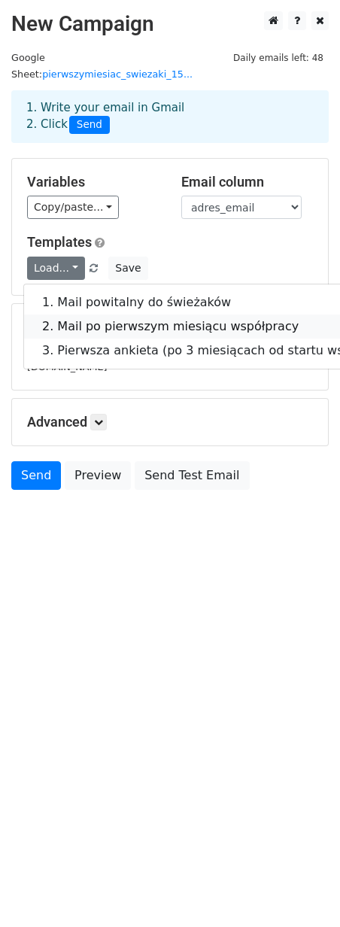
click at [80, 314] on link "2. Mail po pierwszym miesiącu współpracy" at bounding box center [221, 326] width 394 height 24
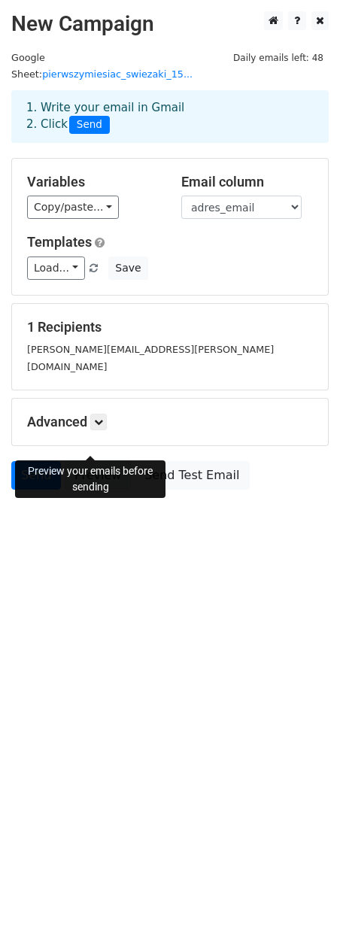
click at [99, 461] on link "Preview" at bounding box center [98, 475] width 66 height 29
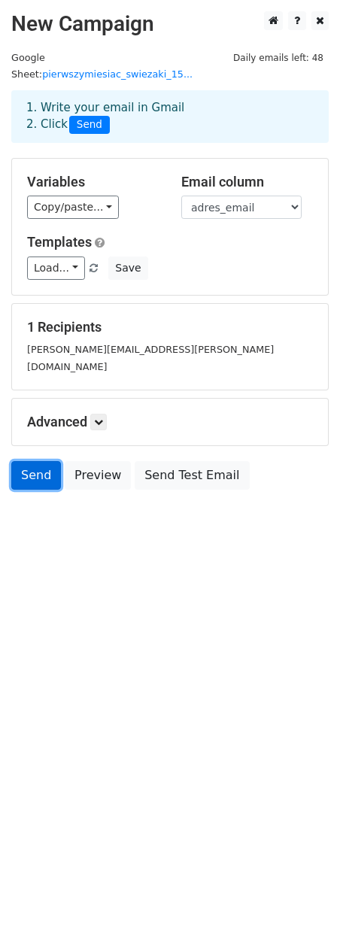
click at [33, 461] on link "Send" at bounding box center [36, 475] width 50 height 29
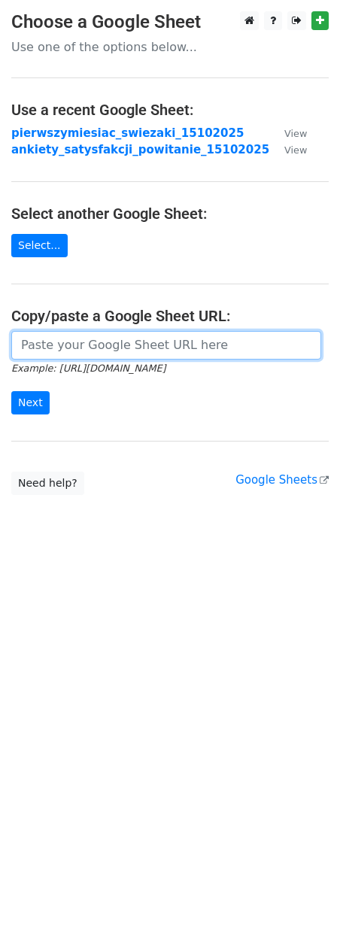
click at [98, 338] on input "url" at bounding box center [166, 345] width 310 height 29
paste input "[URL][DOMAIN_NAME]"
type input "[URL][DOMAIN_NAME]"
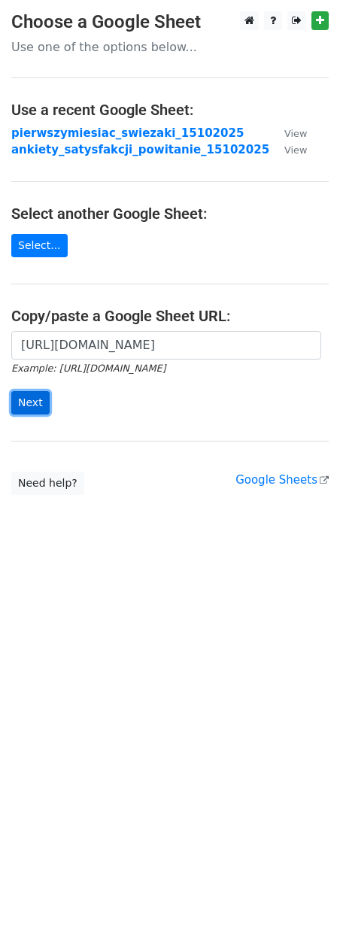
click at [26, 411] on input "Next" at bounding box center [30, 402] width 38 height 23
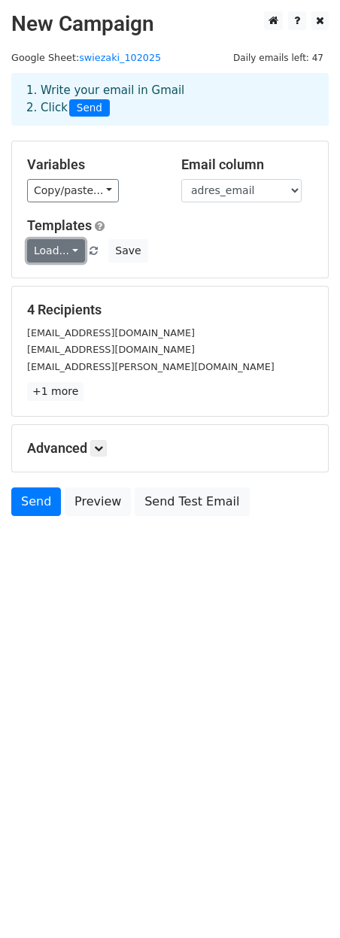
click at [71, 250] on link "Load..." at bounding box center [56, 250] width 58 height 23
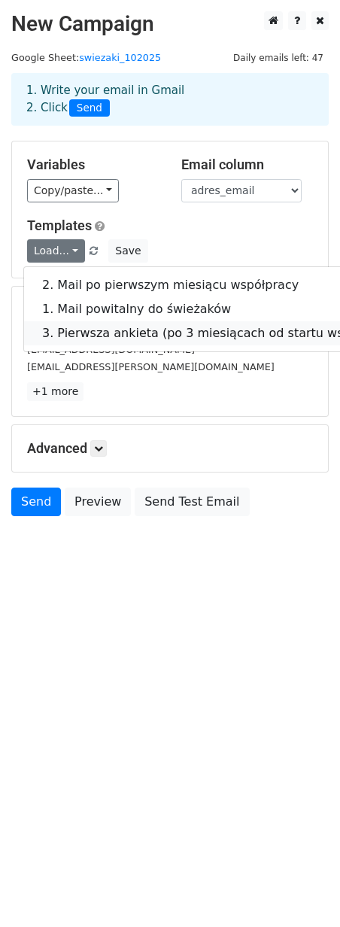
click at [77, 327] on link "3. Pierwsza ankieta (po 3 miesiącach od startu współpracy)" at bounding box center [221, 333] width 394 height 24
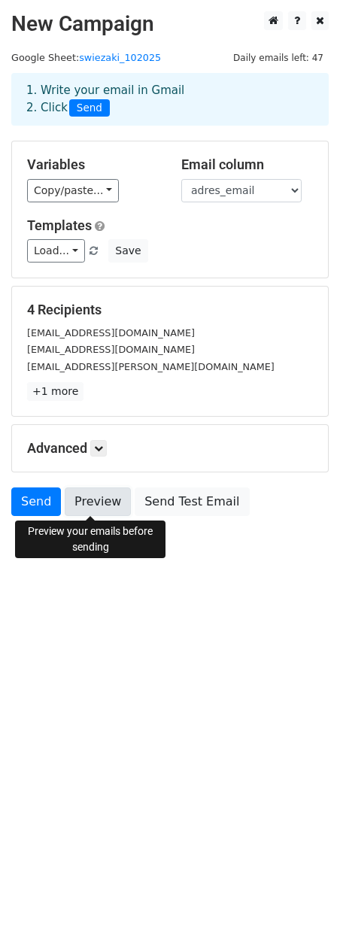
click at [92, 505] on link "Preview" at bounding box center [98, 501] width 66 height 29
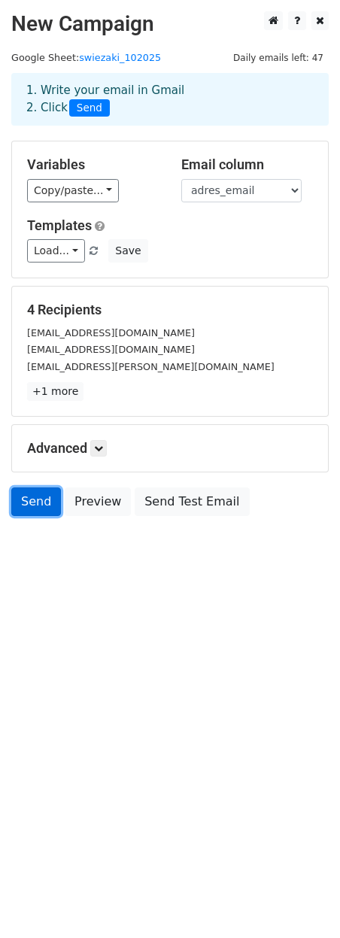
click at [43, 511] on link "Send" at bounding box center [36, 501] width 50 height 29
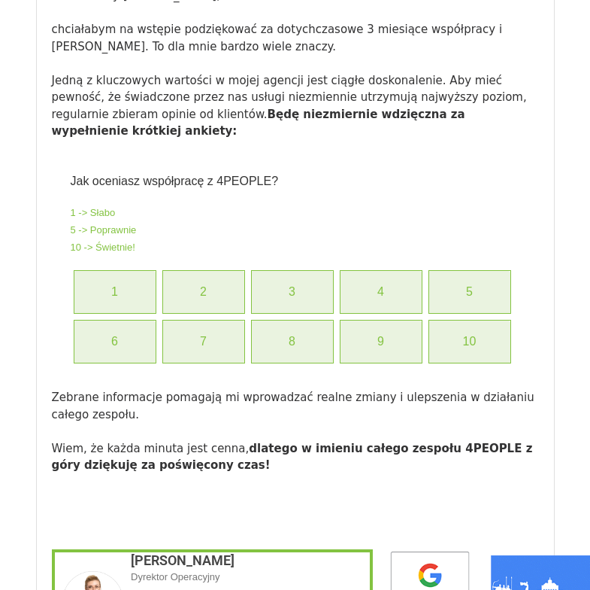
scroll to position [3143, 0]
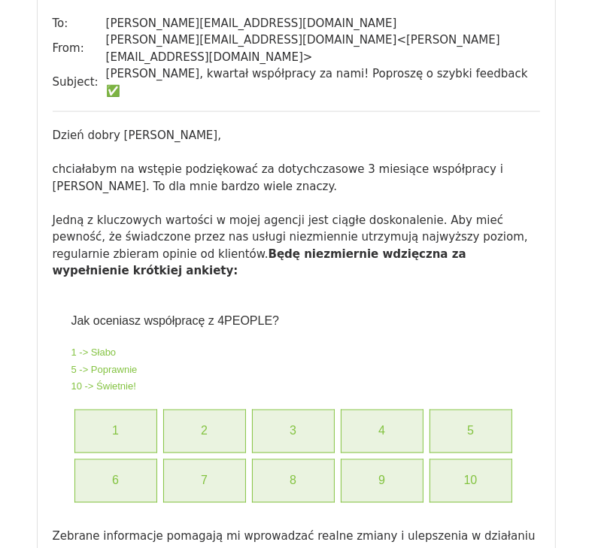
scroll to position [1106, 0]
